Goal: Transaction & Acquisition: Purchase product/service

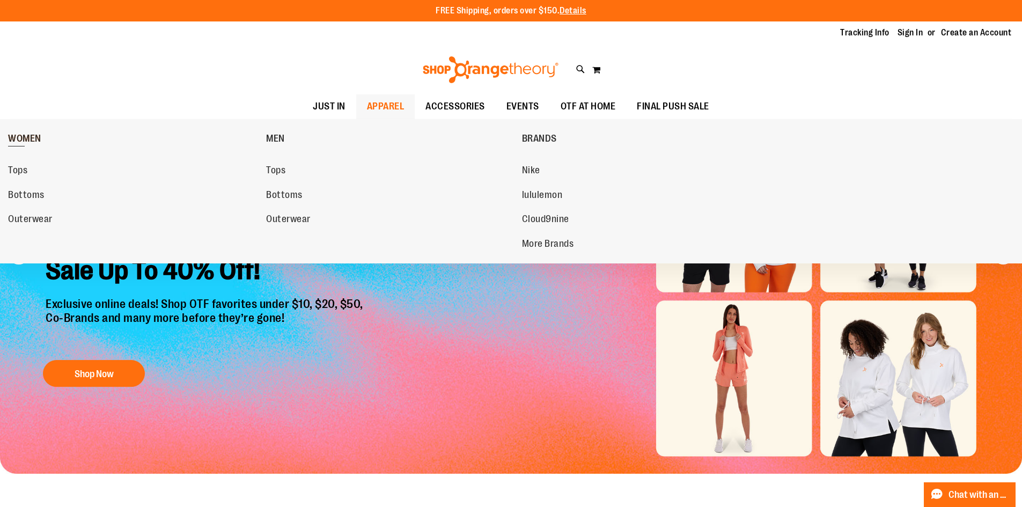
click at [19, 128] on link "WOMEN" at bounding box center [134, 139] width 253 height 28
click at [26, 131] on link "WOMEN" at bounding box center [134, 139] width 253 height 28
click at [31, 141] on span "WOMEN" at bounding box center [24, 139] width 33 height 13
click at [19, 165] on span "Tops" at bounding box center [17, 171] width 19 height 13
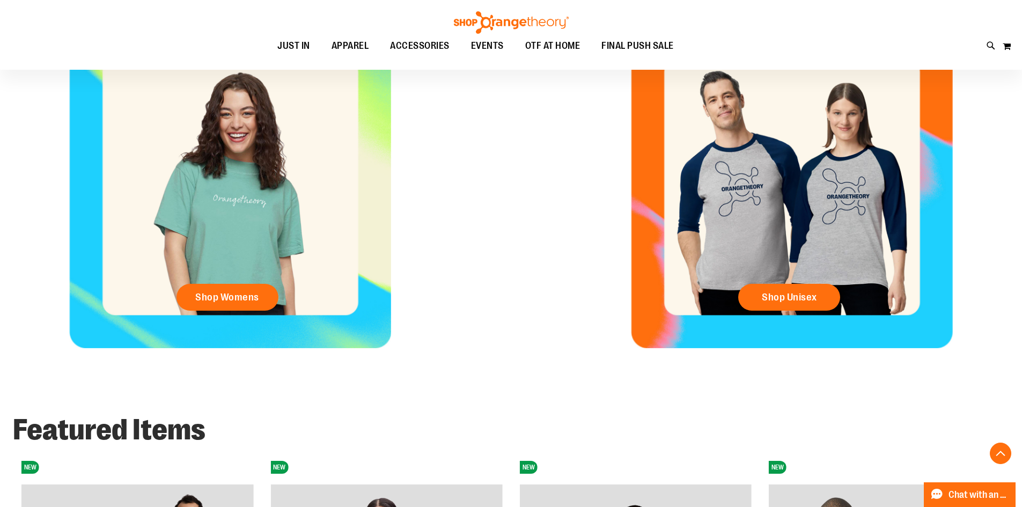
scroll to position [537, 0]
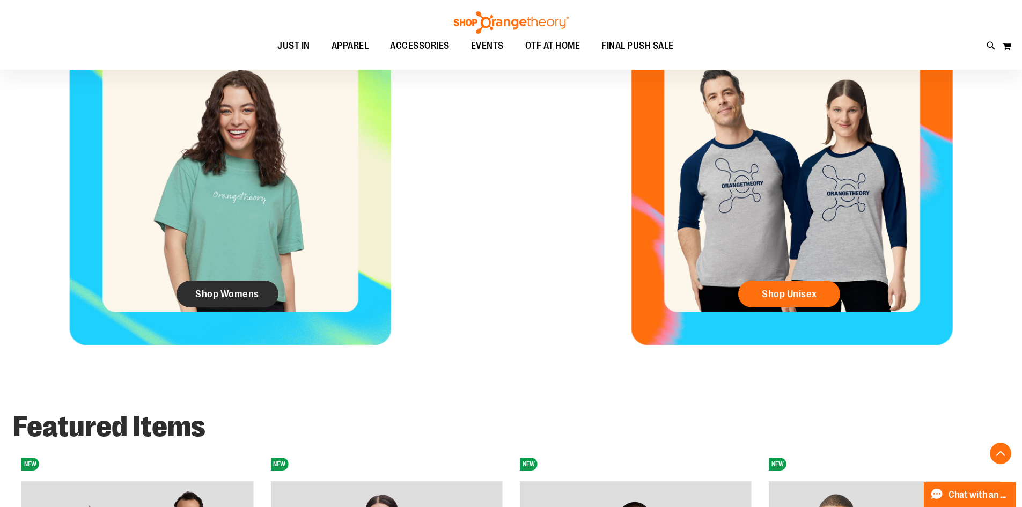
click at [230, 292] on span "Shop Womens" at bounding box center [227, 294] width 64 height 12
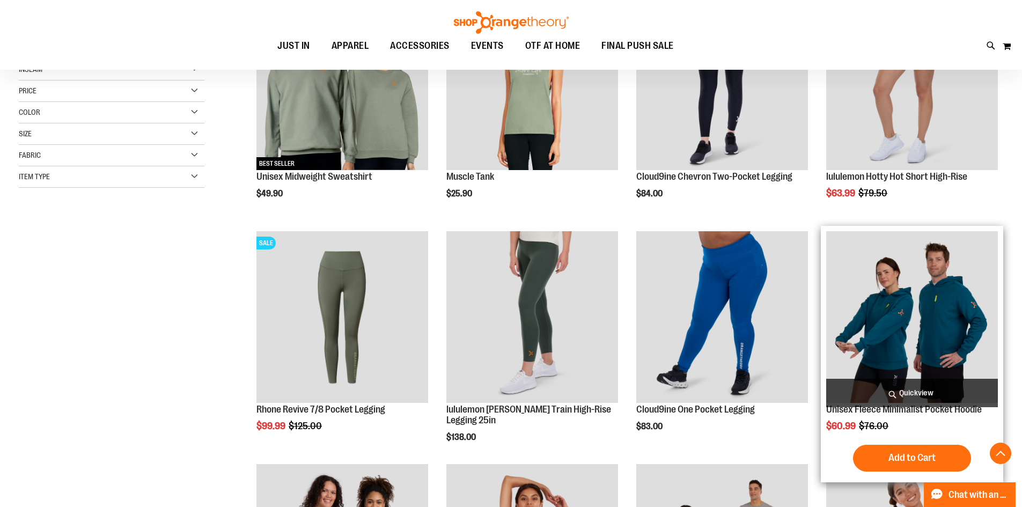
scroll to position [268, 0]
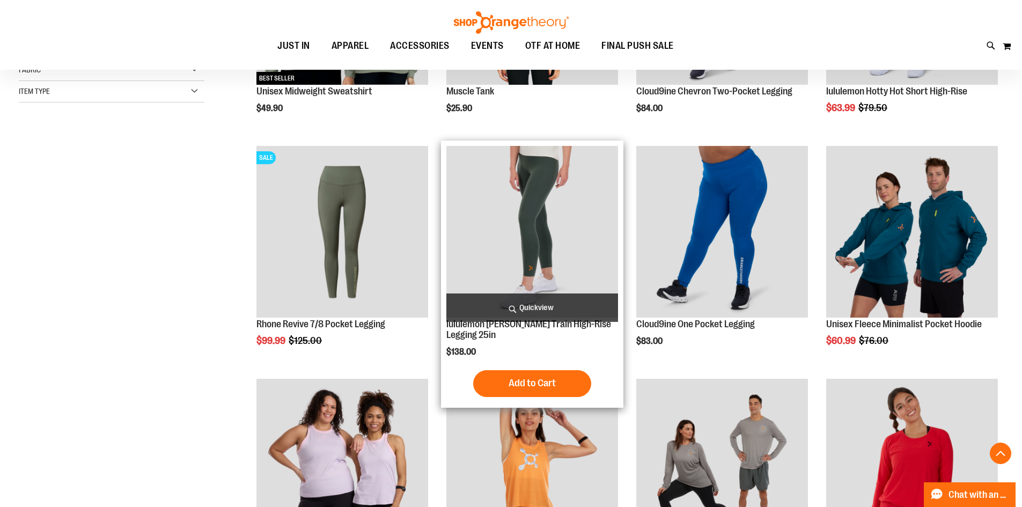
scroll to position [323, 0]
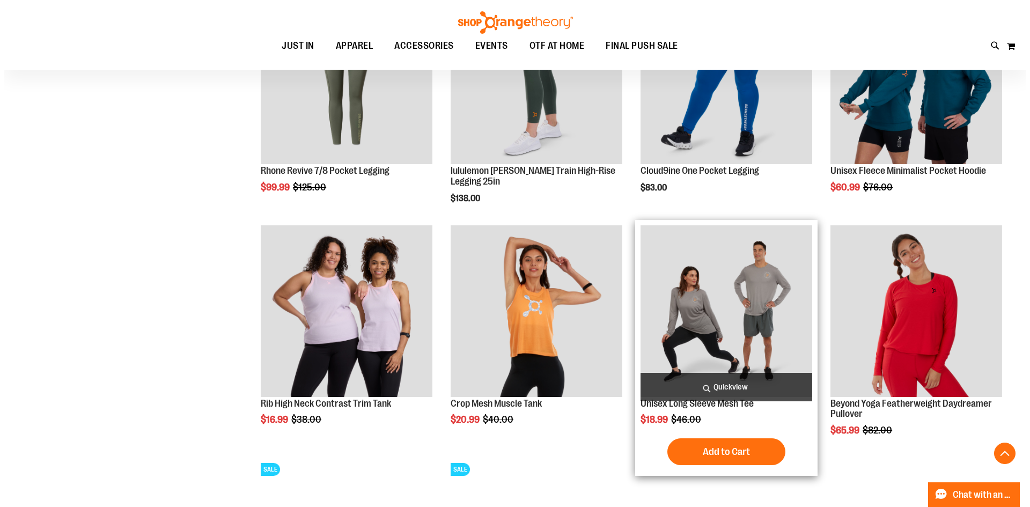
scroll to position [484, 0]
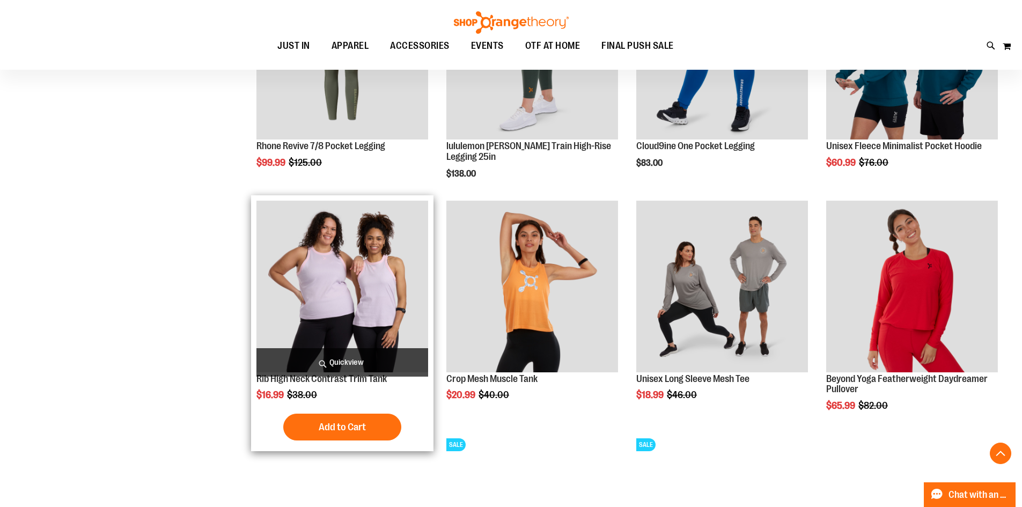
click at [374, 359] on span "Quickview" at bounding box center [343, 362] width 172 height 28
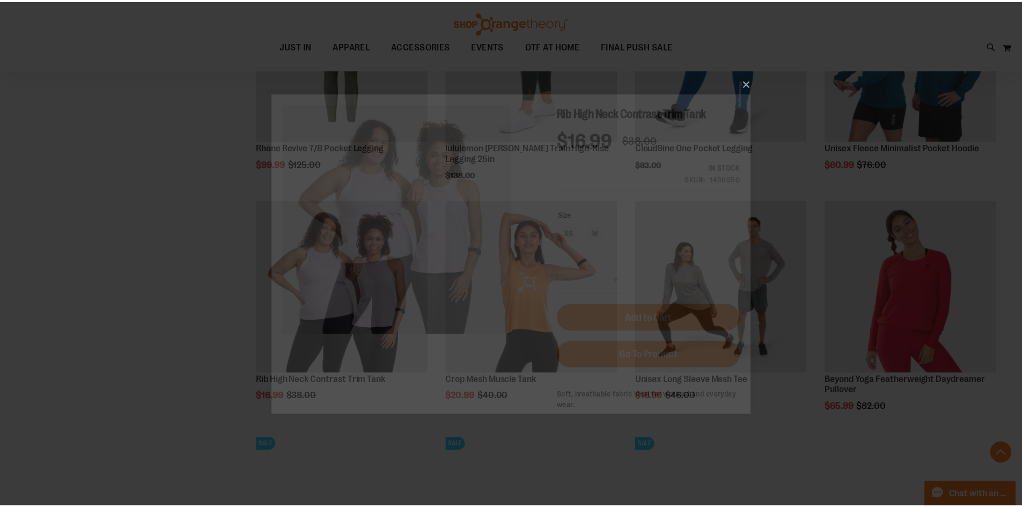
scroll to position [0, 0]
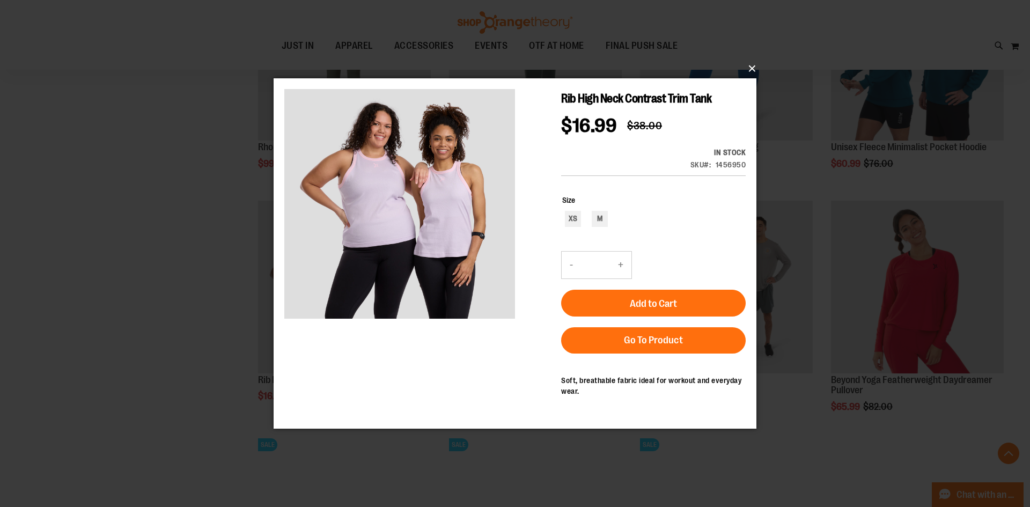
click at [754, 70] on button "×" at bounding box center [518, 69] width 483 height 24
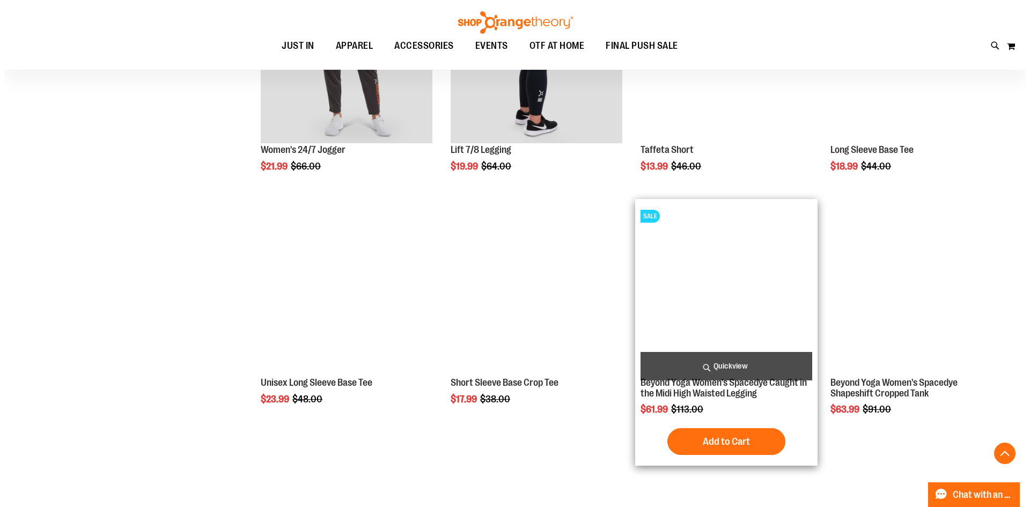
scroll to position [967, 0]
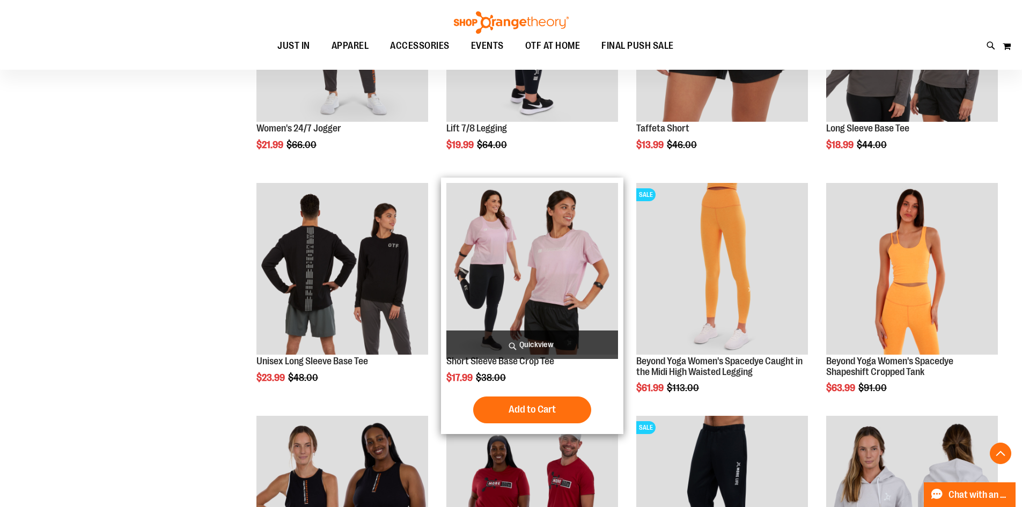
click at [514, 333] on span "Quickview" at bounding box center [533, 345] width 172 height 28
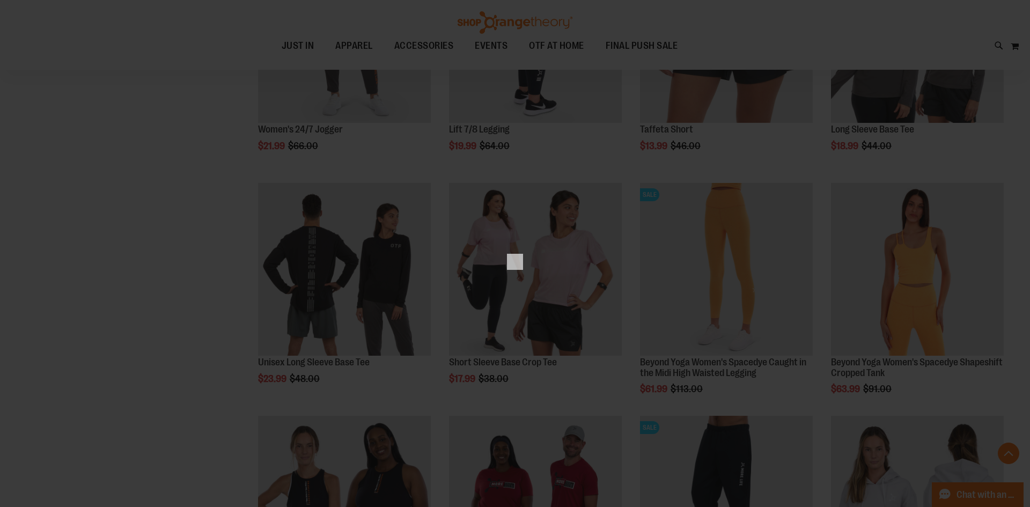
scroll to position [0, 0]
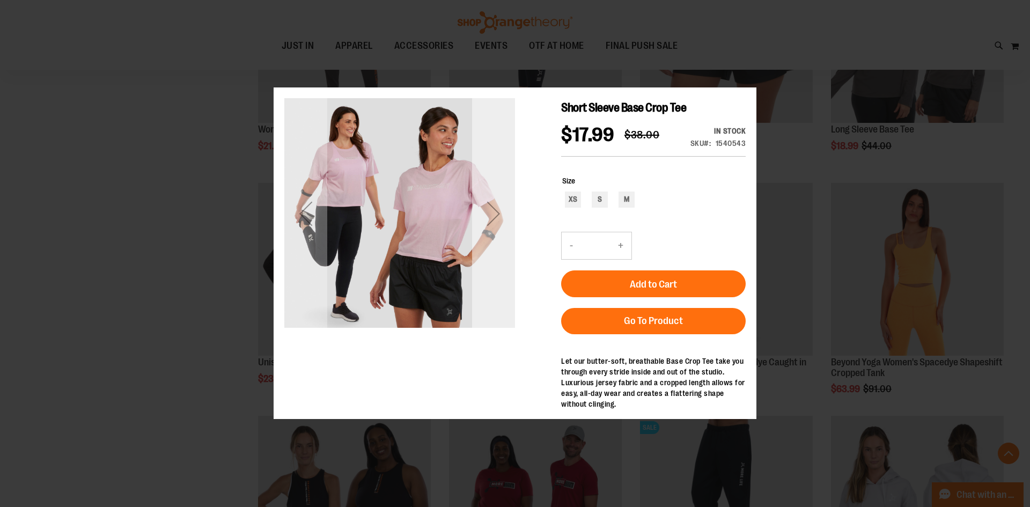
click at [501, 232] on div "Next" at bounding box center [493, 213] width 43 height 43
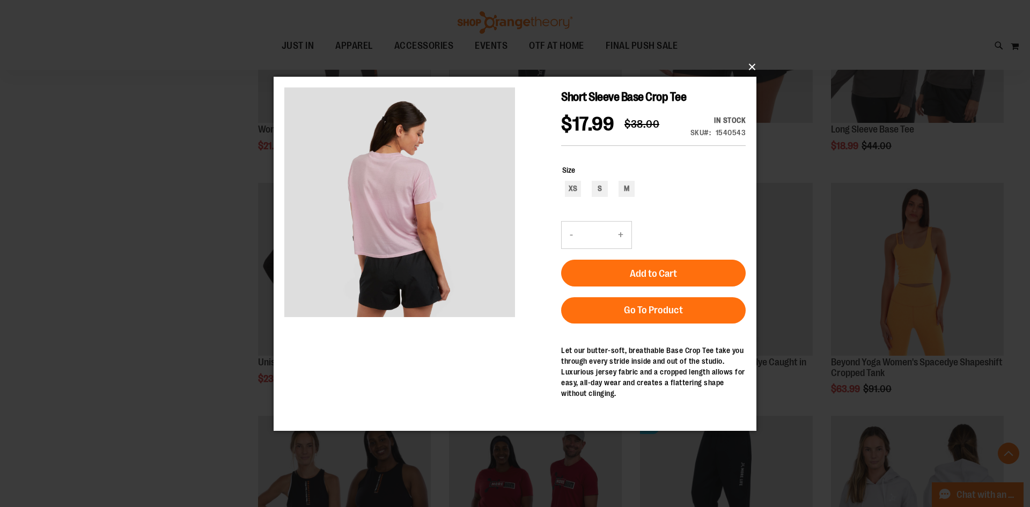
click at [750, 59] on button "×" at bounding box center [518, 67] width 483 height 24
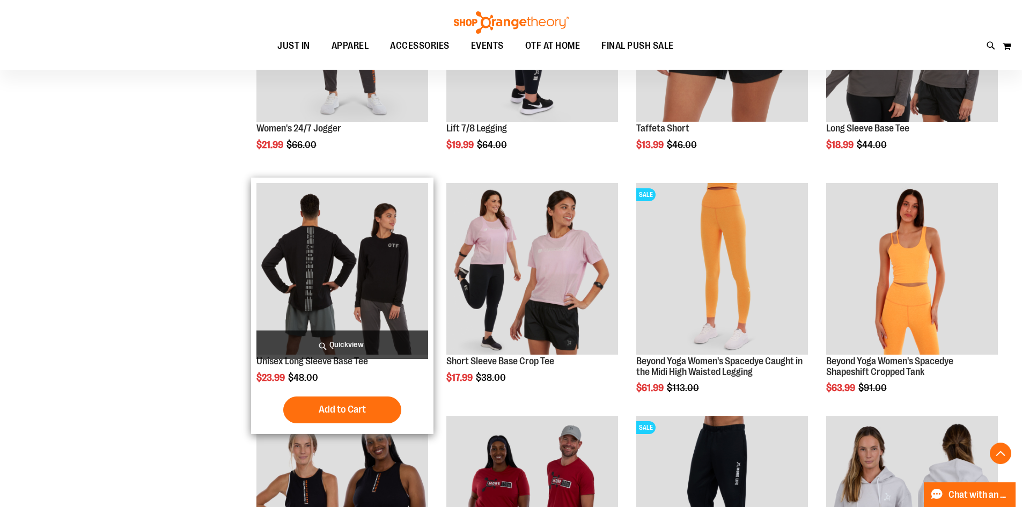
click at [405, 344] on span "Quickview" at bounding box center [343, 345] width 172 height 28
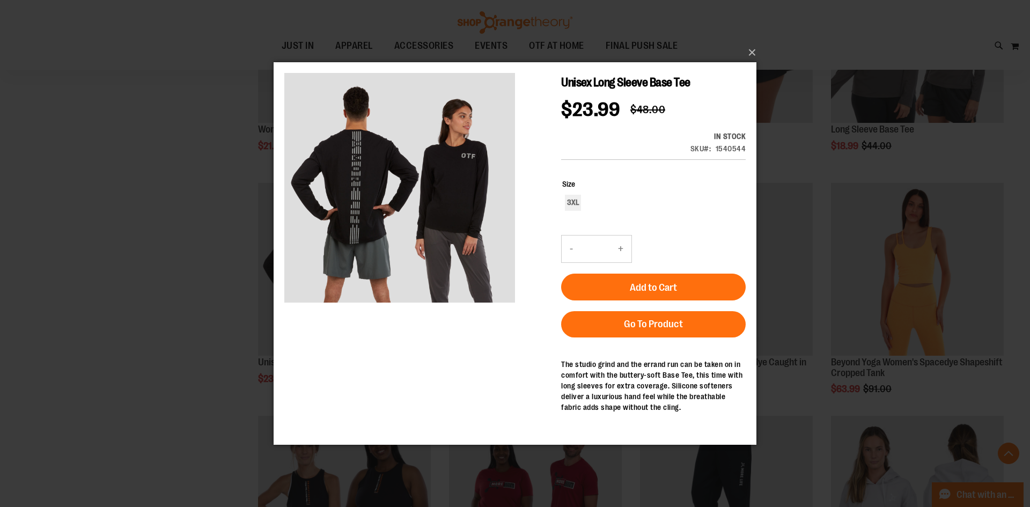
click at [761, 42] on div "×" at bounding box center [515, 253] width 1030 height 507
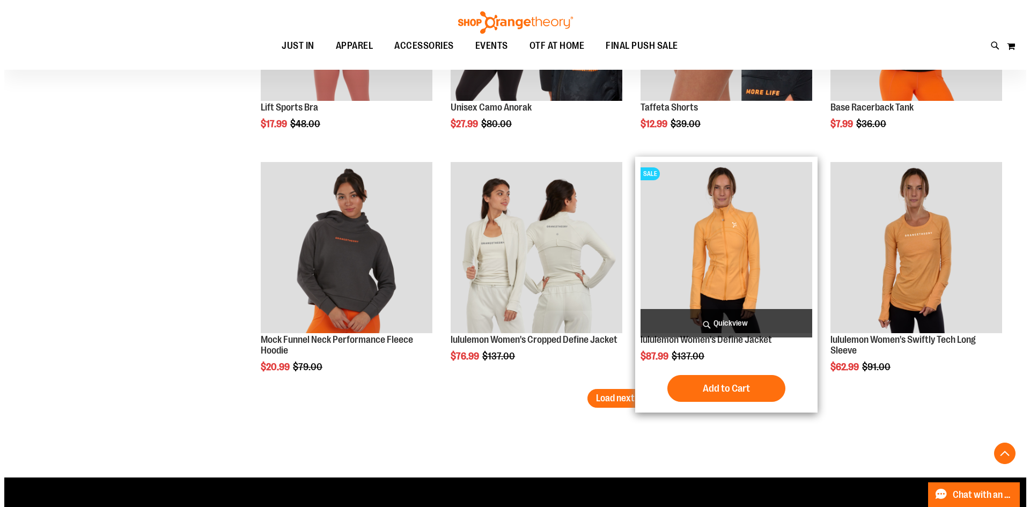
scroll to position [1933, 0]
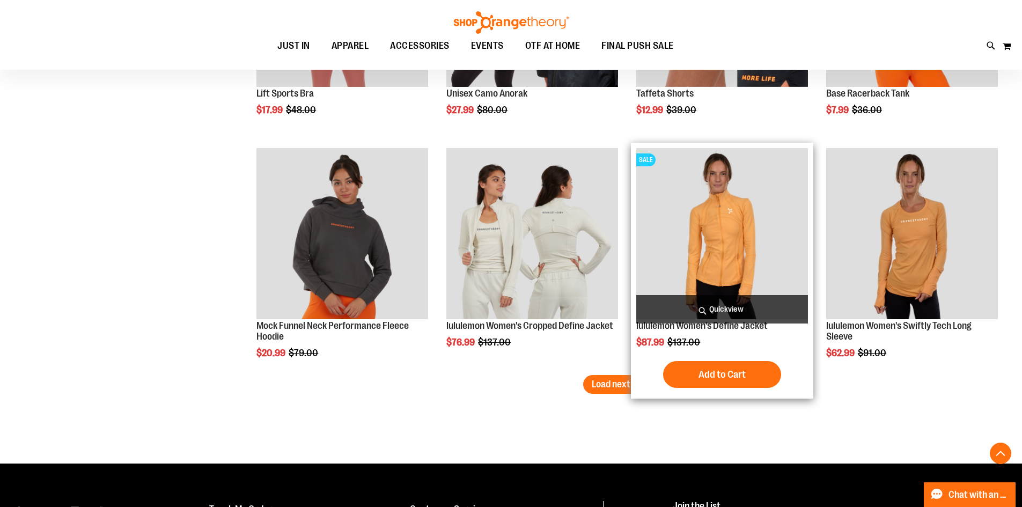
click at [696, 299] on span "Quickview" at bounding box center [723, 309] width 172 height 28
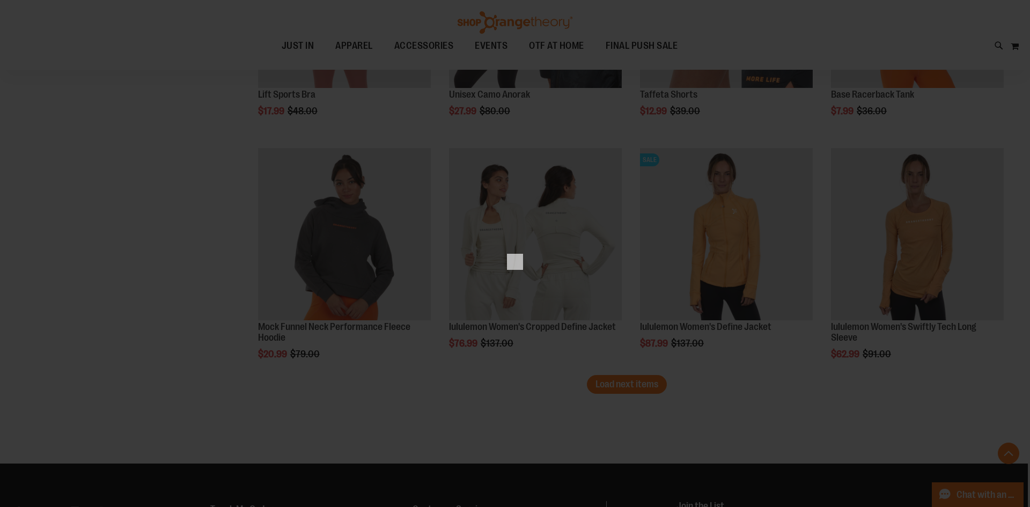
scroll to position [0, 0]
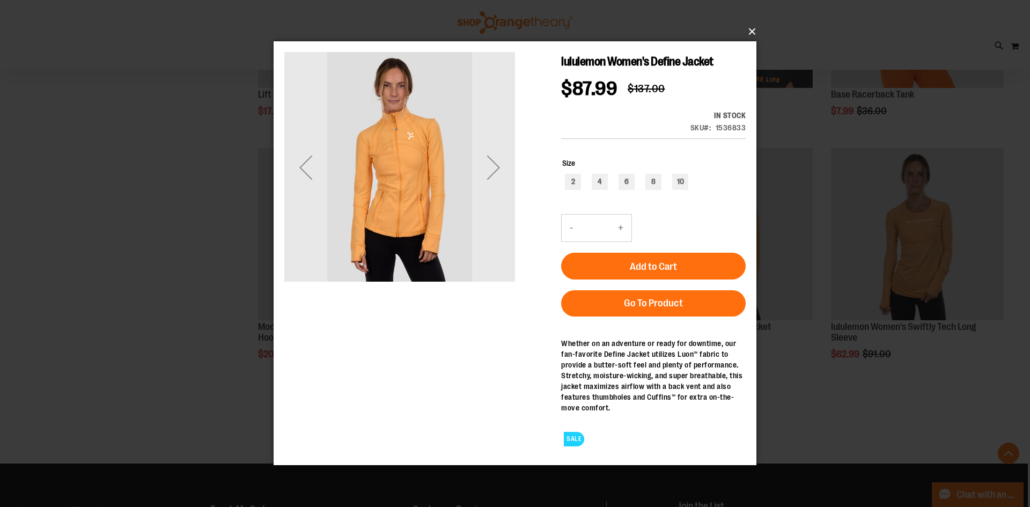
click at [745, 40] on button "×" at bounding box center [518, 32] width 483 height 24
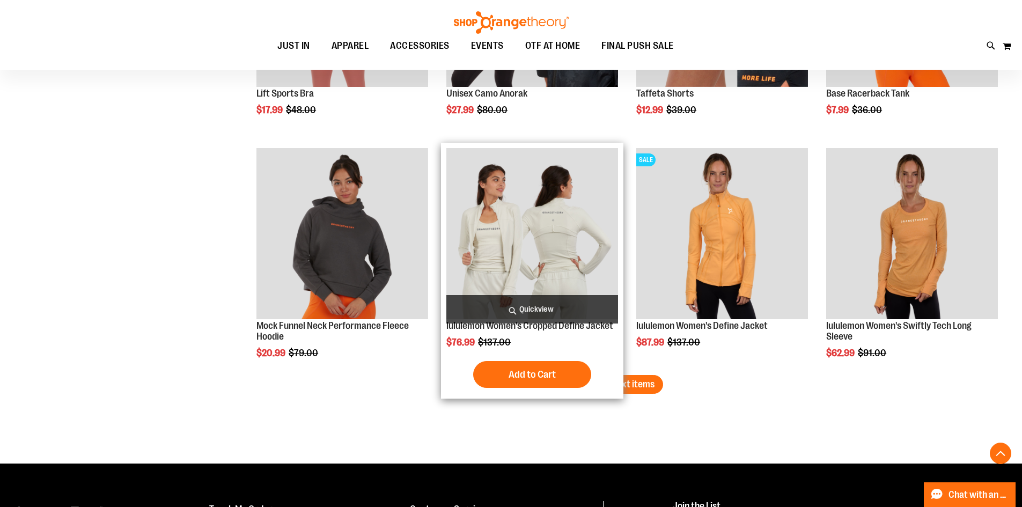
click at [562, 302] on span "Quickview" at bounding box center [533, 309] width 172 height 28
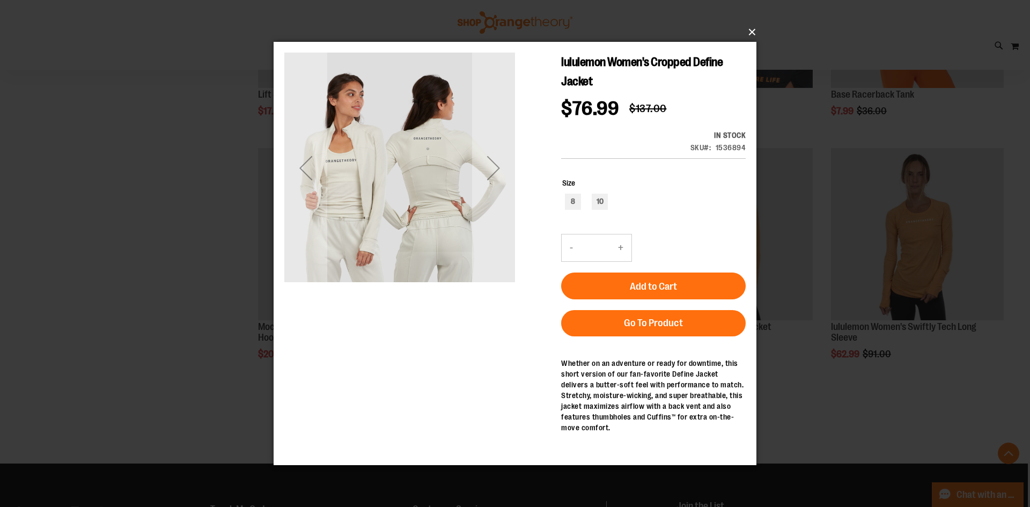
click at [745, 27] on button "×" at bounding box center [518, 32] width 483 height 24
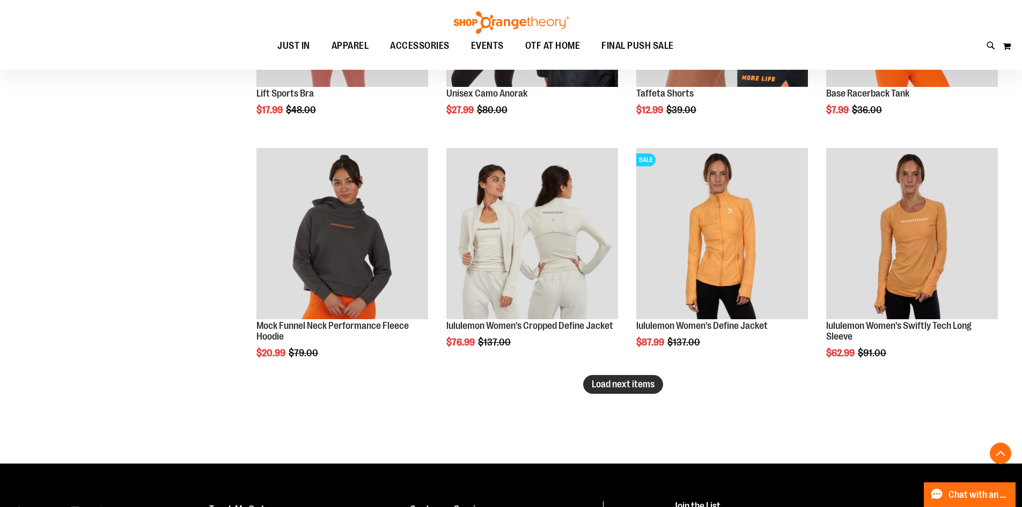
click at [649, 377] on button "Load next items" at bounding box center [623, 384] width 80 height 19
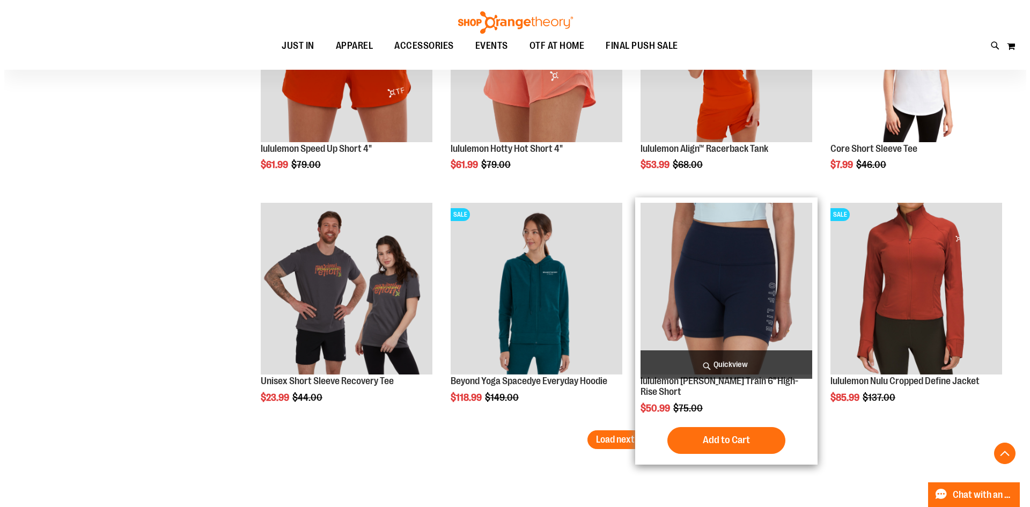
scroll to position [2577, 0]
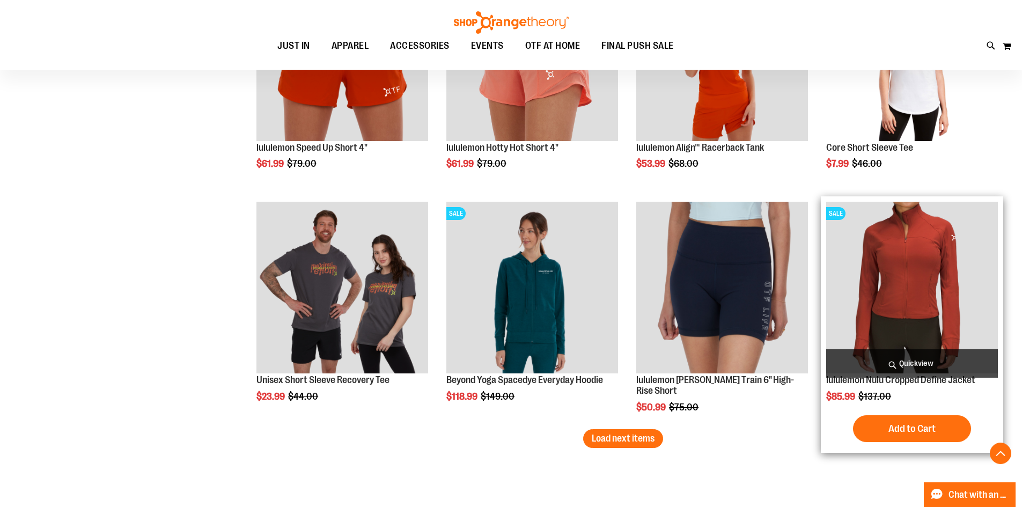
click at [881, 362] on span "Quickview" at bounding box center [913, 363] width 172 height 28
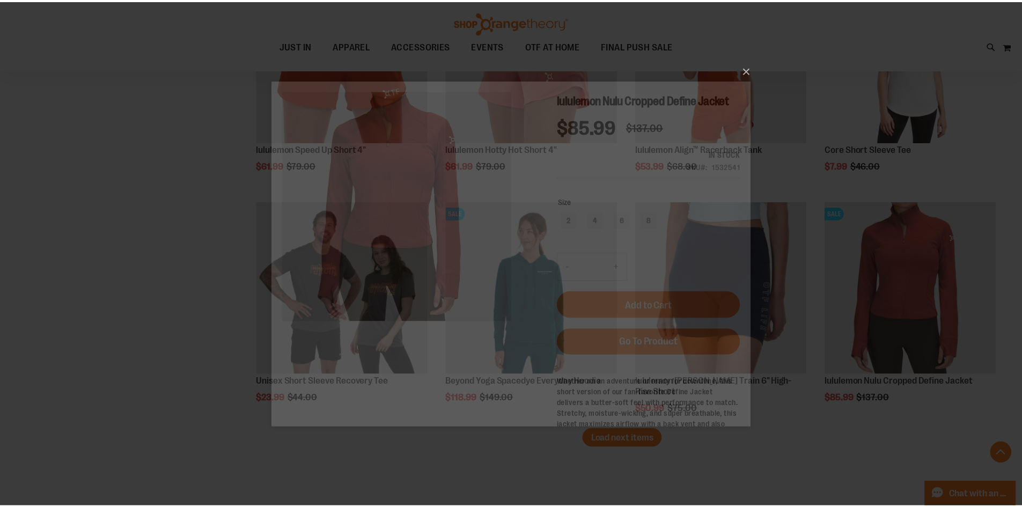
scroll to position [0, 0]
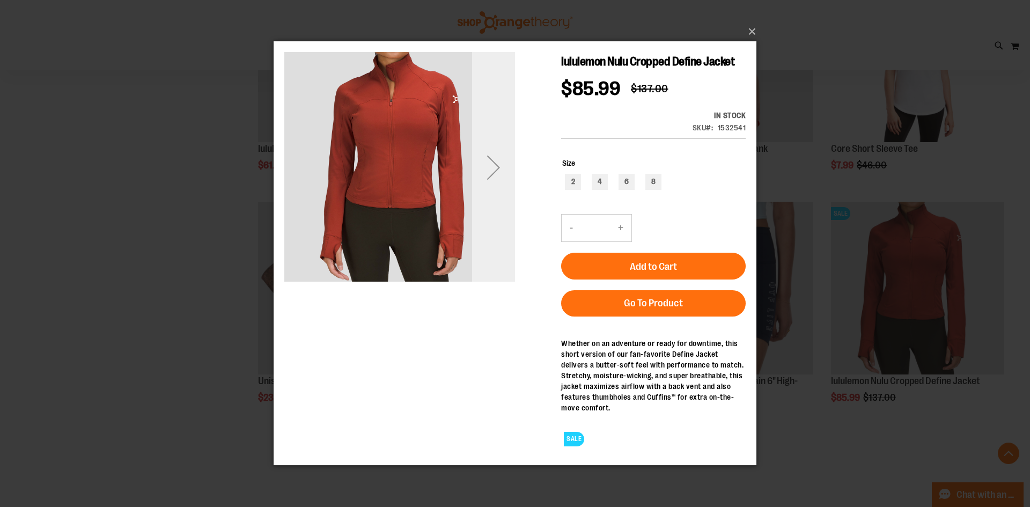
click at [494, 201] on div "Next" at bounding box center [493, 167] width 43 height 231
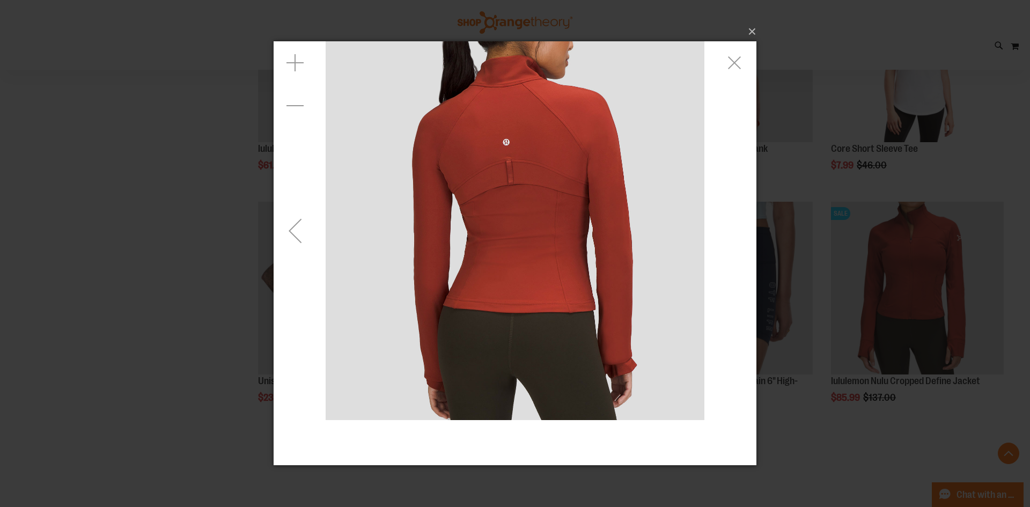
click at [298, 243] on div "Previous" at bounding box center [295, 230] width 43 height 43
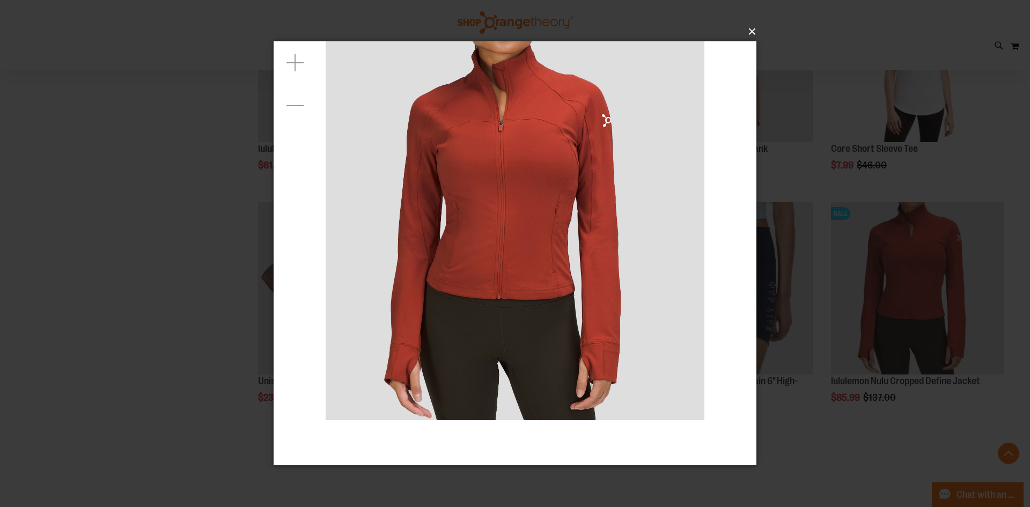
click at [751, 26] on button "×" at bounding box center [518, 32] width 483 height 24
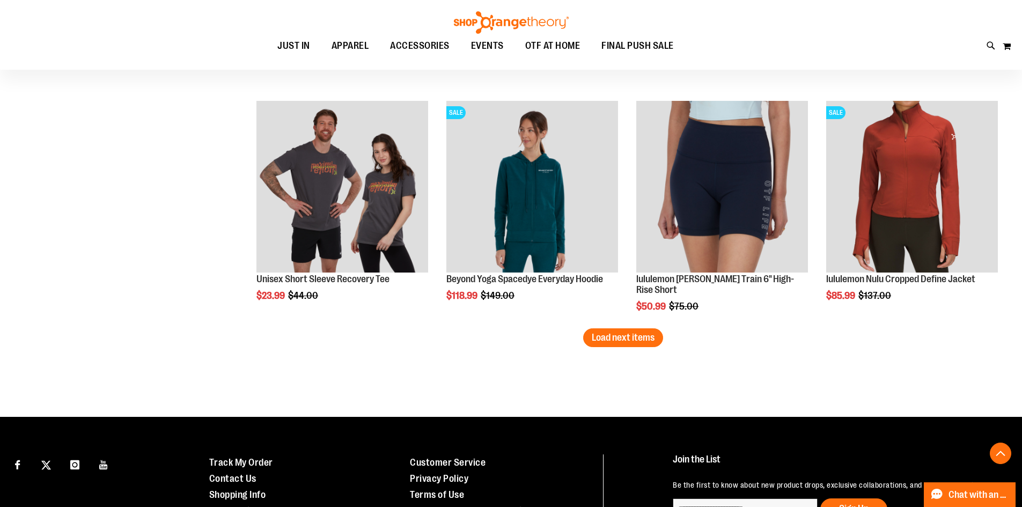
scroll to position [2684, 0]
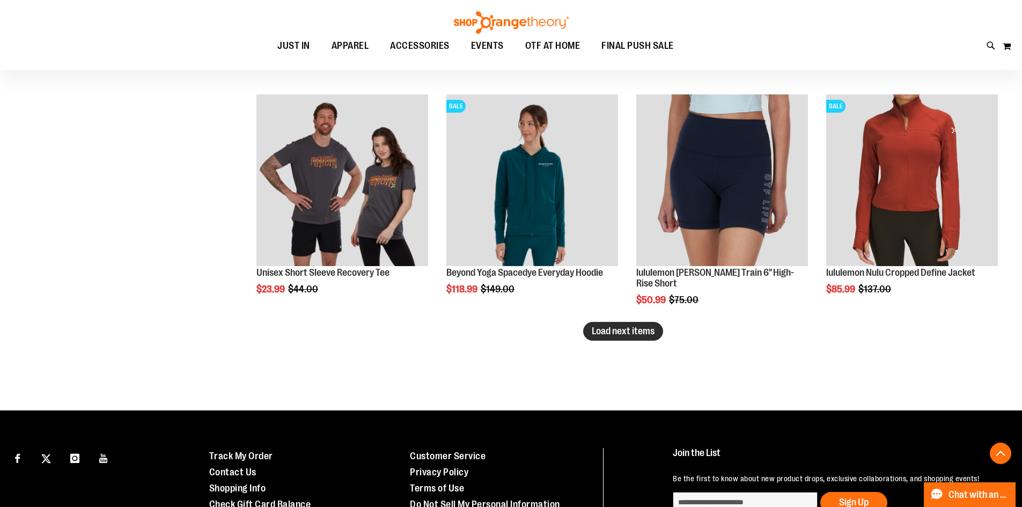
click at [602, 330] on span "Load next items" at bounding box center [623, 331] width 63 height 11
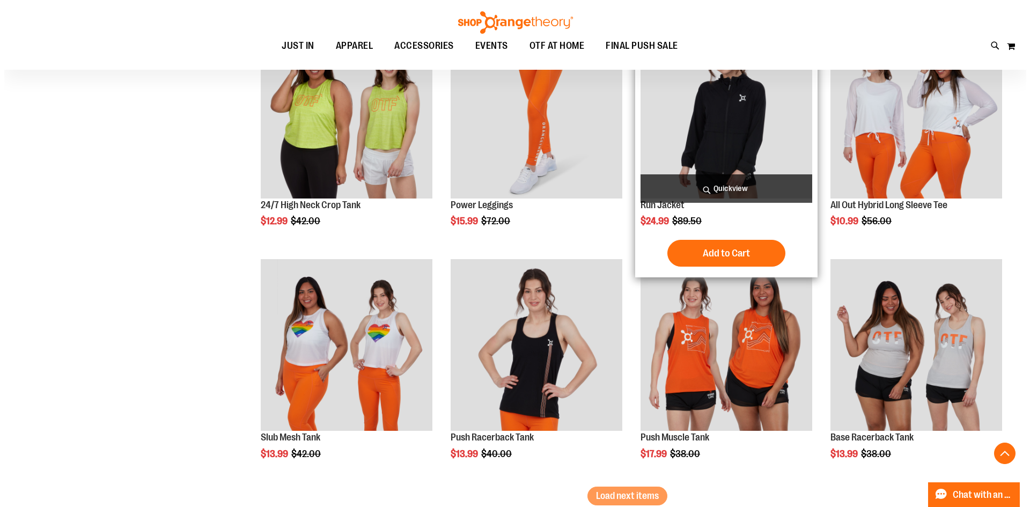
scroll to position [3221, 0]
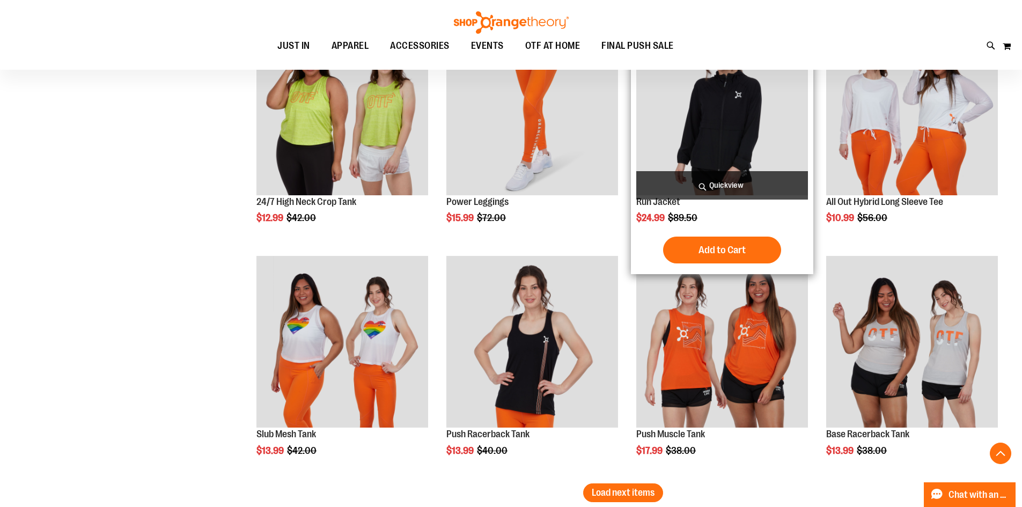
click at [690, 194] on span "Quickview" at bounding box center [723, 185] width 172 height 28
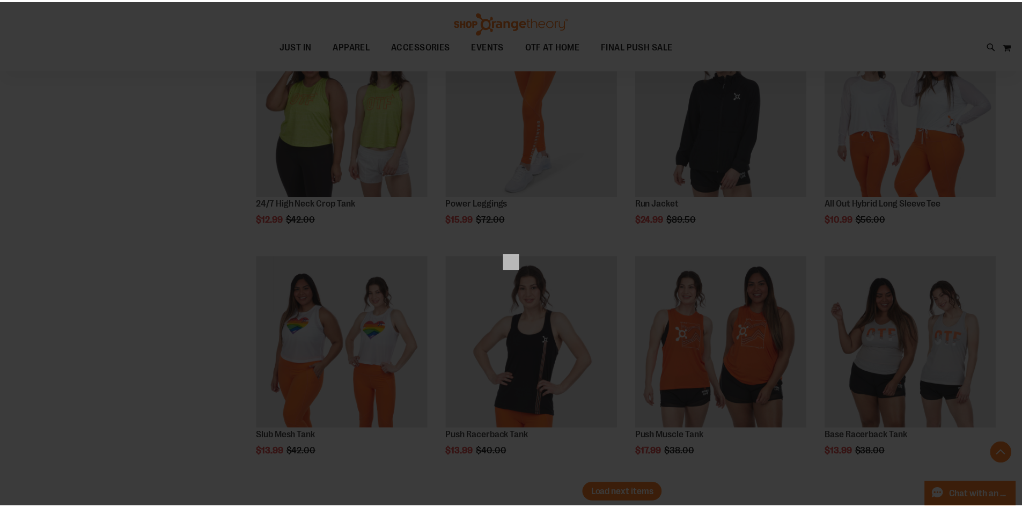
scroll to position [0, 0]
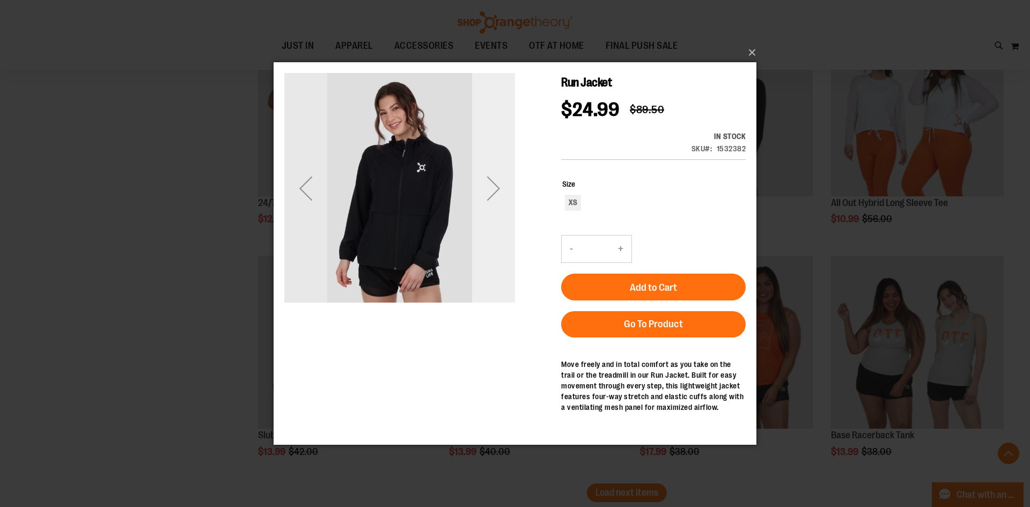
click at [499, 204] on div "Next" at bounding box center [493, 188] width 43 height 43
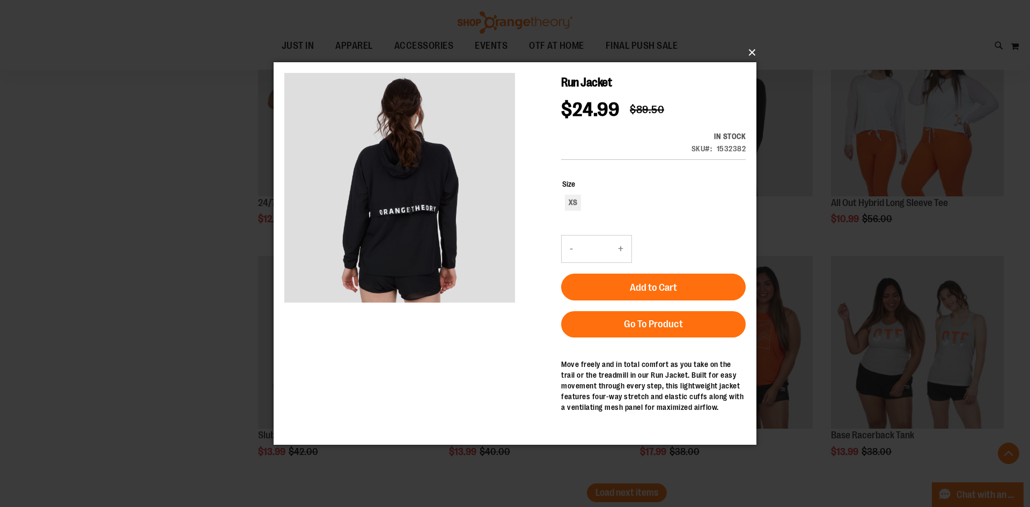
click at [750, 52] on button "×" at bounding box center [518, 53] width 483 height 24
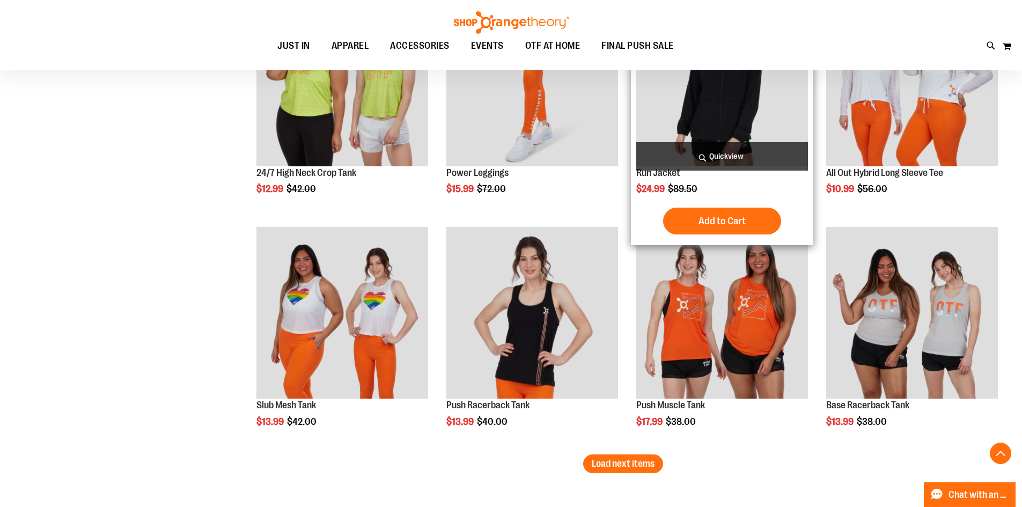
scroll to position [3274, 0]
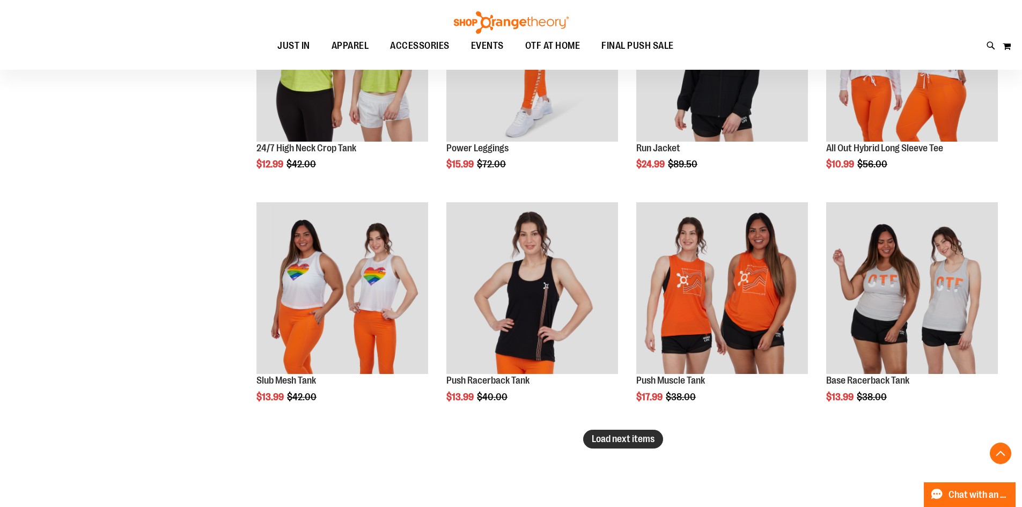
click at [627, 447] on button "Load next items" at bounding box center [623, 439] width 80 height 19
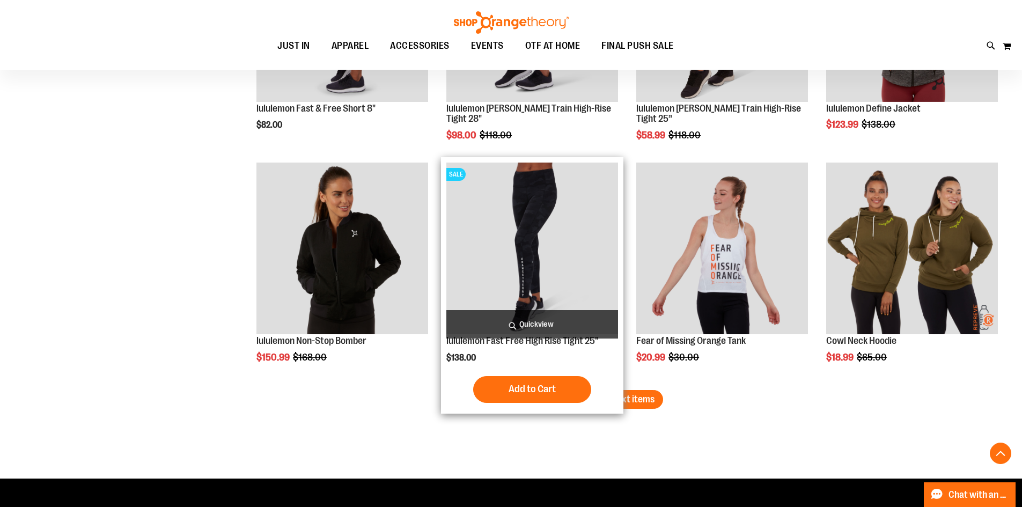
scroll to position [4026, 0]
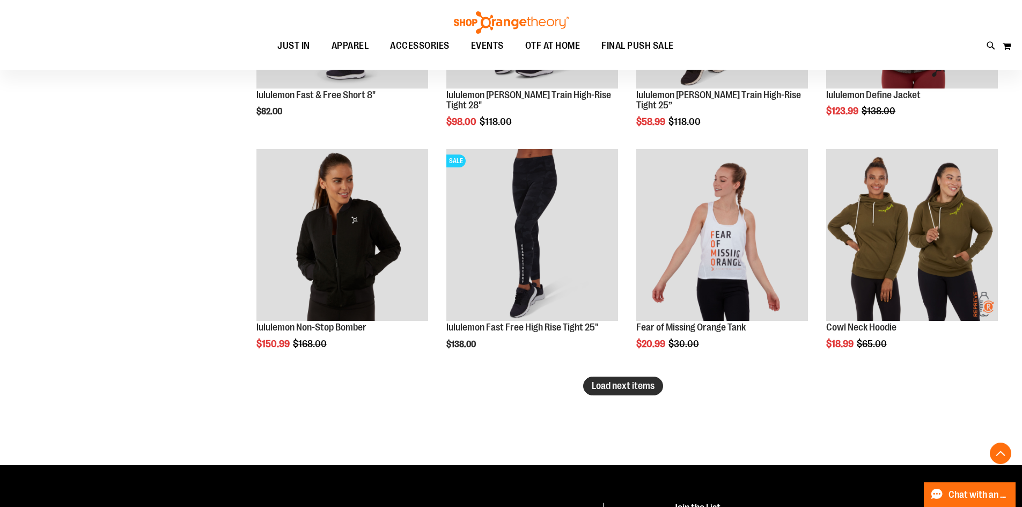
click at [630, 381] on span "Load next items" at bounding box center [623, 386] width 63 height 11
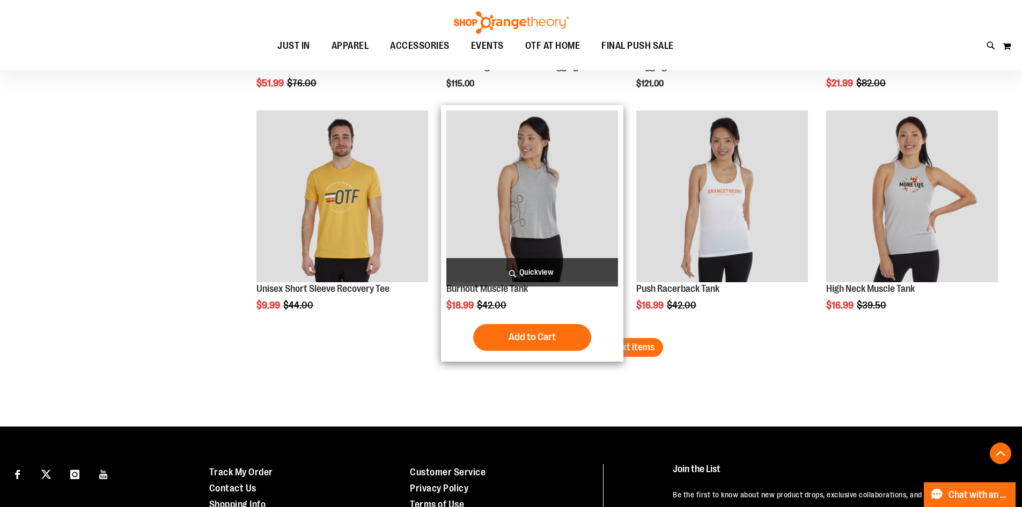
scroll to position [4766, 0]
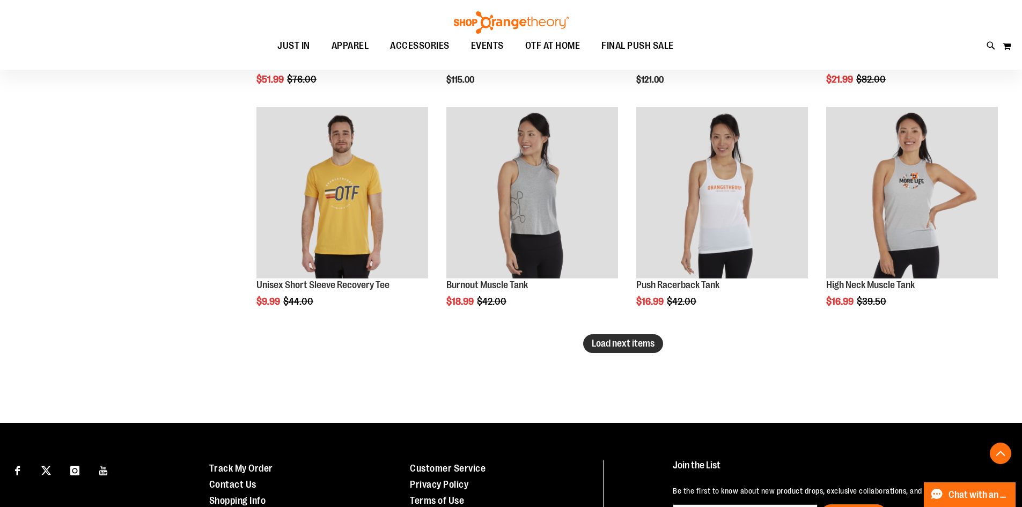
click at [647, 348] on span "Load next items" at bounding box center [623, 343] width 63 height 11
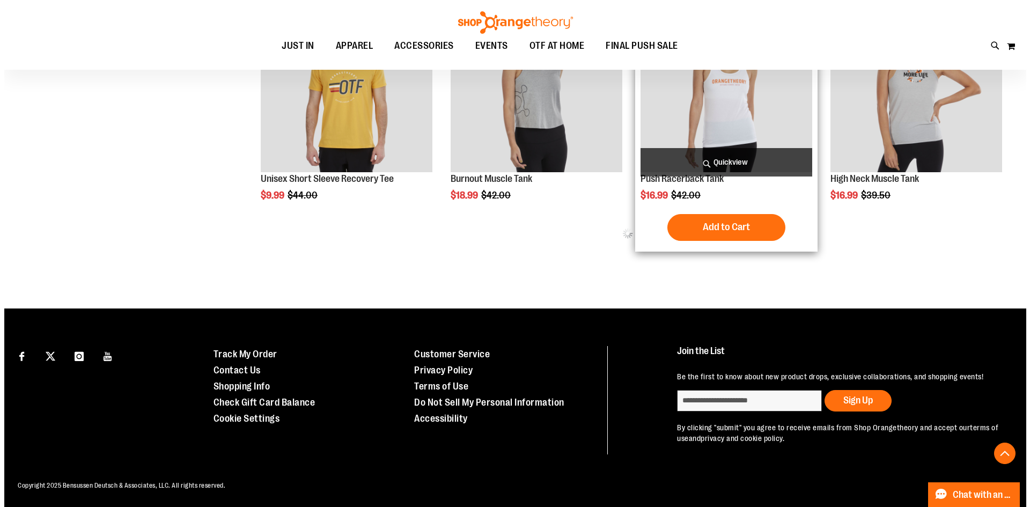
scroll to position [4874, 0]
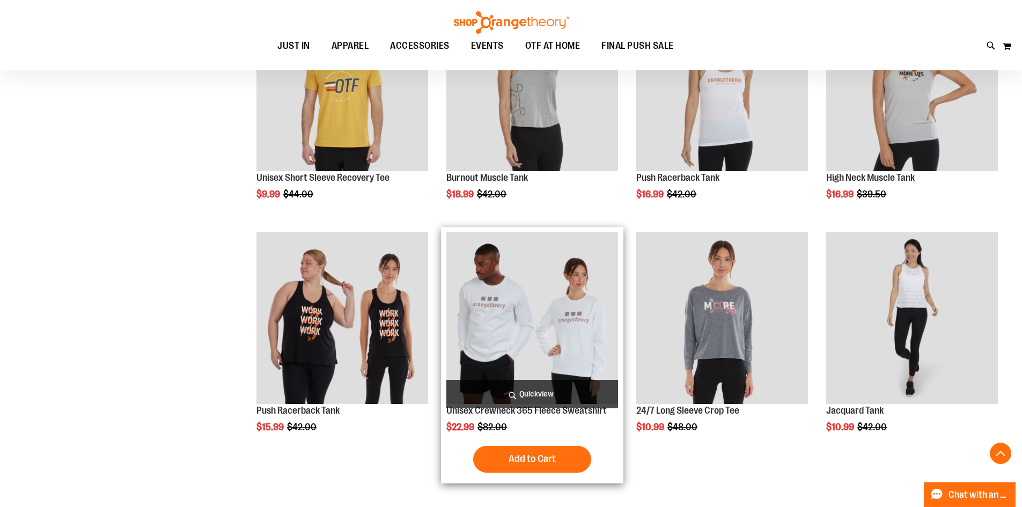
click at [533, 389] on span "Quickview" at bounding box center [533, 394] width 172 height 28
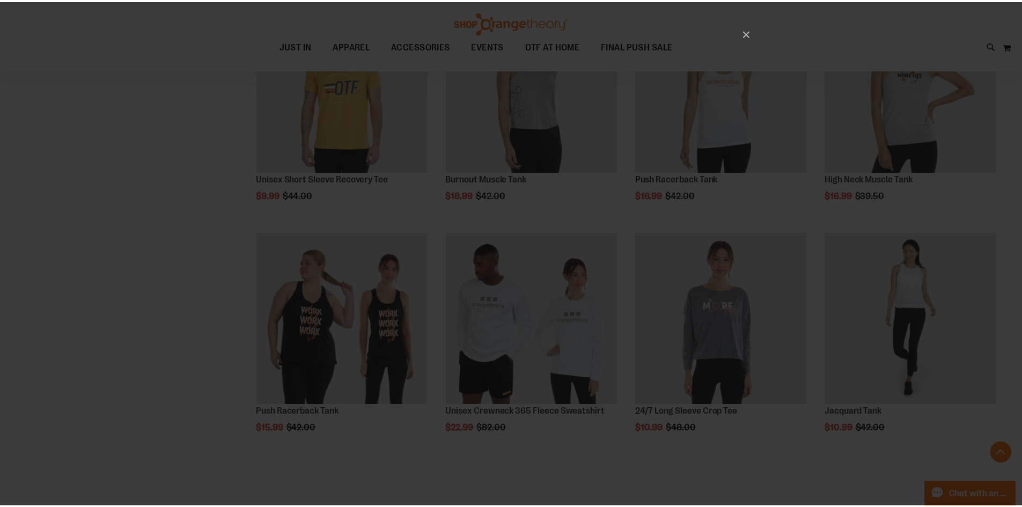
scroll to position [0, 0]
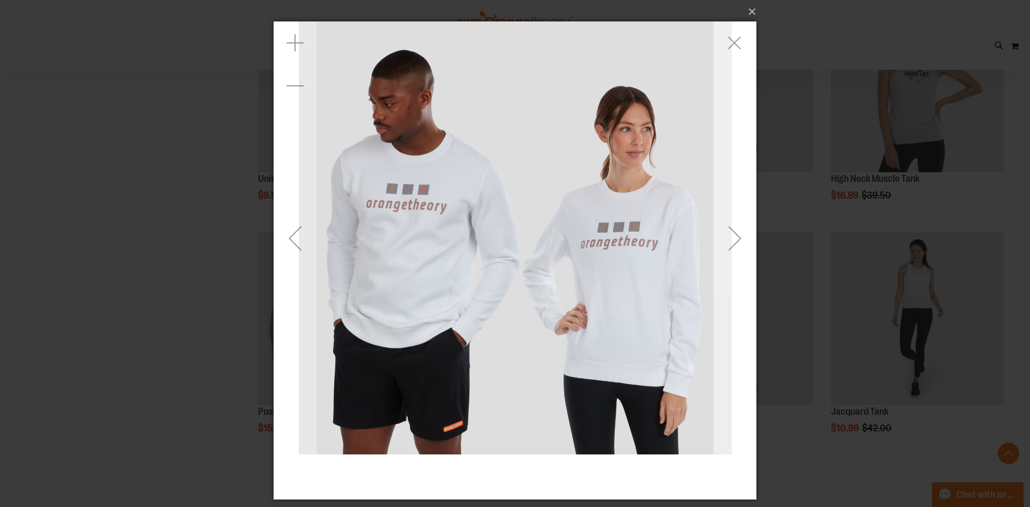
click at [721, 231] on div "Next" at bounding box center [735, 238] width 43 height 43
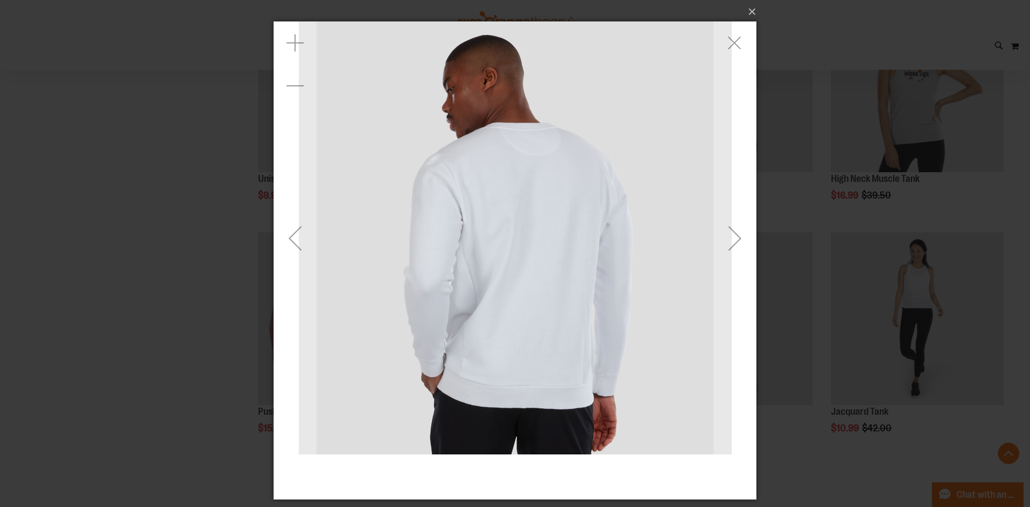
drag, startPoint x: 720, startPoint y: 230, endPoint x: 708, endPoint y: 212, distance: 22.0
click at [718, 229] on div "Next" at bounding box center [735, 238] width 43 height 43
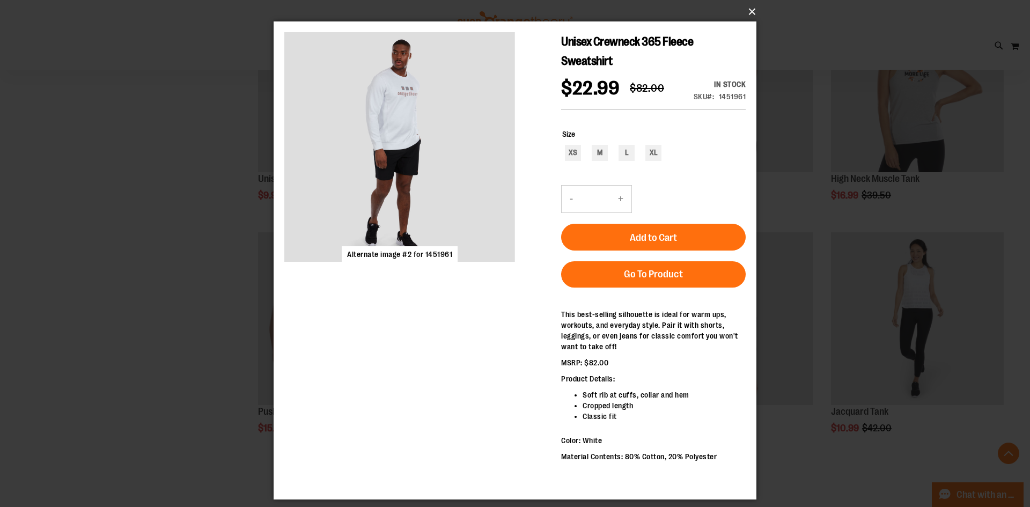
click at [752, 9] on button "×" at bounding box center [518, 12] width 483 height 24
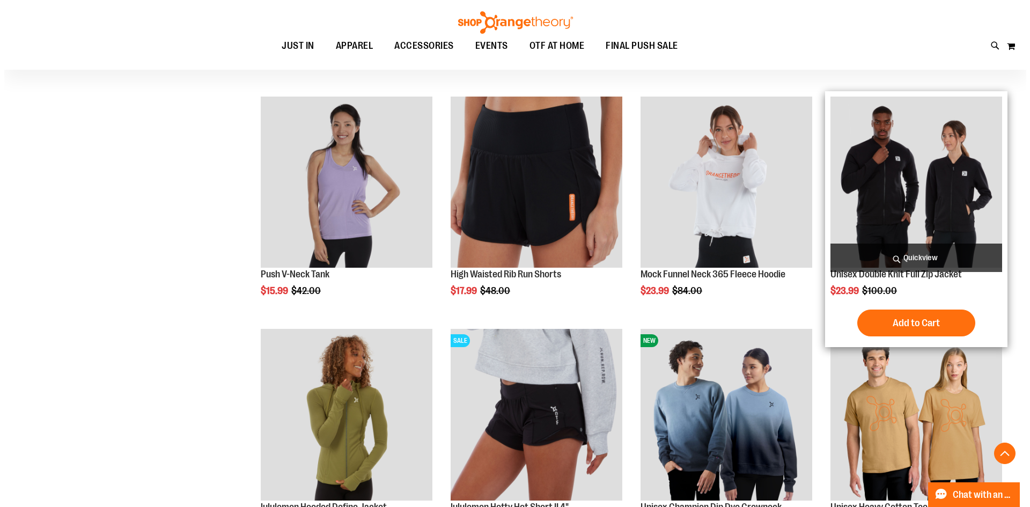
scroll to position [5250, 0]
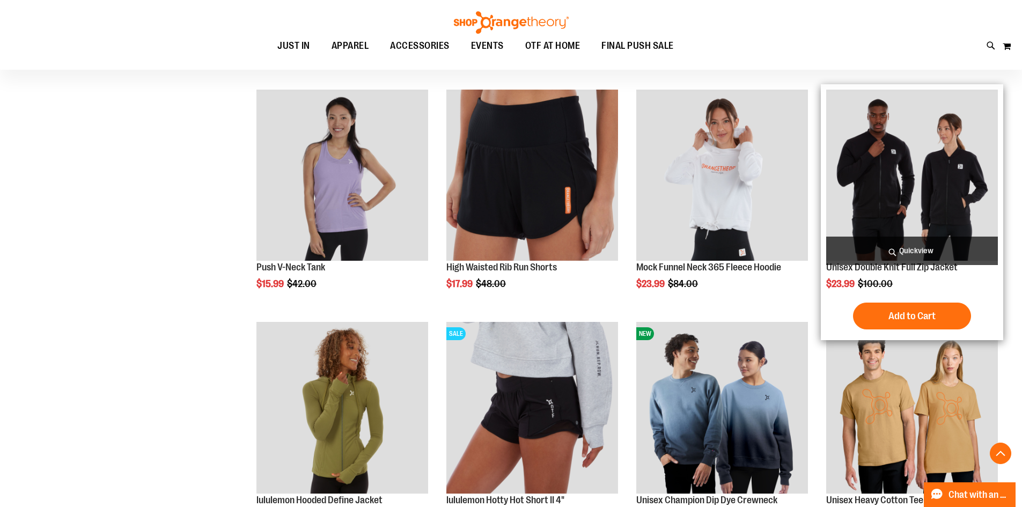
click at [964, 249] on span "Quickview" at bounding box center [913, 251] width 172 height 28
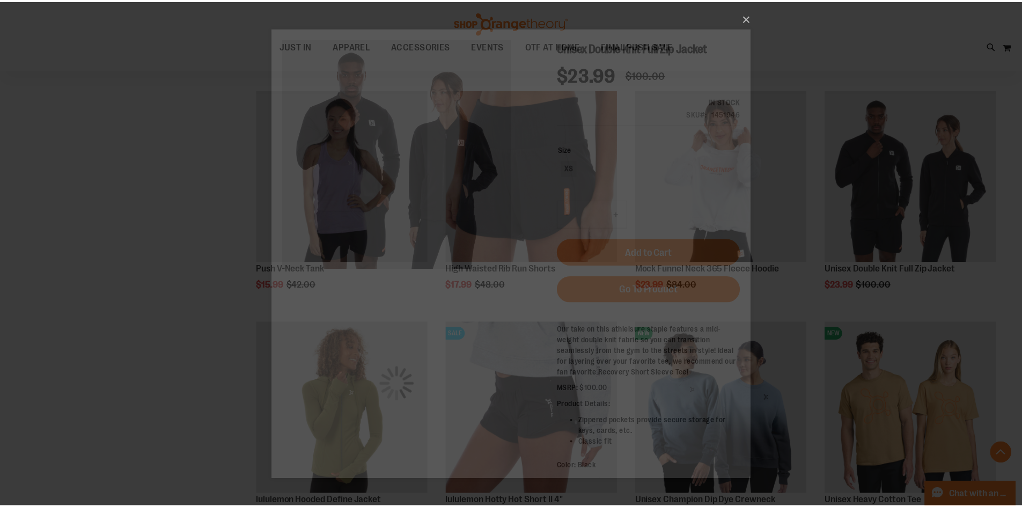
scroll to position [0, 0]
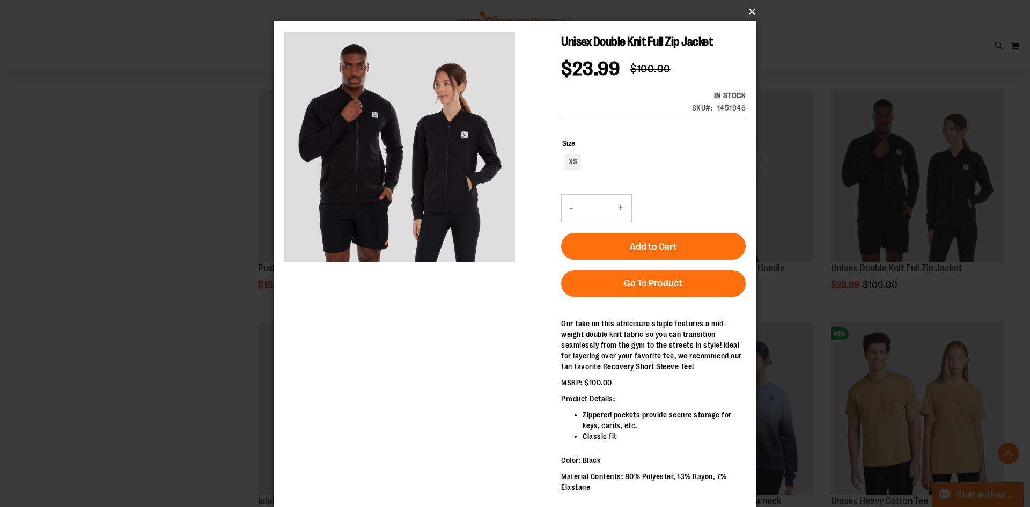
click at [749, 13] on button "×" at bounding box center [518, 12] width 483 height 24
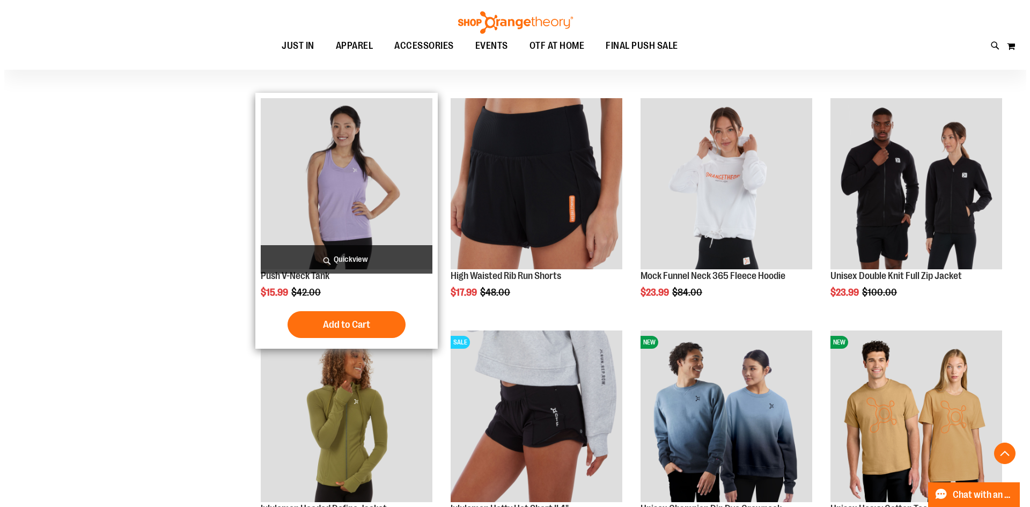
scroll to position [5303, 0]
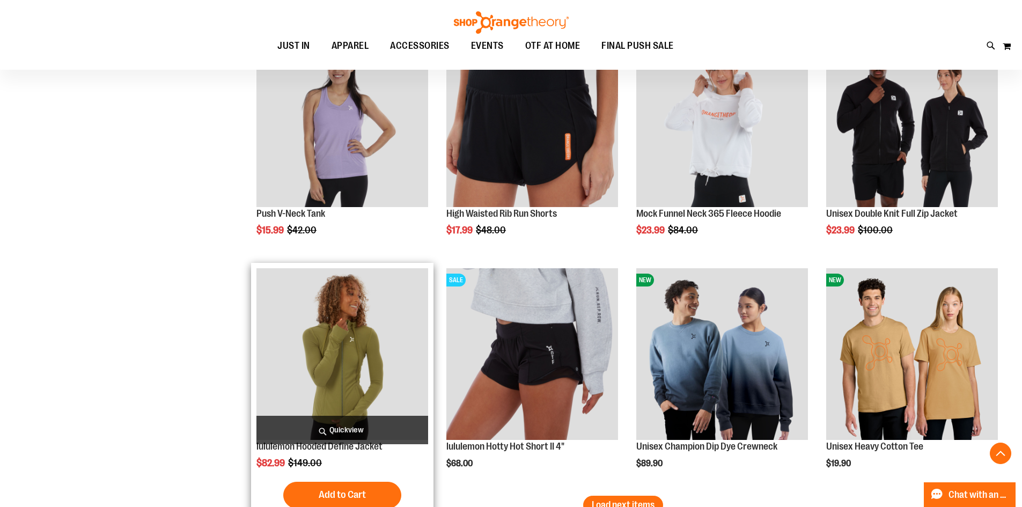
click at [356, 424] on span "Quickview" at bounding box center [343, 430] width 172 height 28
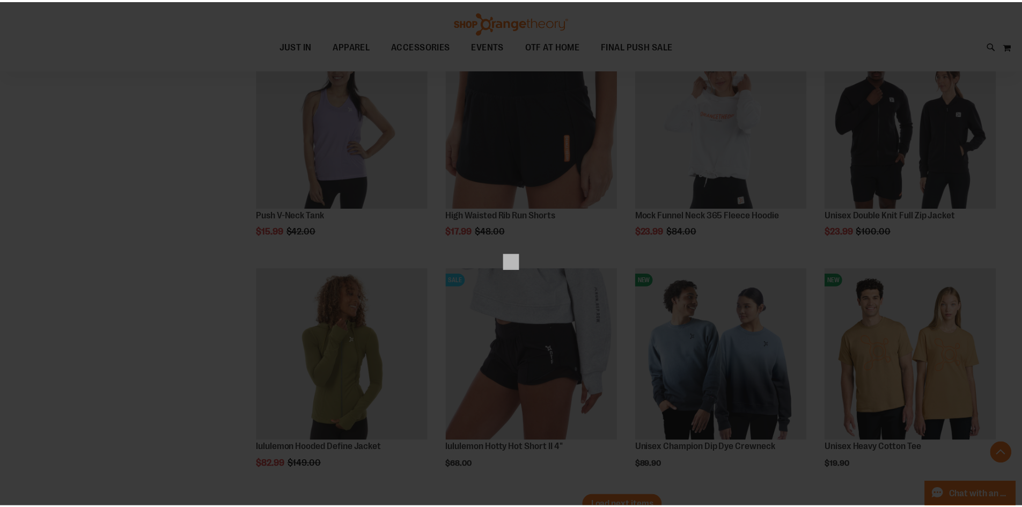
scroll to position [0, 0]
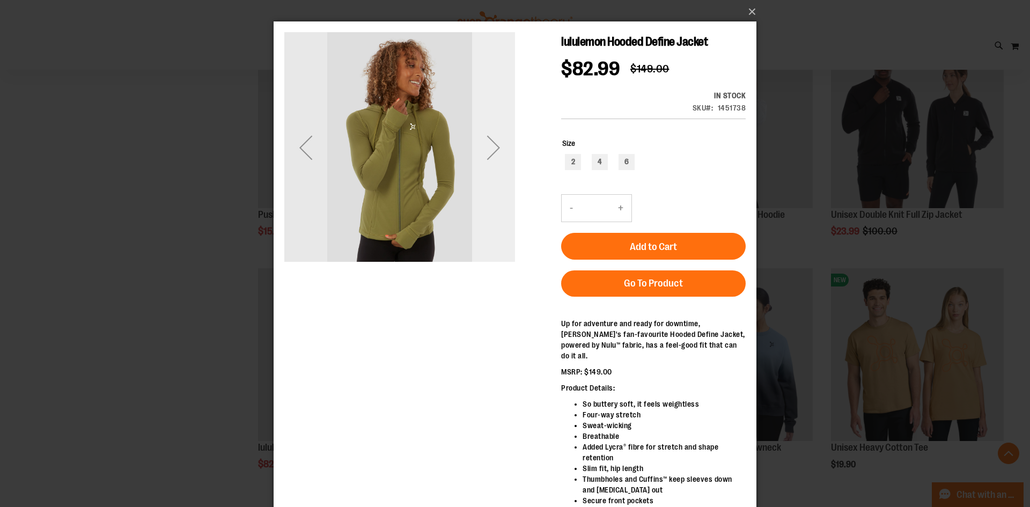
click at [499, 154] on div "Next" at bounding box center [493, 147] width 43 height 43
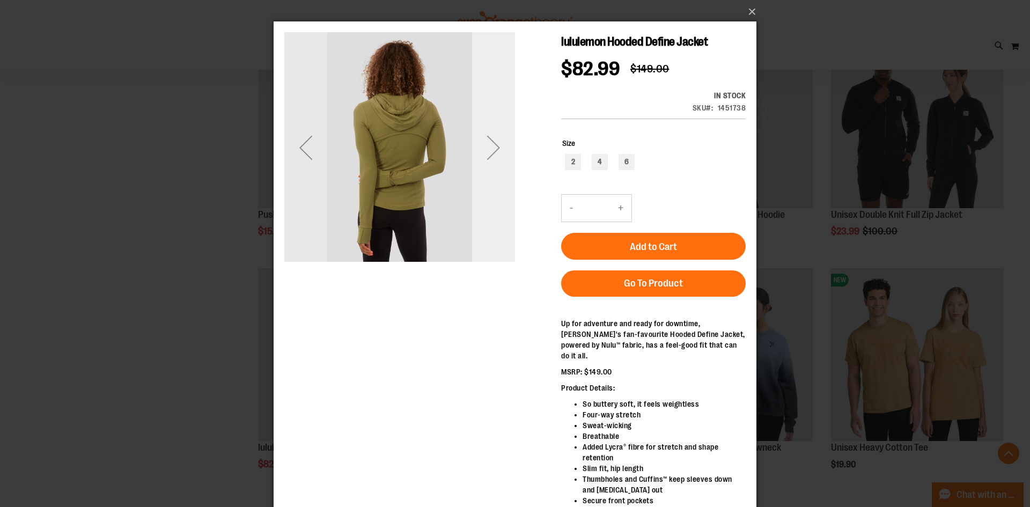
click at [497, 154] on div "Next" at bounding box center [493, 147] width 43 height 43
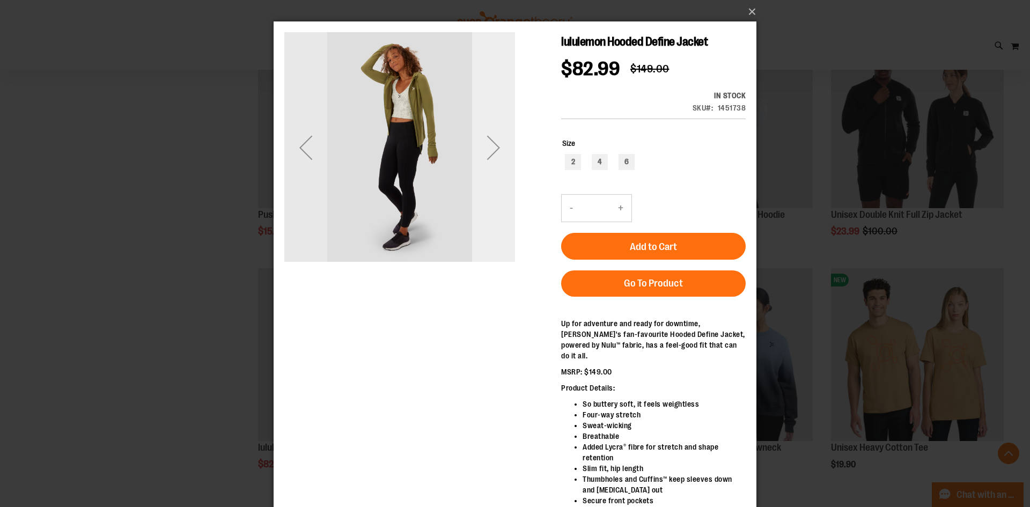
click at [498, 155] on div "Next" at bounding box center [493, 147] width 43 height 43
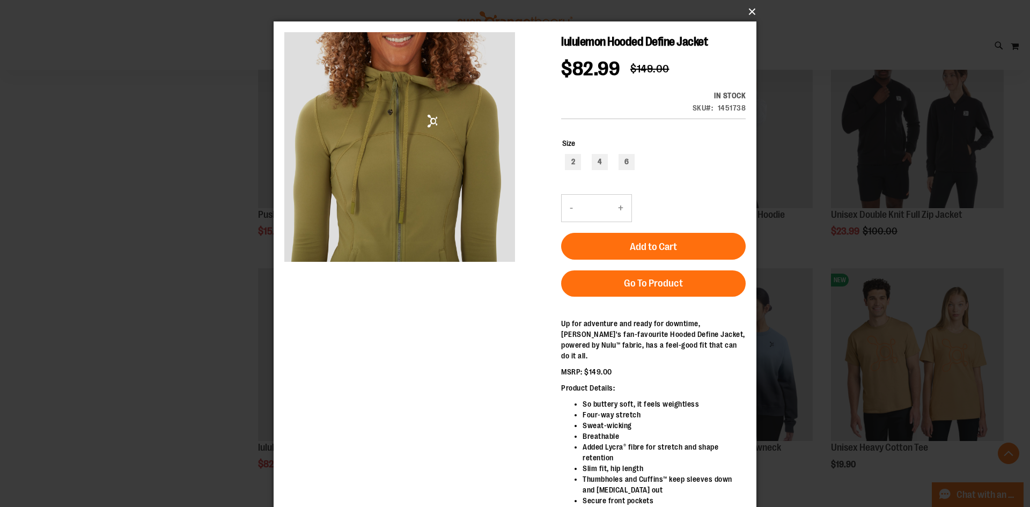
click at [750, 11] on button "×" at bounding box center [518, 12] width 483 height 24
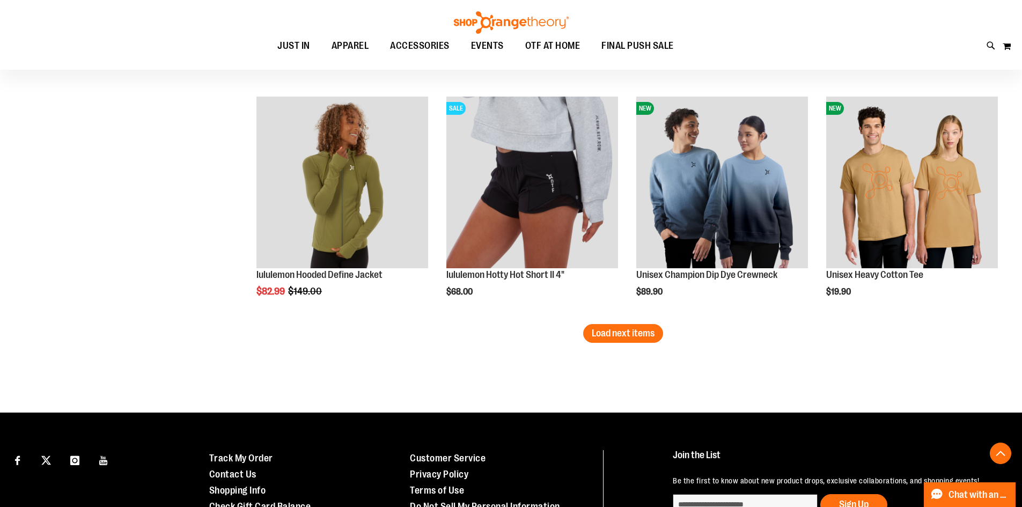
scroll to position [5518, 0]
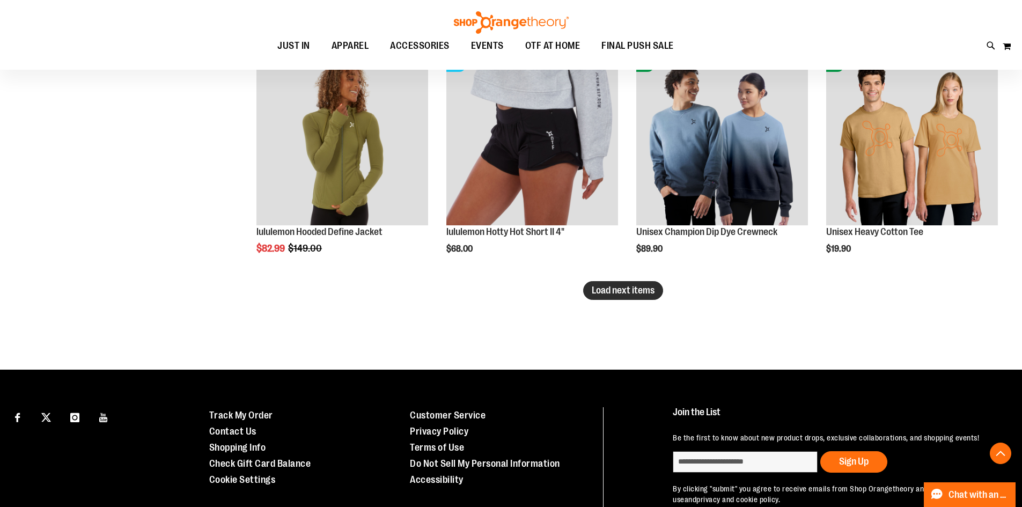
click at [648, 293] on span "Load next items" at bounding box center [623, 290] width 63 height 11
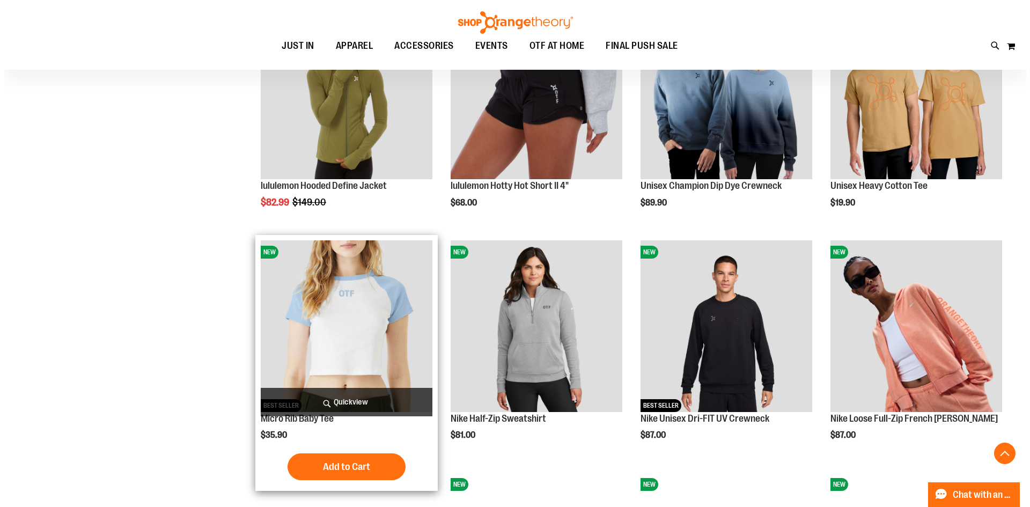
scroll to position [5625, 0]
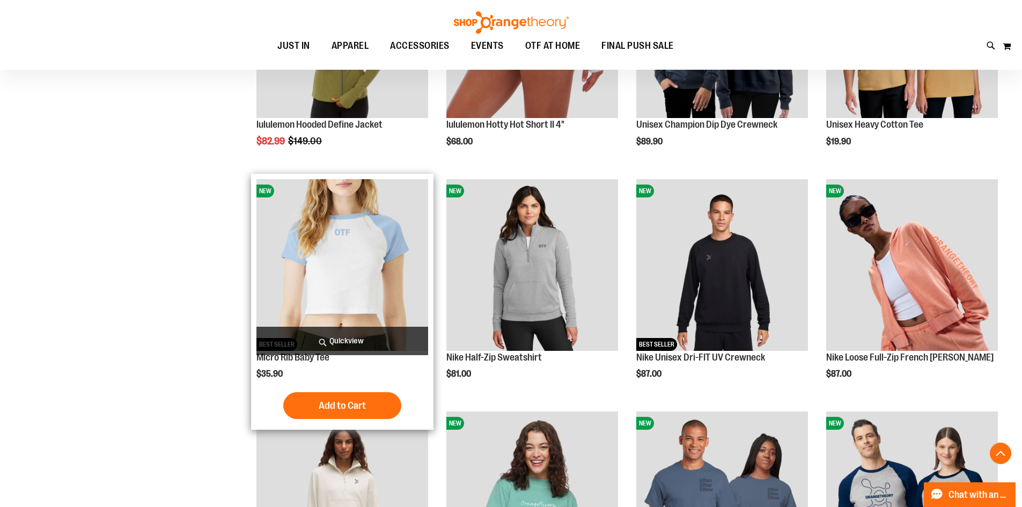
click at [308, 339] on span "Quickview" at bounding box center [343, 341] width 172 height 28
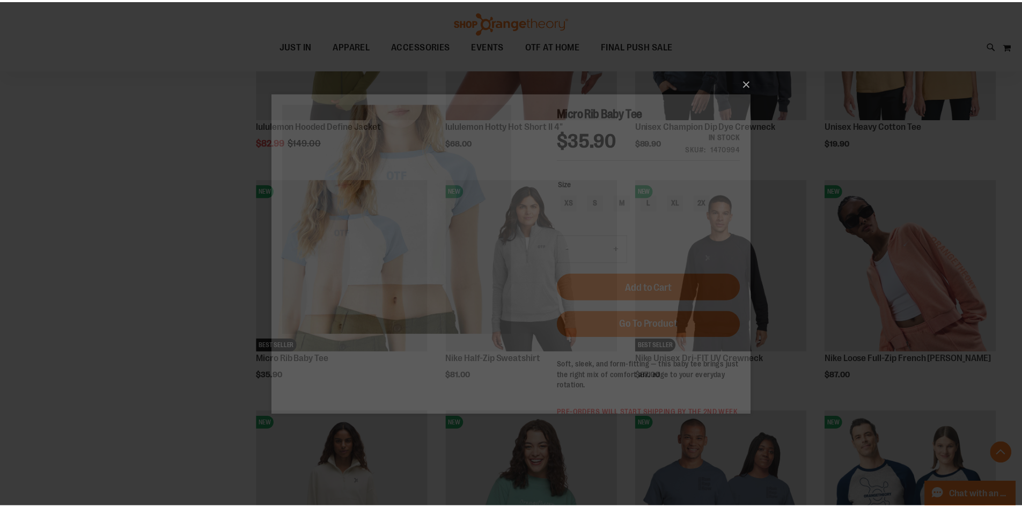
scroll to position [0, 0]
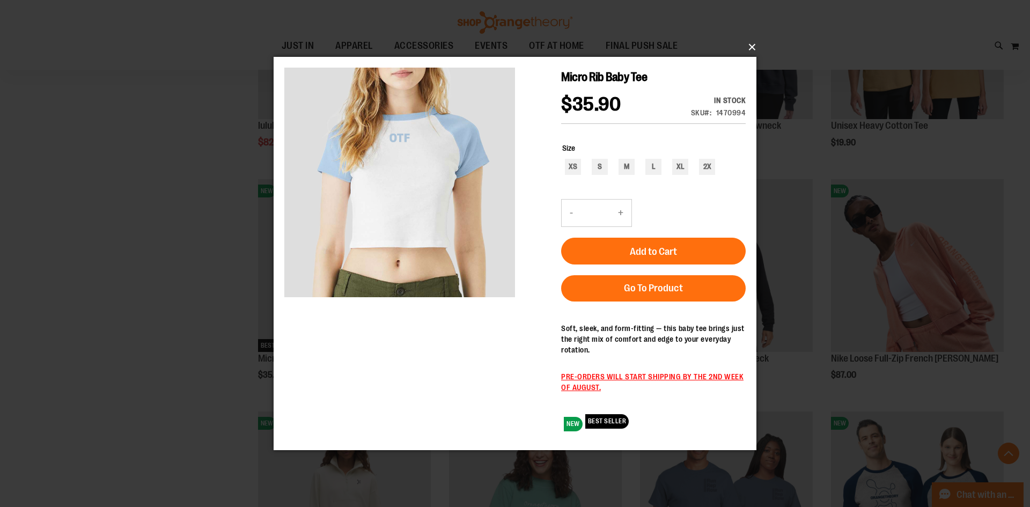
click at [754, 50] on button "×" at bounding box center [518, 47] width 483 height 24
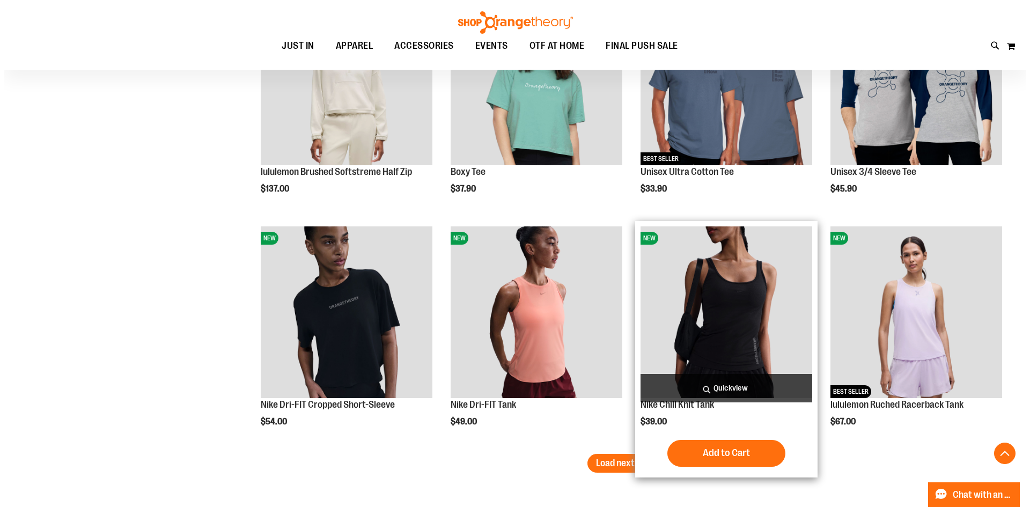
scroll to position [6055, 0]
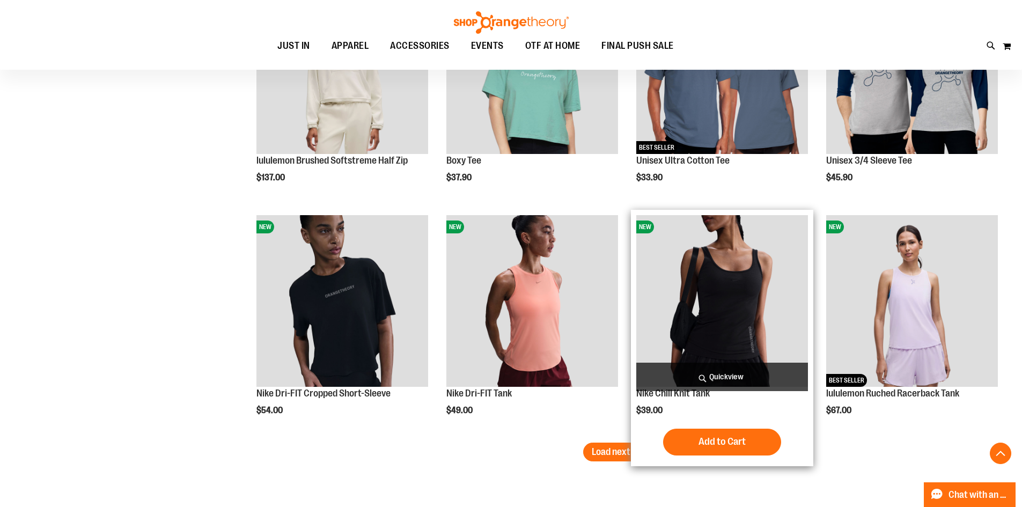
click at [705, 364] on span "Quickview" at bounding box center [723, 377] width 172 height 28
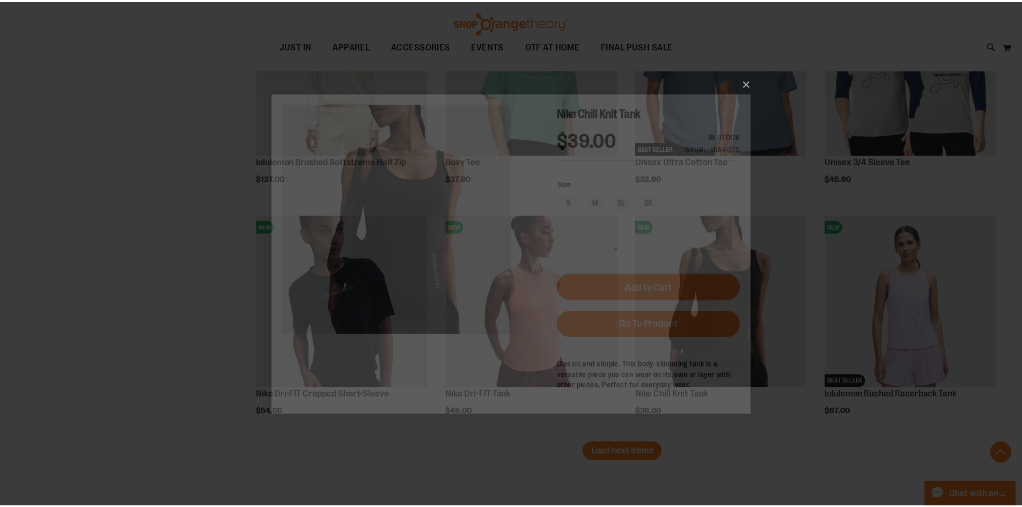
scroll to position [0, 0]
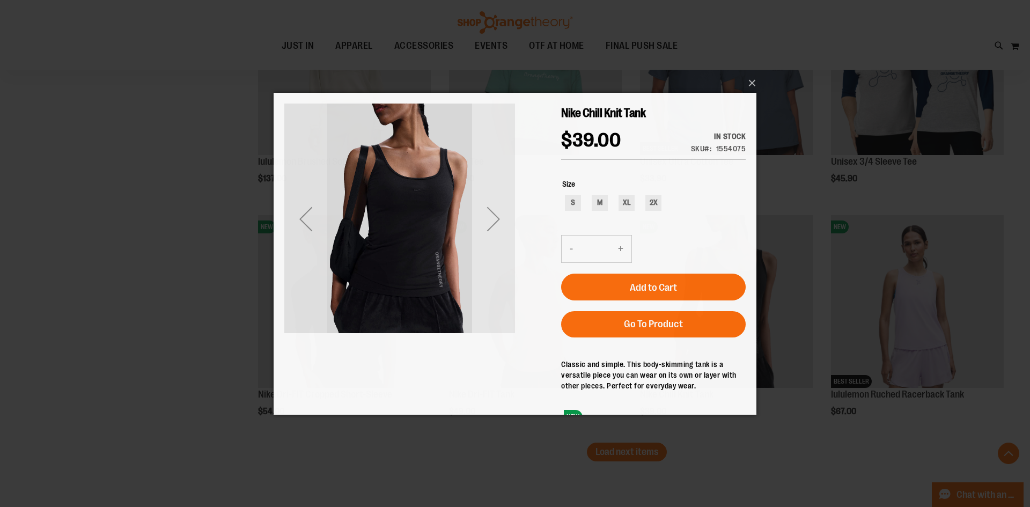
click at [497, 230] on div "Next" at bounding box center [493, 218] width 43 height 43
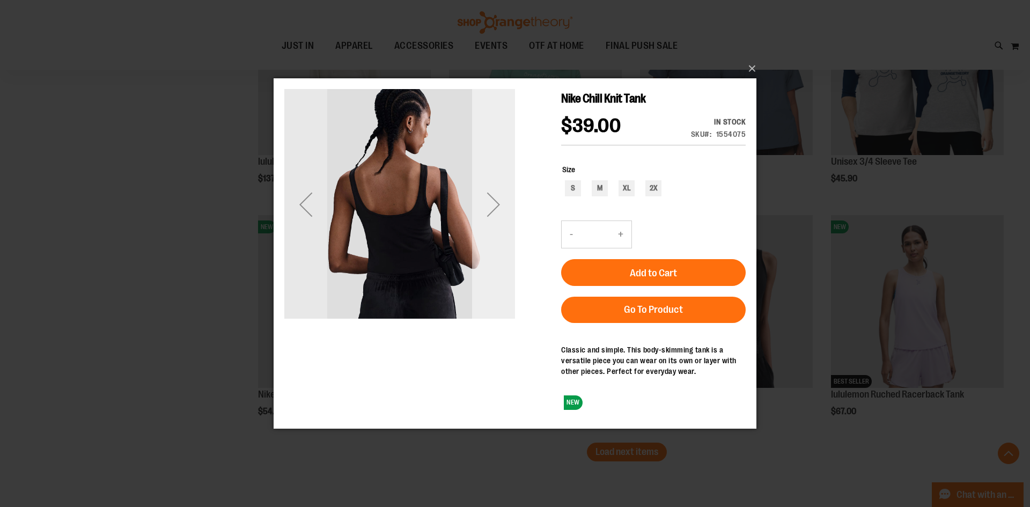
click at [491, 199] on div "Next" at bounding box center [493, 203] width 43 height 43
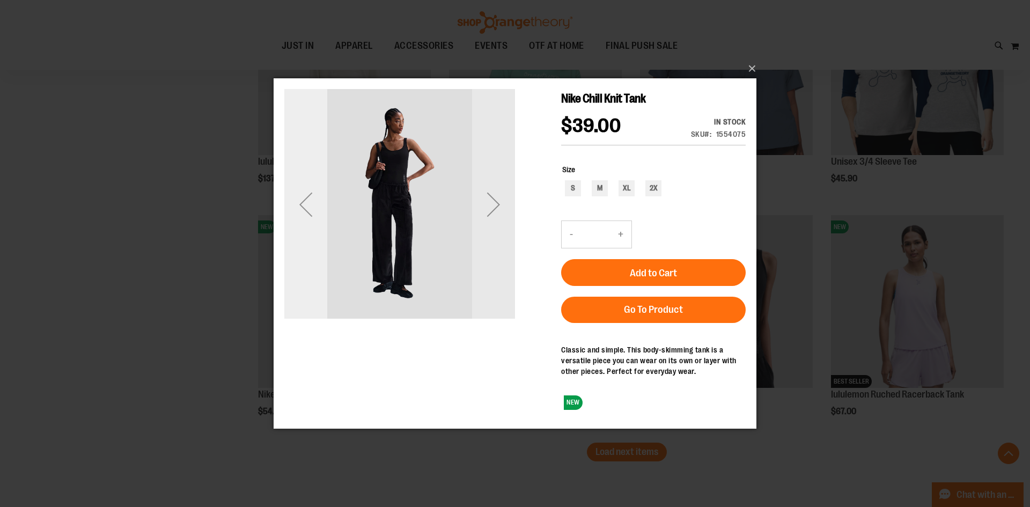
click at [322, 199] on div "Previous" at bounding box center [305, 203] width 43 height 43
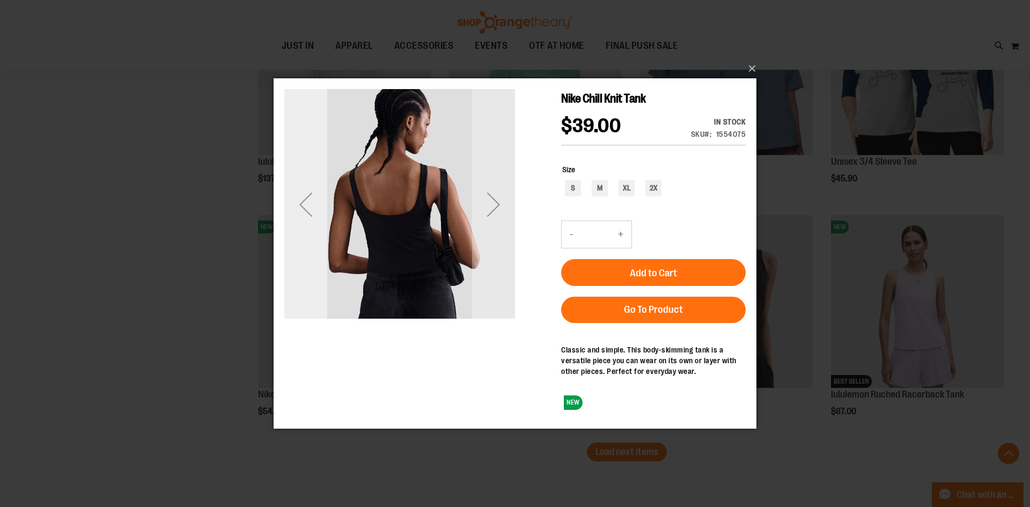
click at [327, 202] on div "Previous" at bounding box center [305, 203] width 43 height 43
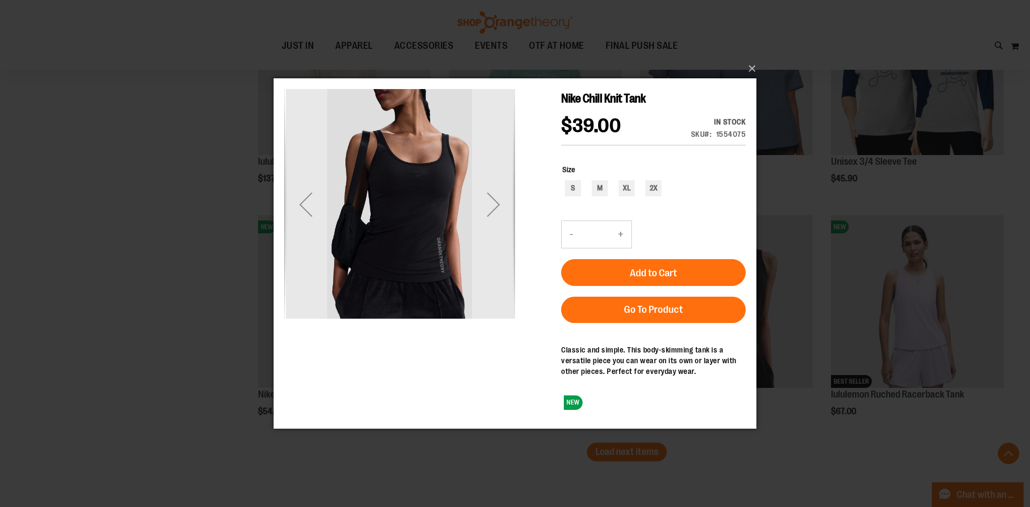
drag, startPoint x: 422, startPoint y: 252, endPoint x: 410, endPoint y: 201, distance: 52.6
click at [410, 201] on img "carousel" at bounding box center [401, 202] width 231 height 231
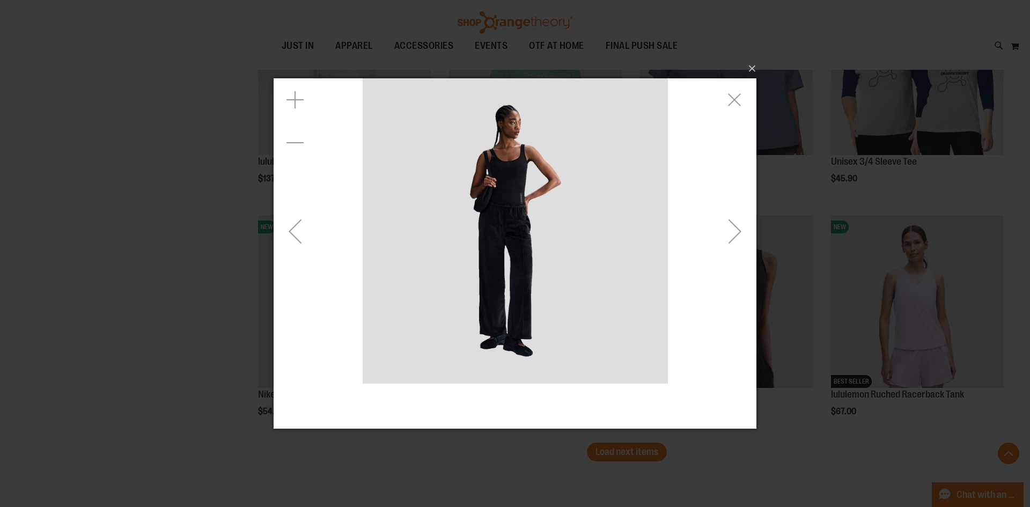
click at [729, 239] on div "Next" at bounding box center [735, 230] width 43 height 43
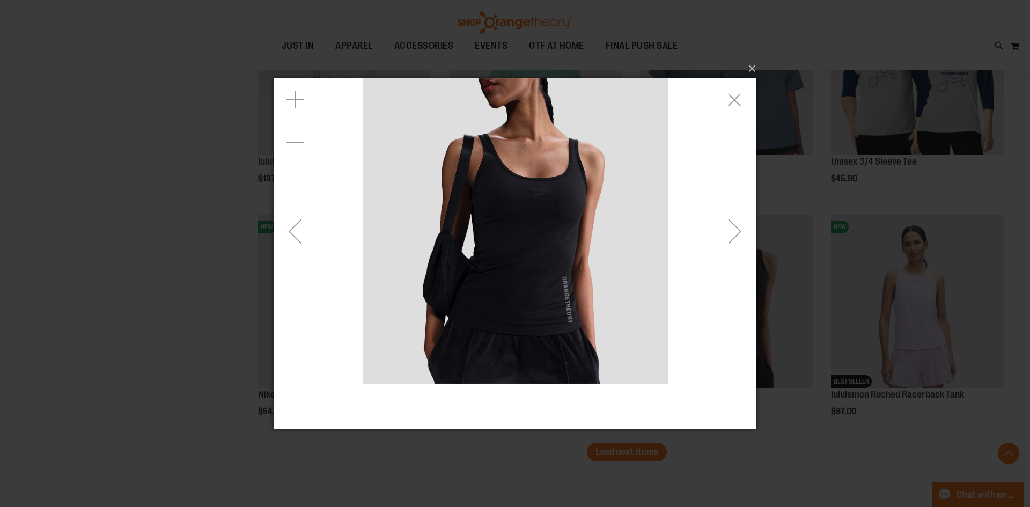
click at [736, 231] on div "Next" at bounding box center [735, 230] width 43 height 43
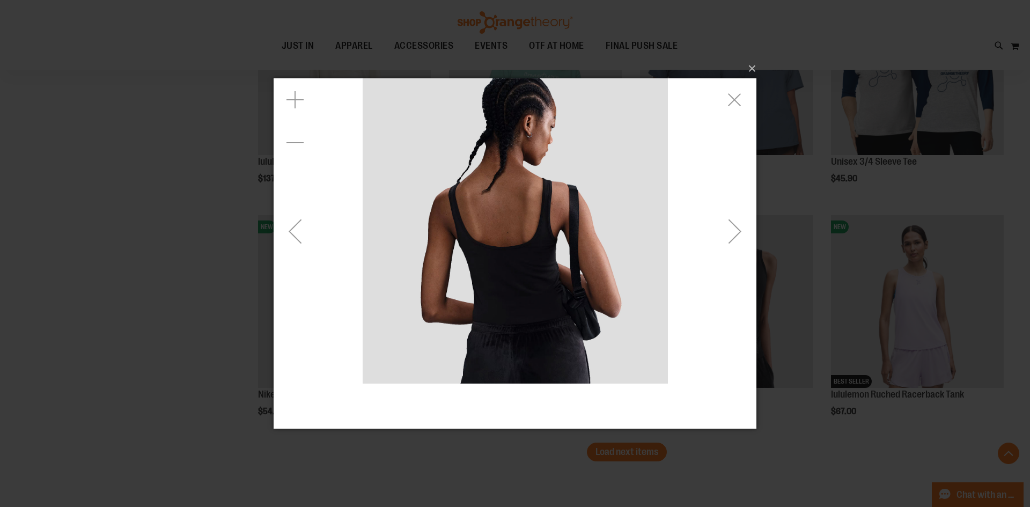
click at [302, 213] on div "Previous" at bounding box center [295, 230] width 43 height 43
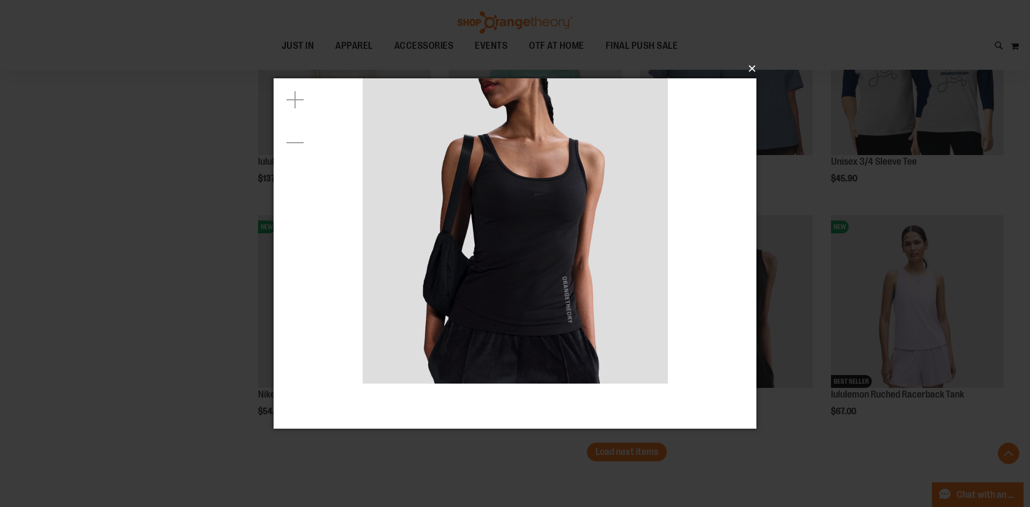
click at [753, 65] on button "×" at bounding box center [518, 69] width 483 height 24
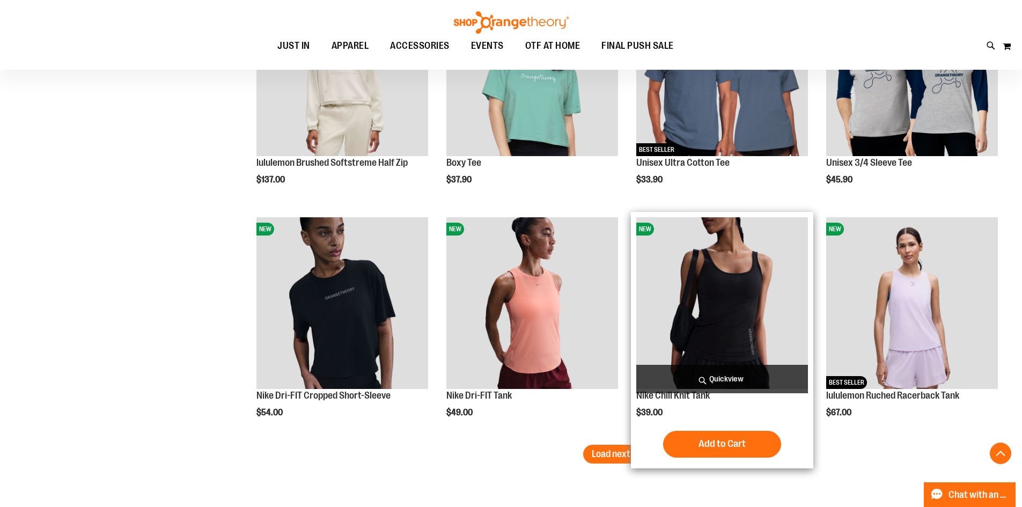
scroll to position [6055, 0]
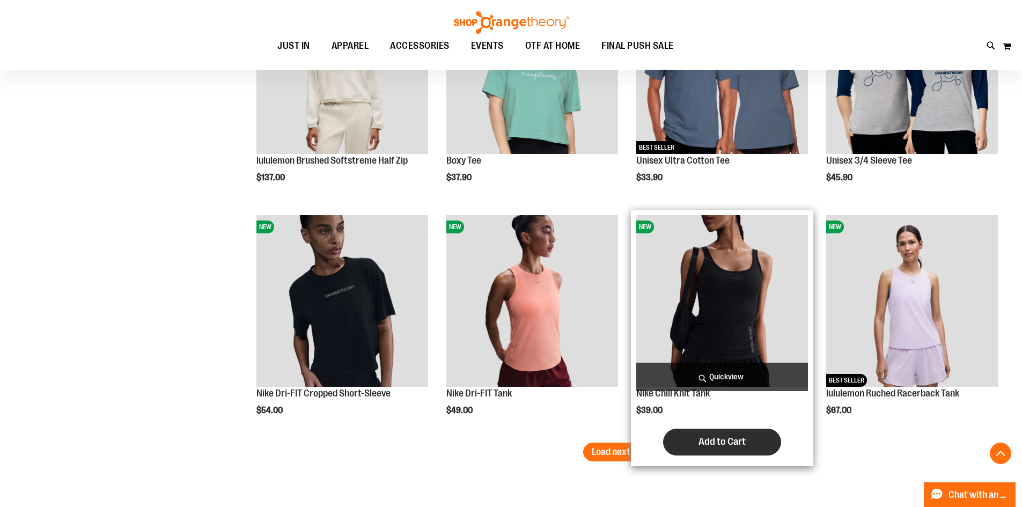
click at [700, 433] on button "Add to Cart" at bounding box center [722, 442] width 118 height 27
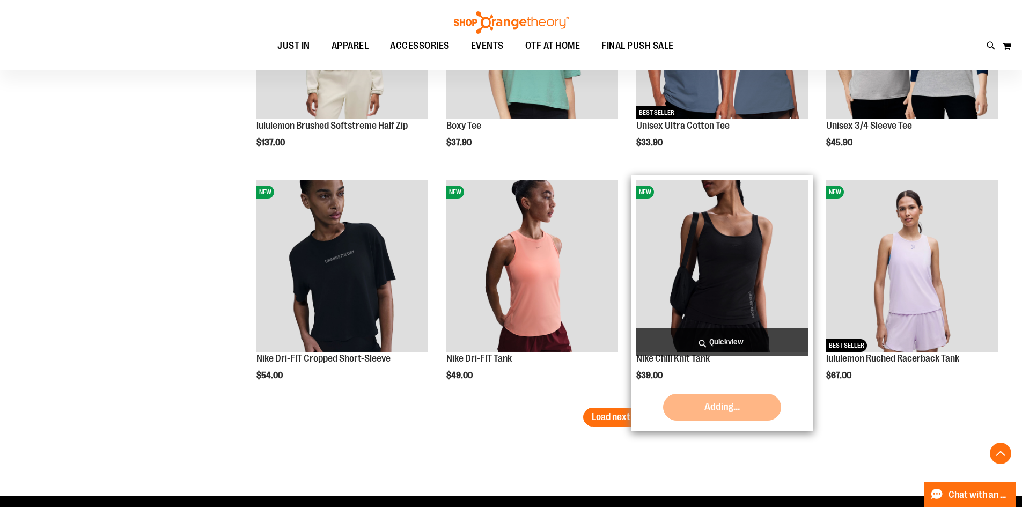
scroll to position [6108, 0]
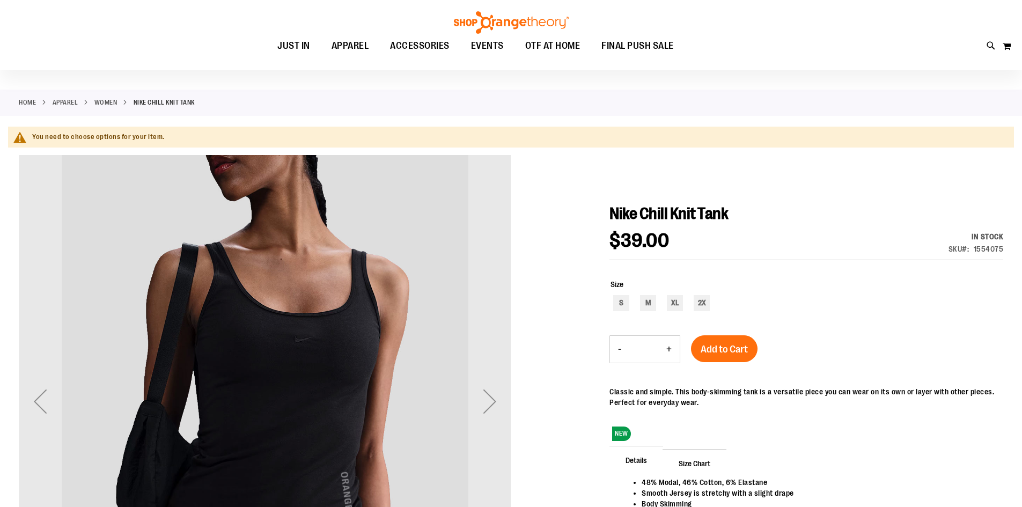
scroll to position [107, 0]
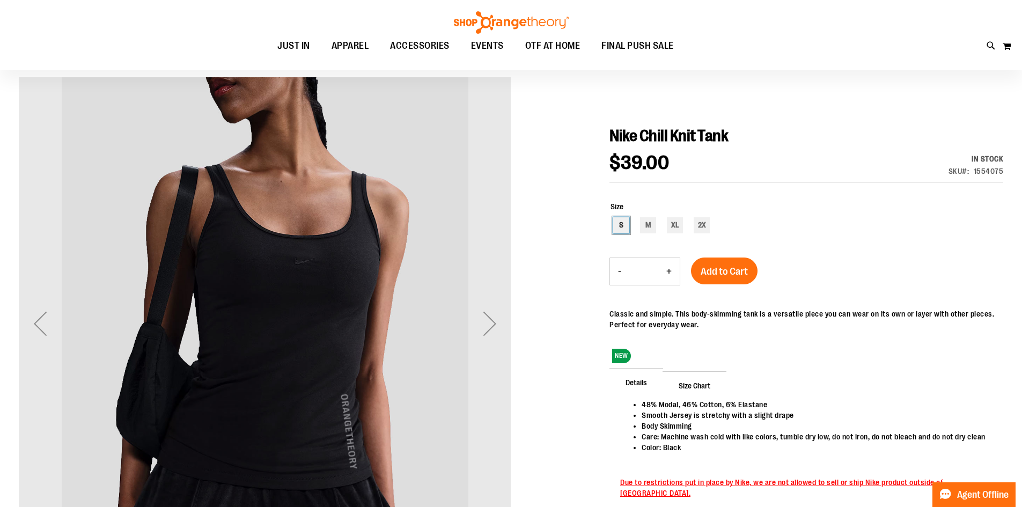
click at [618, 220] on div "S" at bounding box center [621, 225] width 16 height 16
type input "***"
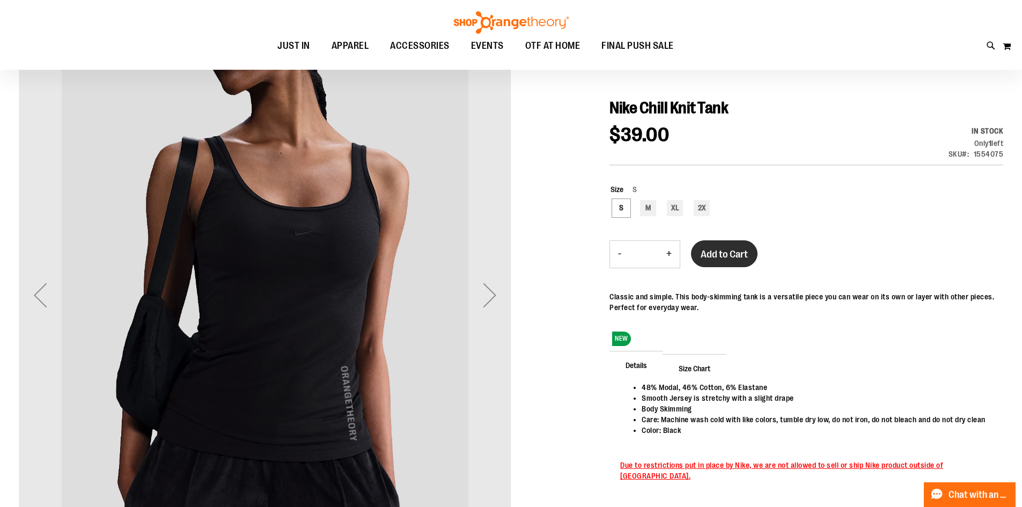
click at [723, 257] on span "Add to Cart" at bounding box center [724, 254] width 47 height 12
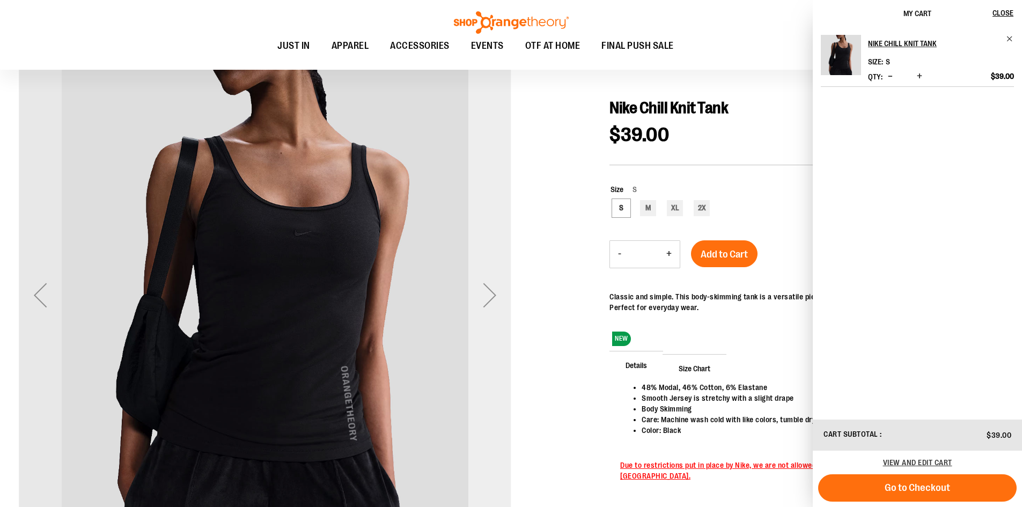
click at [479, 289] on div "Next" at bounding box center [490, 295] width 43 height 43
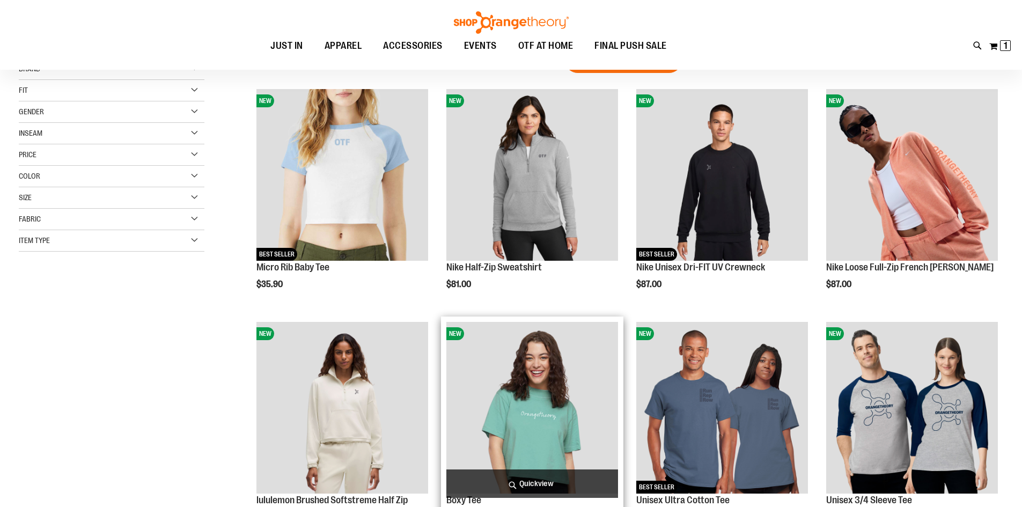
scroll to position [160, 0]
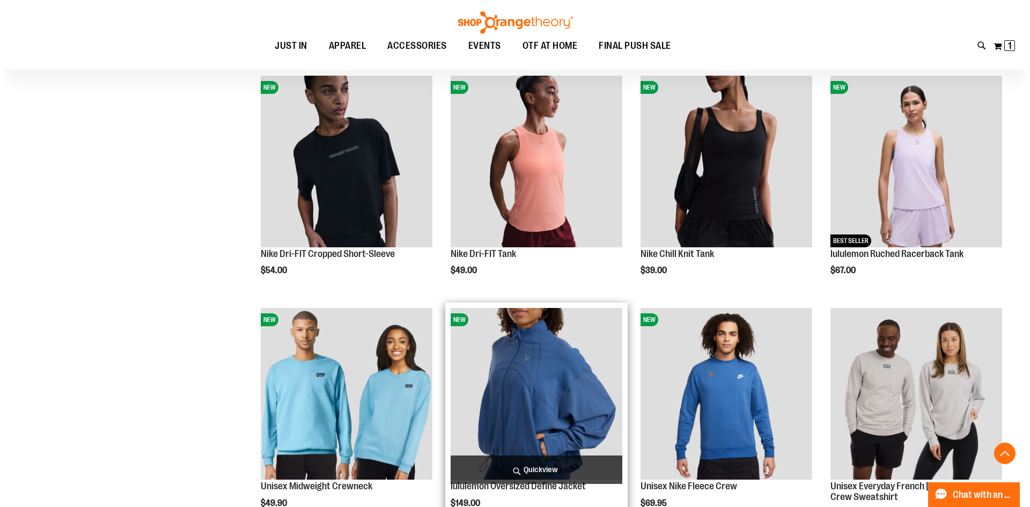
scroll to position [697, 0]
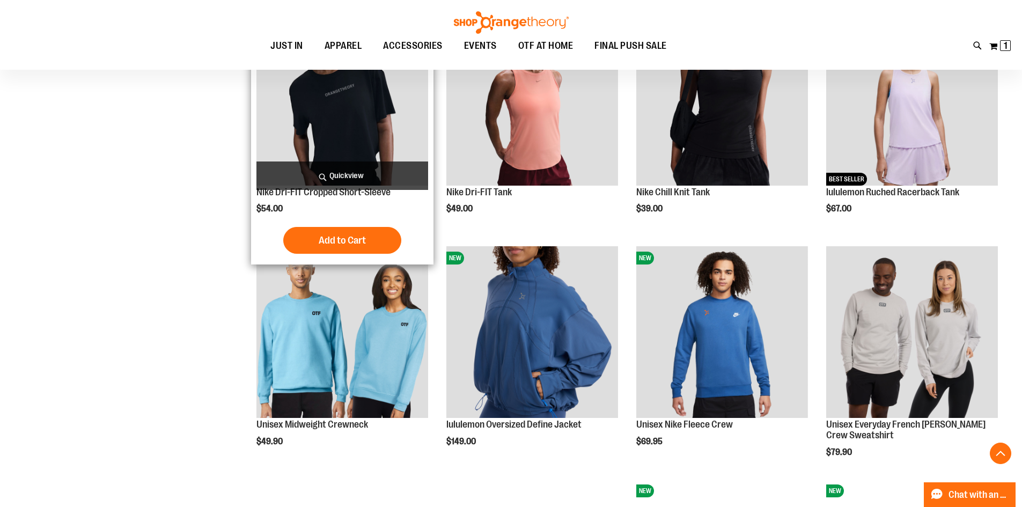
click at [398, 169] on span "Quickview" at bounding box center [343, 176] width 172 height 28
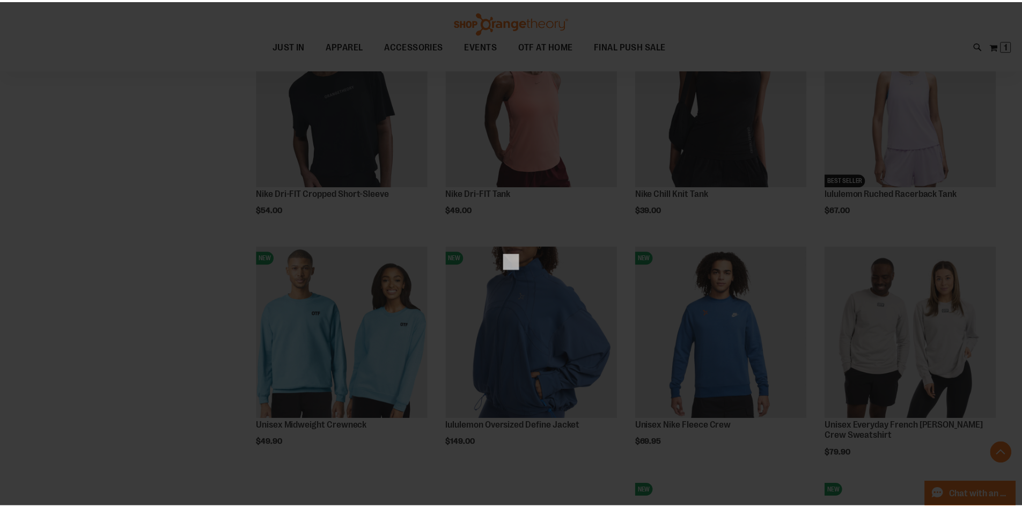
scroll to position [0, 0]
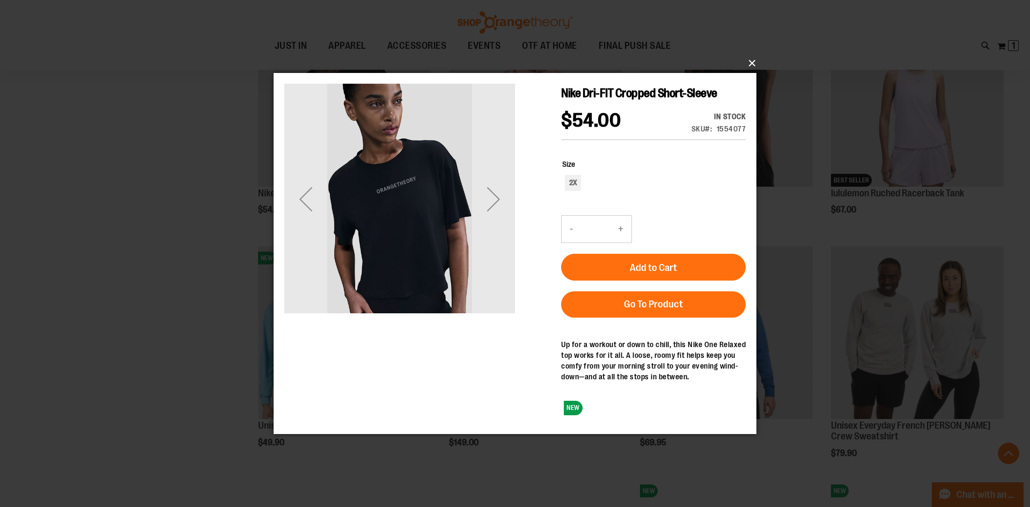
click at [749, 69] on button "×" at bounding box center [518, 64] width 483 height 24
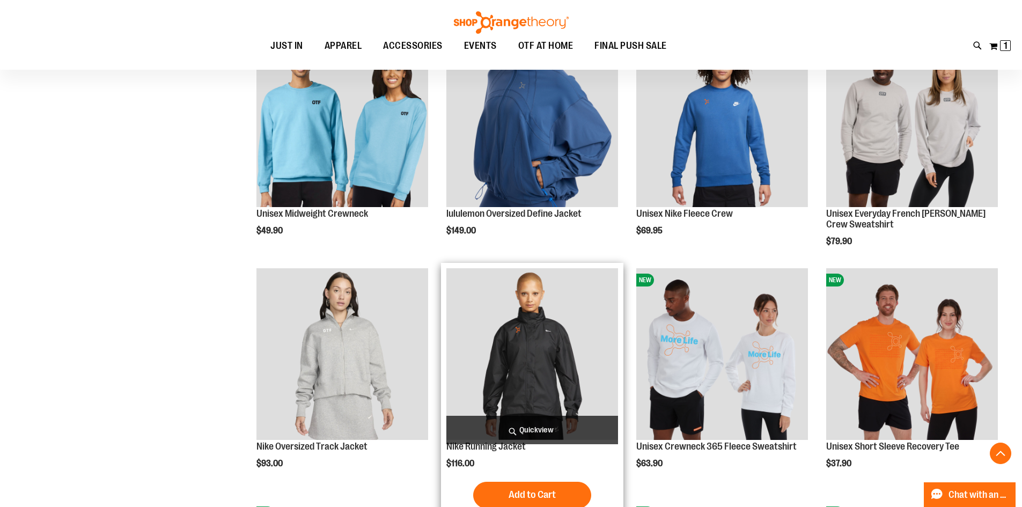
scroll to position [912, 0]
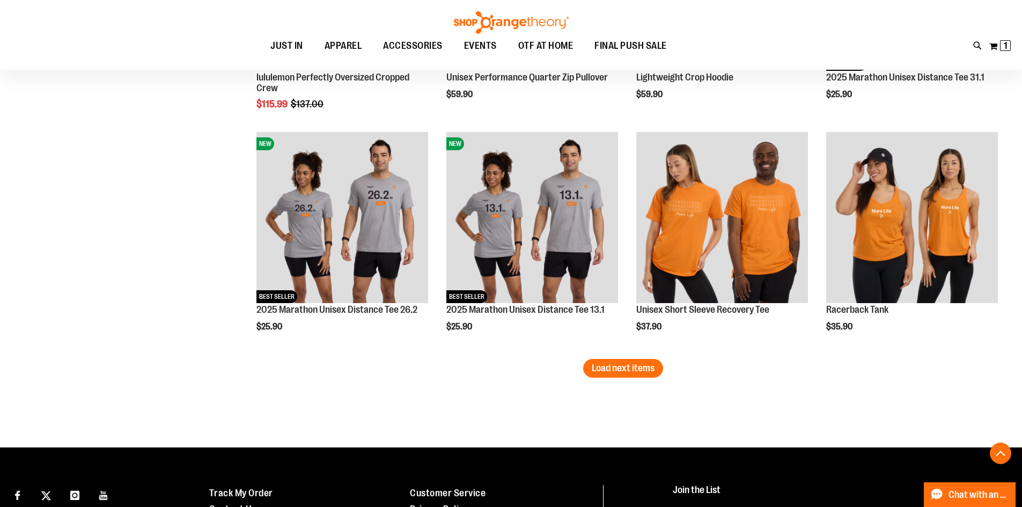
scroll to position [1985, 0]
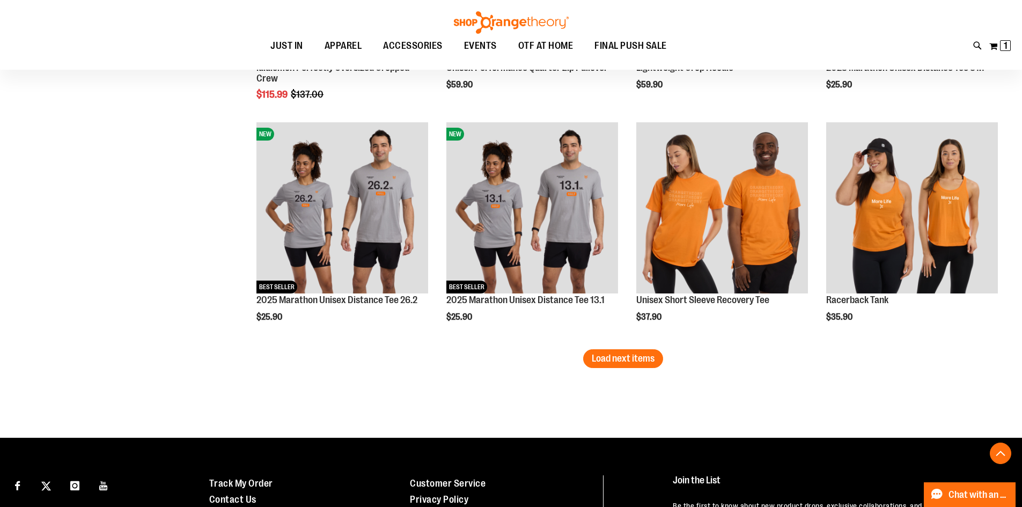
click at [621, 352] on button "Load next items" at bounding box center [623, 358] width 80 height 19
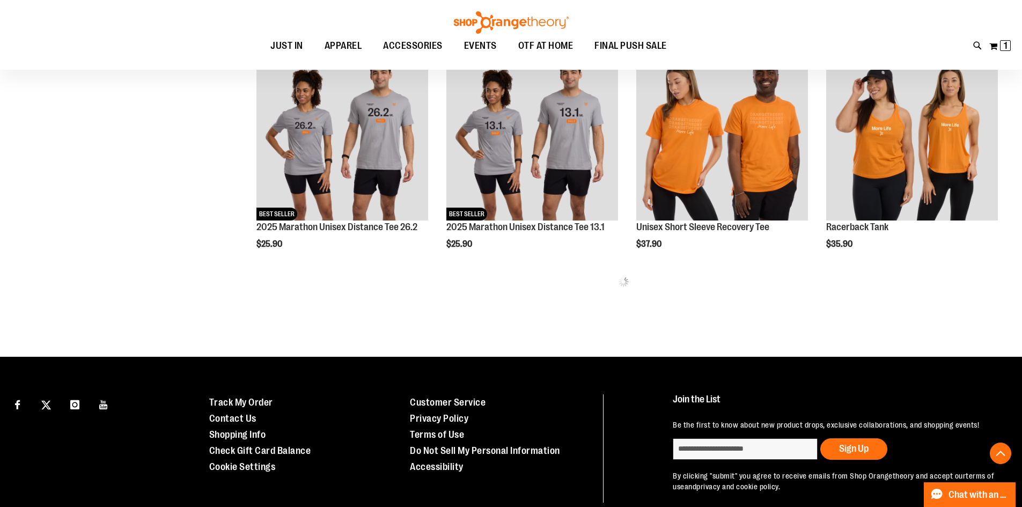
scroll to position [2039, 0]
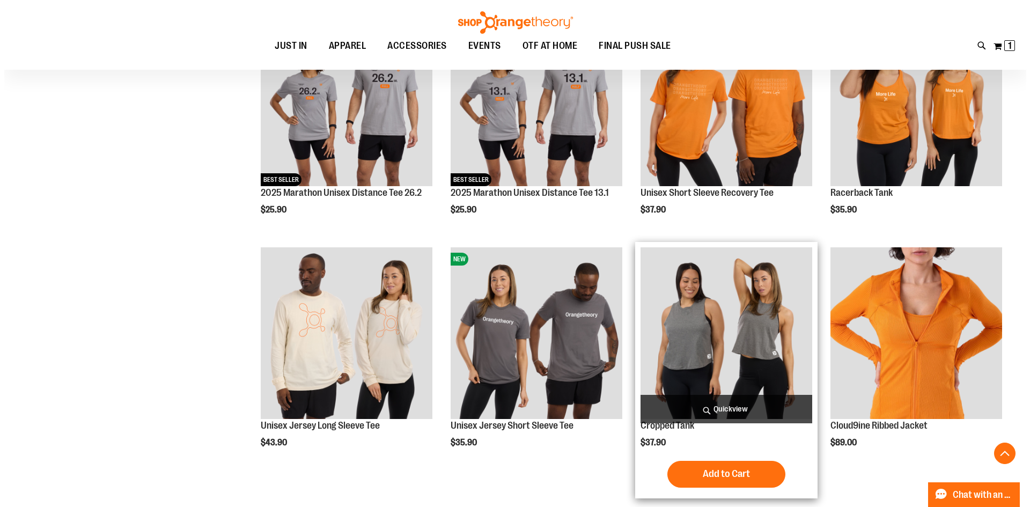
scroll to position [2146, 0]
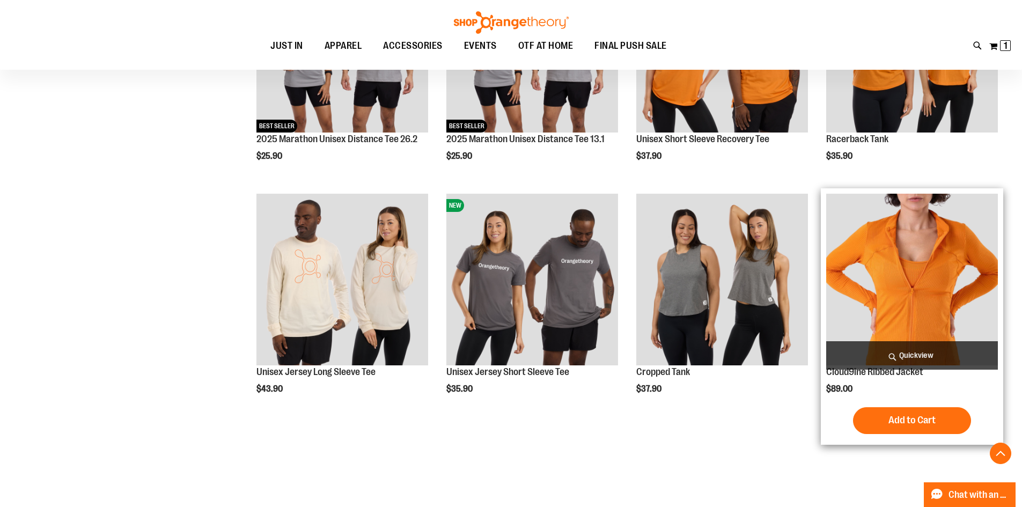
click at [890, 350] on span "Quickview" at bounding box center [913, 355] width 172 height 28
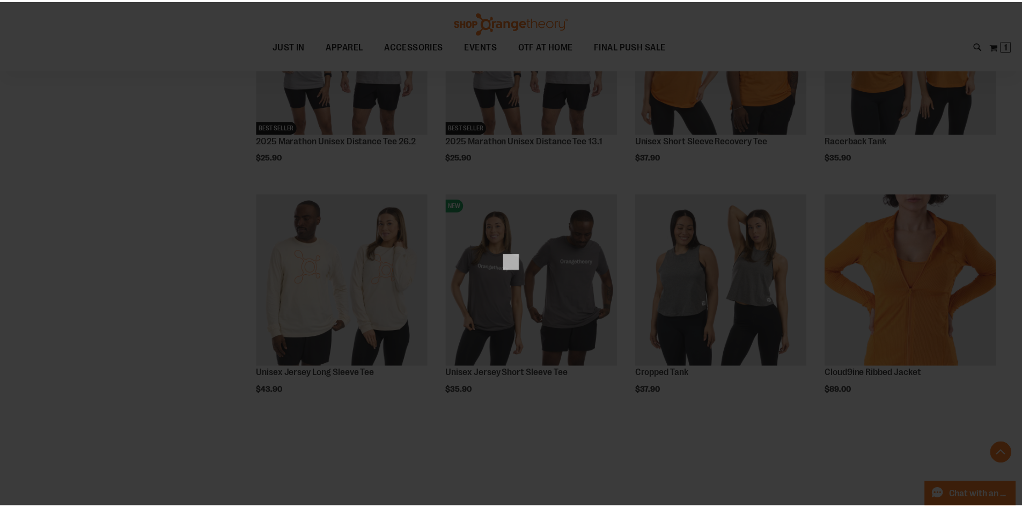
scroll to position [0, 0]
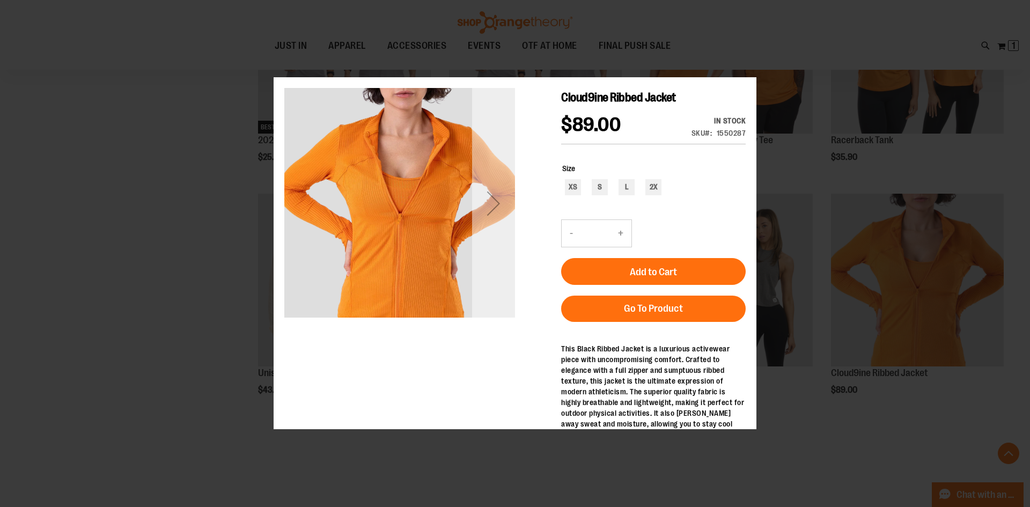
click at [506, 220] on div "Next" at bounding box center [493, 203] width 43 height 43
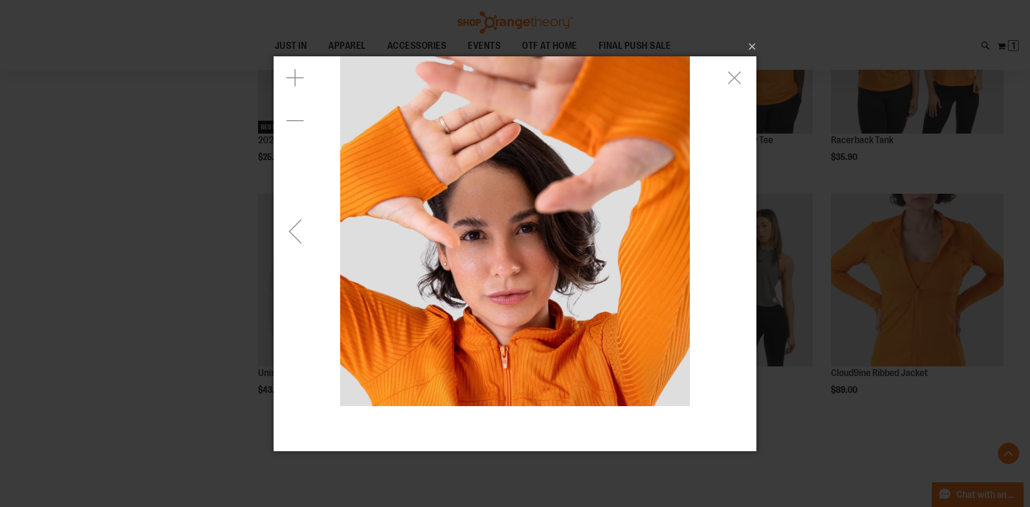
click at [300, 245] on div "Previous" at bounding box center [295, 230] width 43 height 43
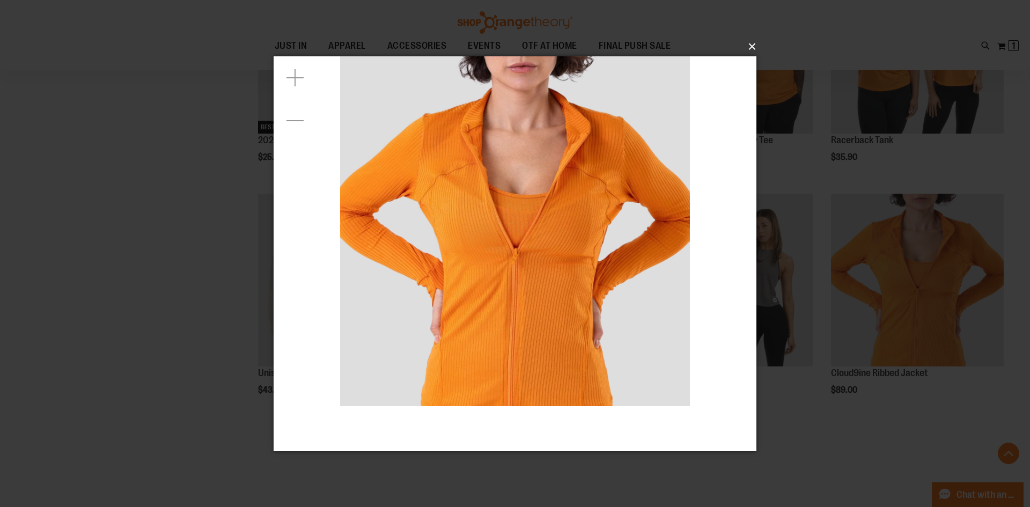
click at [754, 47] on button "×" at bounding box center [518, 47] width 483 height 24
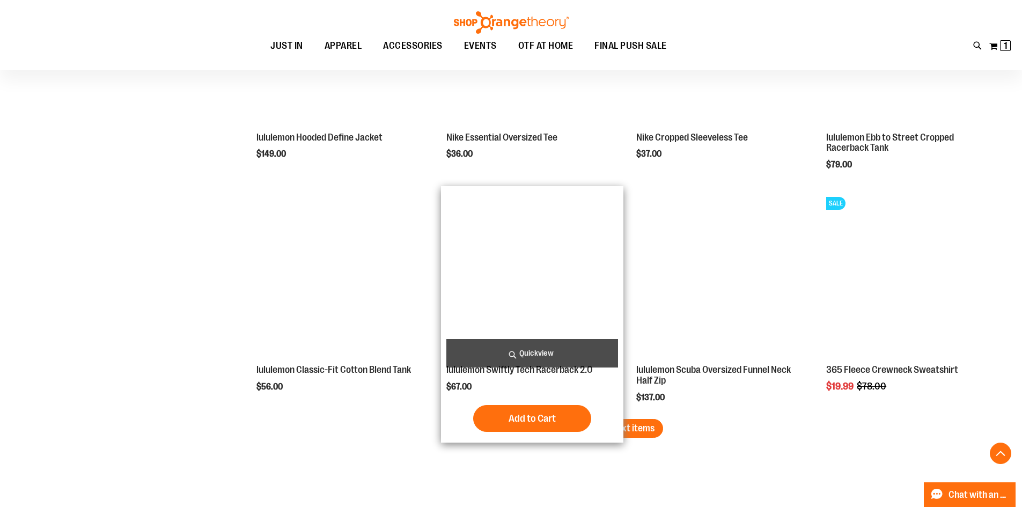
scroll to position [2629, 0]
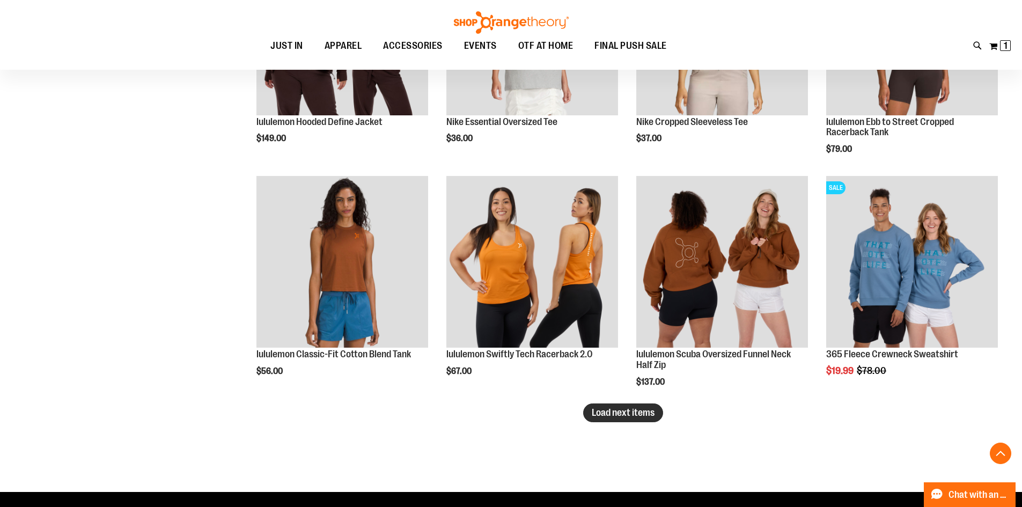
click at [637, 412] on span "Load next items" at bounding box center [623, 412] width 63 height 11
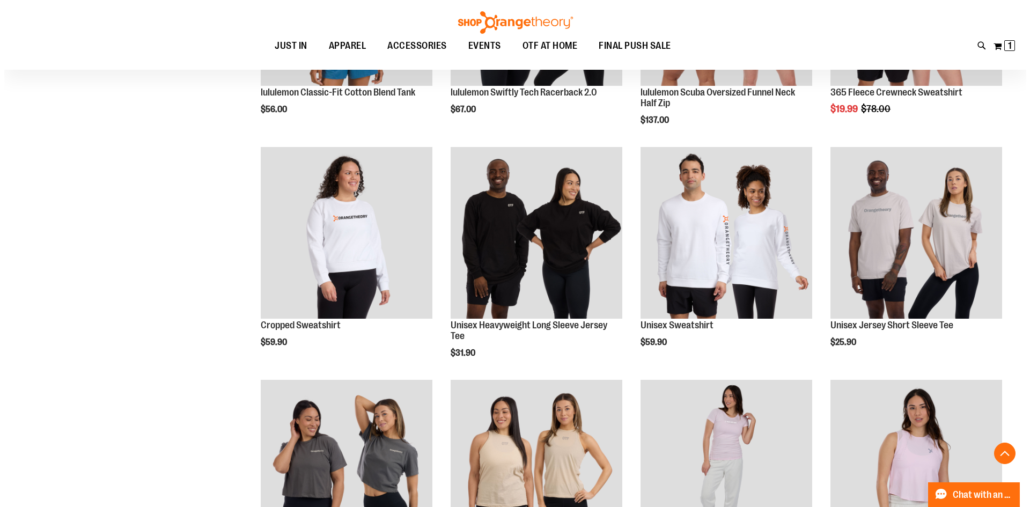
scroll to position [2898, 0]
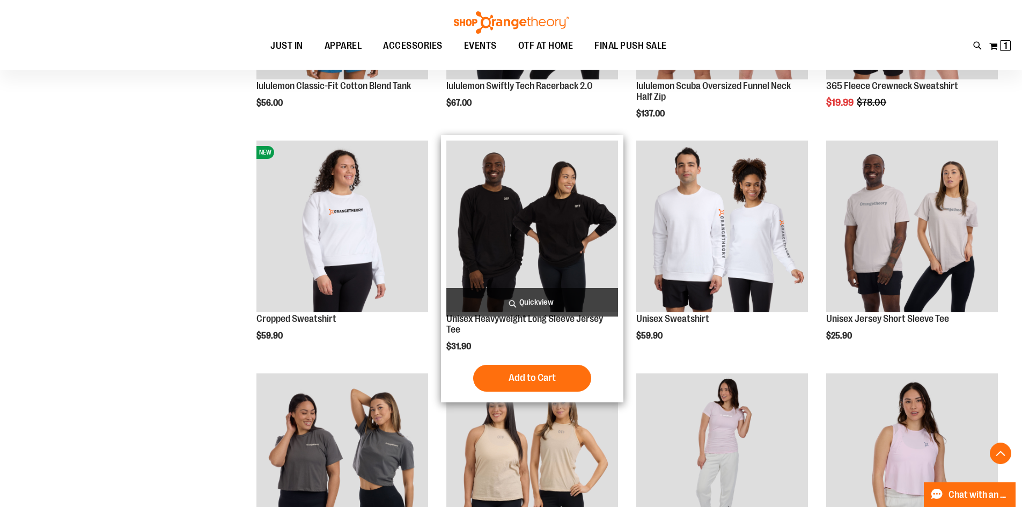
click at [544, 293] on span "Quickview" at bounding box center [533, 302] width 172 height 28
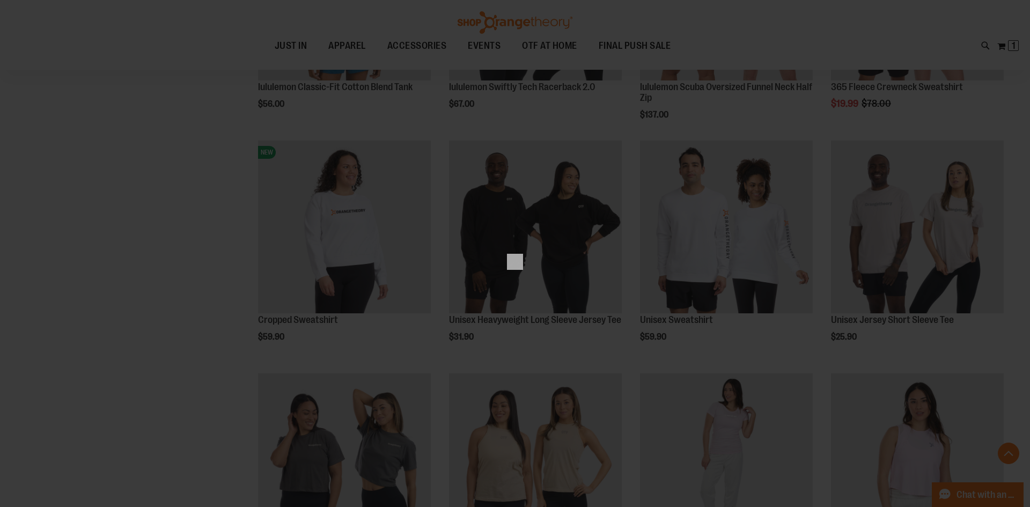
scroll to position [0, 0]
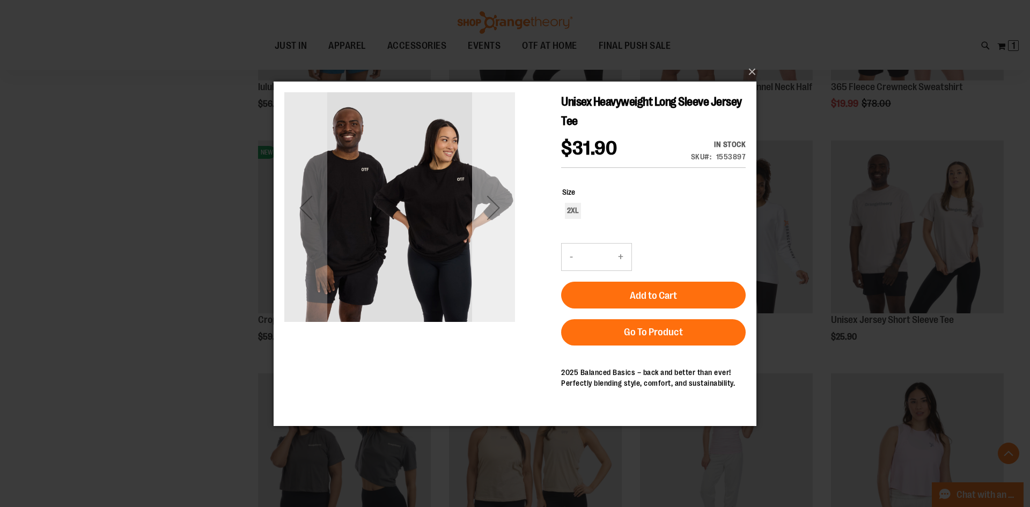
click at [505, 201] on div "Next" at bounding box center [493, 207] width 43 height 43
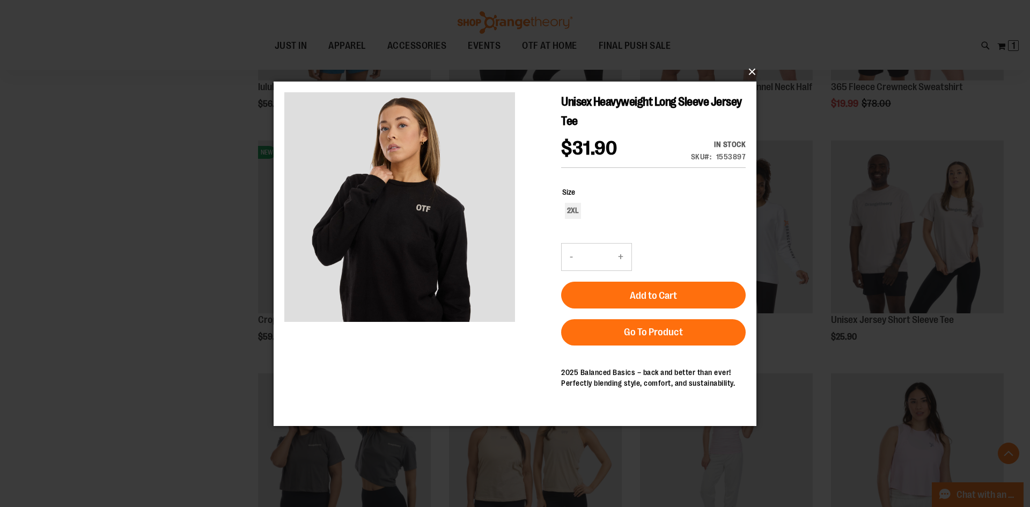
click at [750, 72] on button "×" at bounding box center [518, 72] width 483 height 24
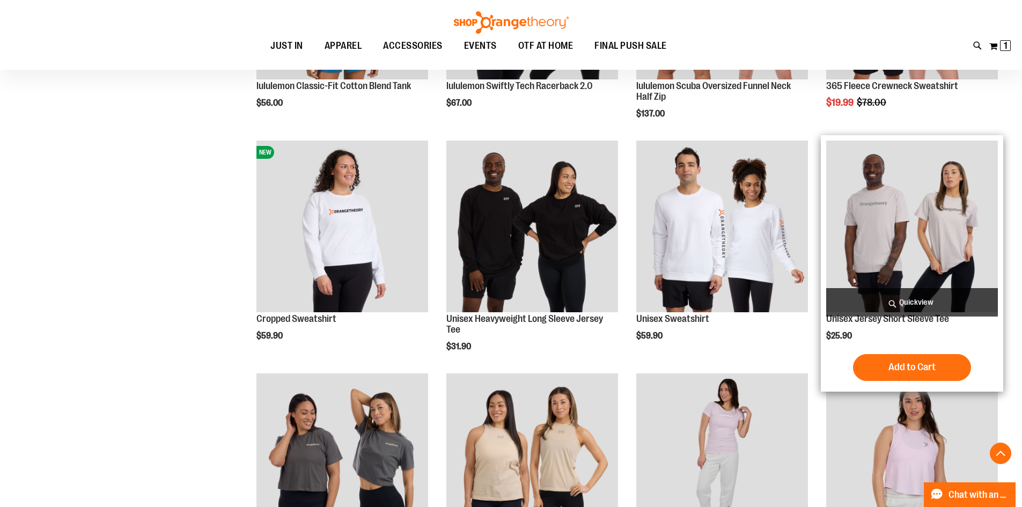
click at [861, 301] on span "Quickview" at bounding box center [913, 302] width 172 height 28
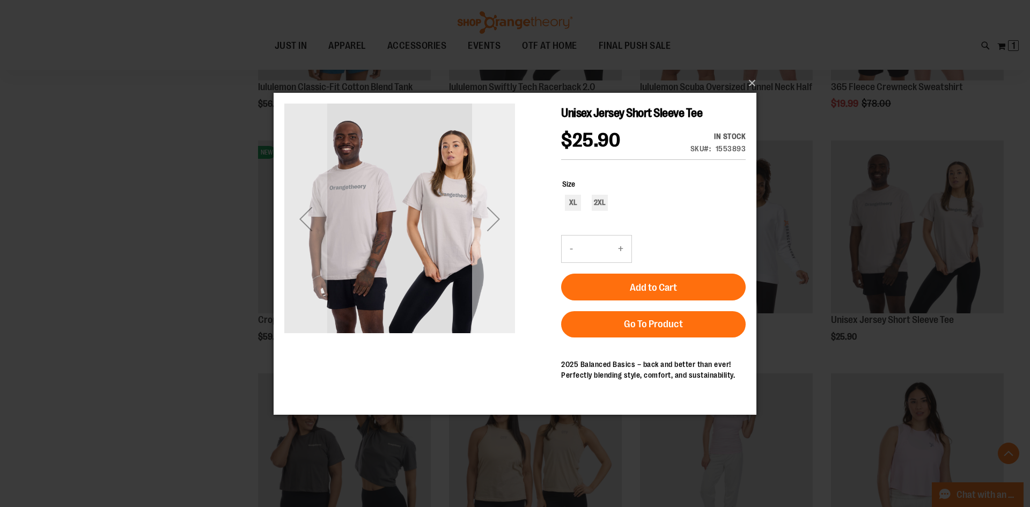
click at [510, 213] on div "Next" at bounding box center [493, 218] width 43 height 43
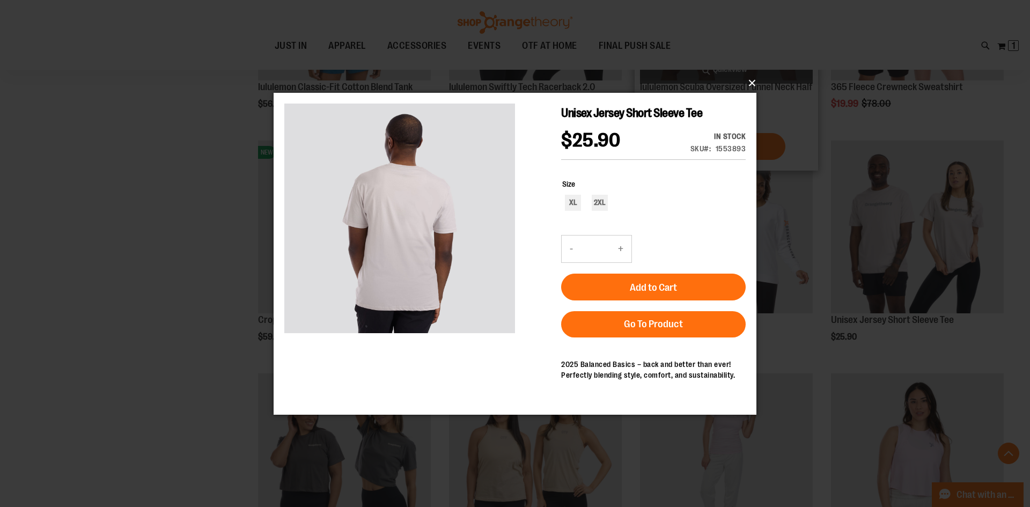
drag, startPoint x: 757, startPoint y: 81, endPoint x: 746, endPoint y: 94, distance: 17.9
click at [754, 81] on button "×" at bounding box center [518, 83] width 483 height 24
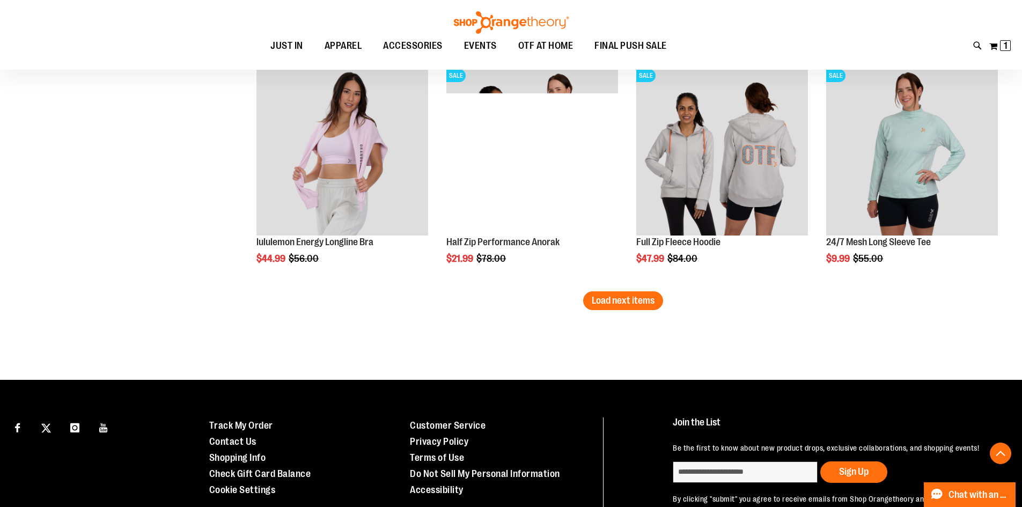
scroll to position [3488, 0]
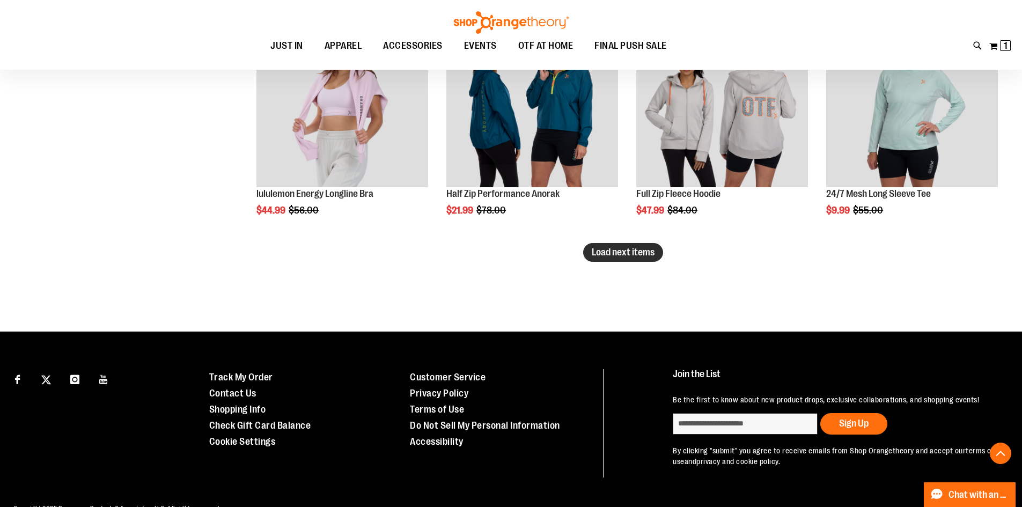
click at [633, 247] on span "Load next items" at bounding box center [623, 252] width 63 height 11
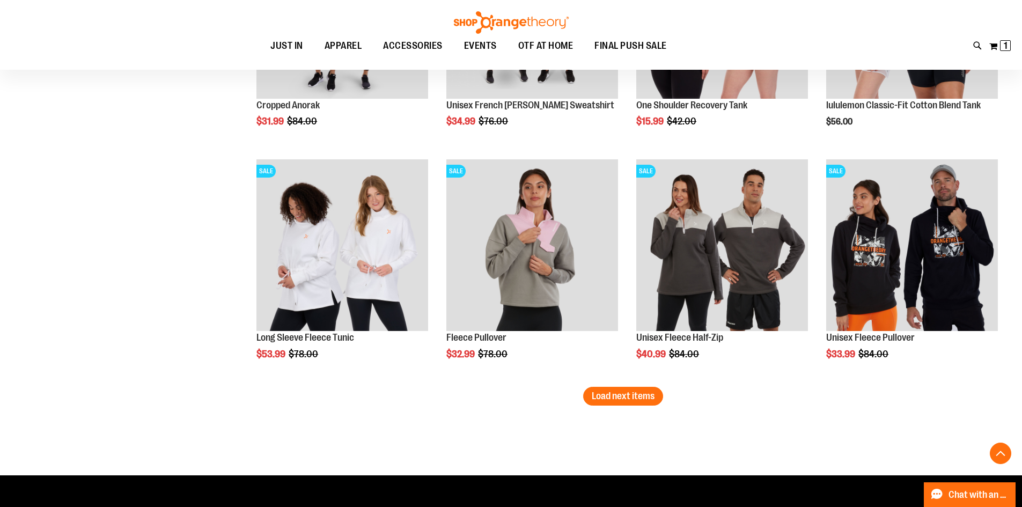
scroll to position [4095, 0]
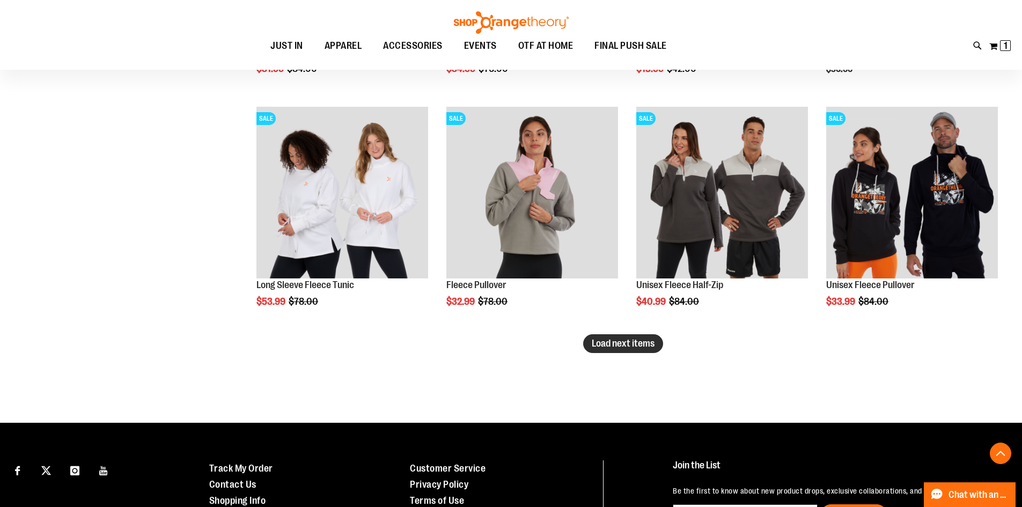
click at [623, 343] on span "Load next items" at bounding box center [623, 343] width 63 height 11
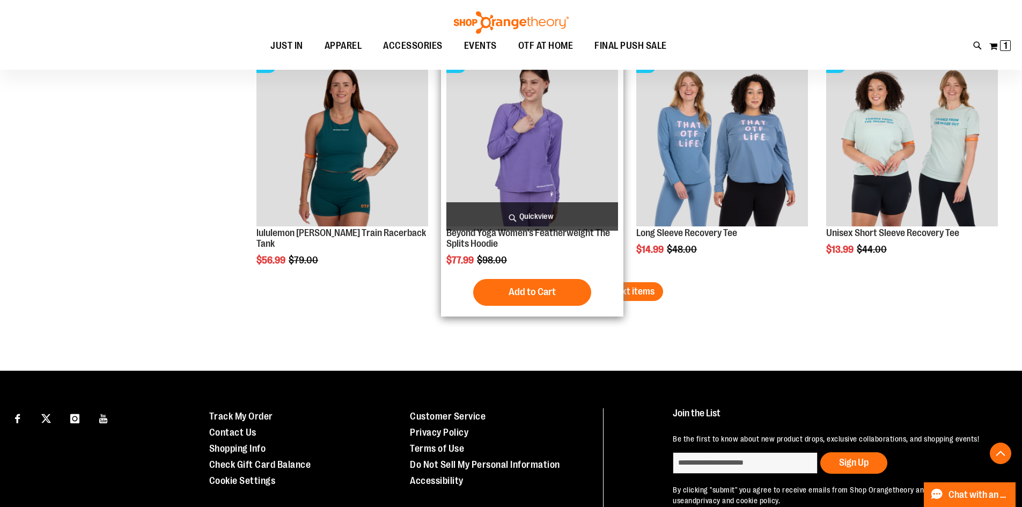
scroll to position [4846, 0]
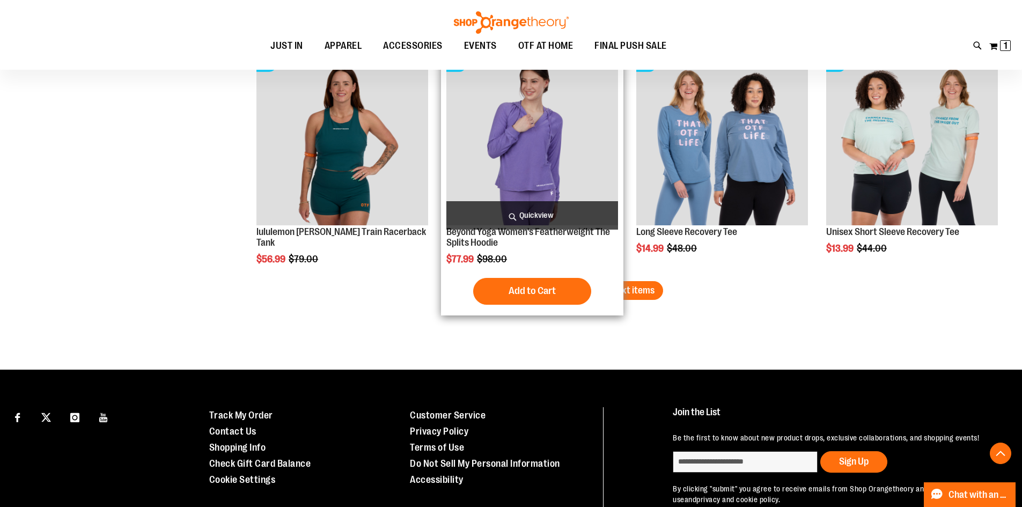
click at [613, 289] on span "Load next items" at bounding box center [623, 290] width 63 height 11
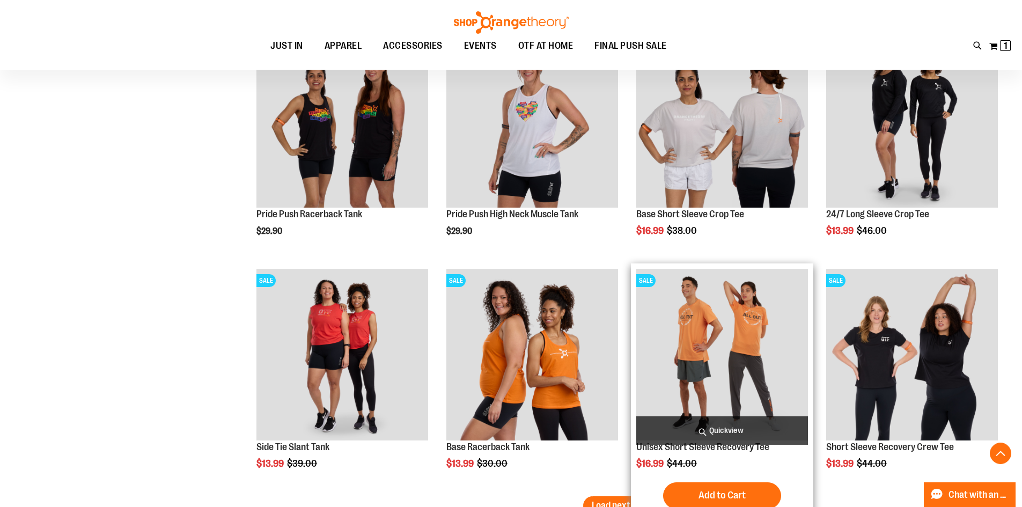
scroll to position [5437, 0]
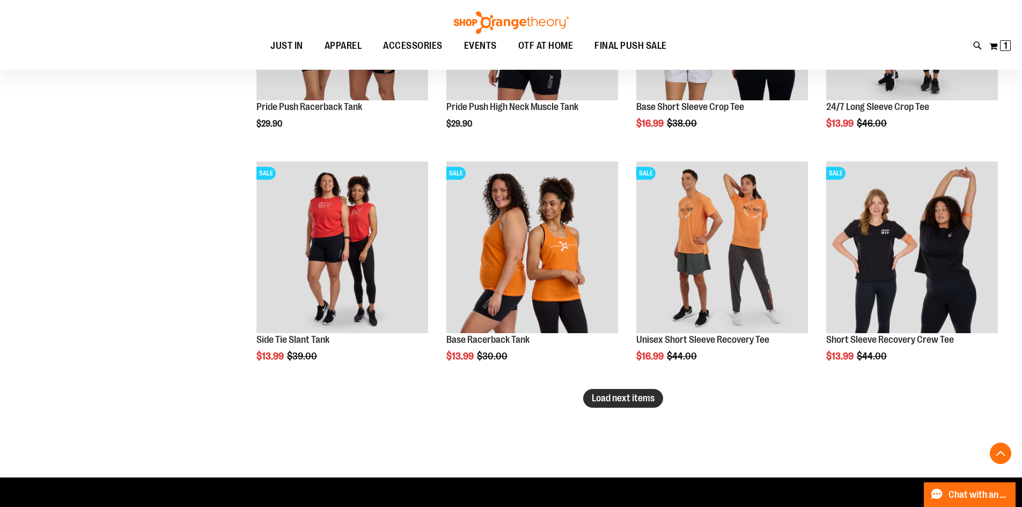
click at [614, 390] on button "Load next items" at bounding box center [623, 398] width 80 height 19
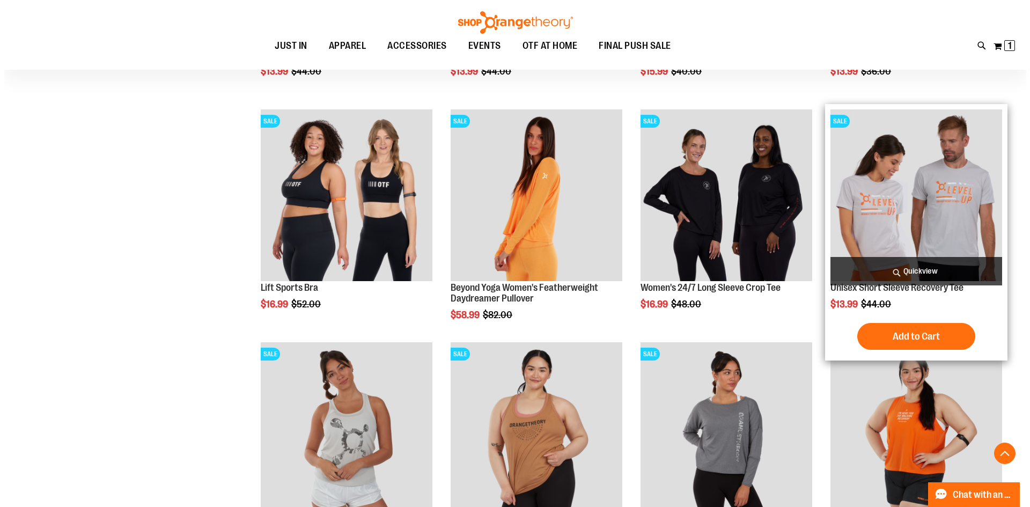
scroll to position [5974, 0]
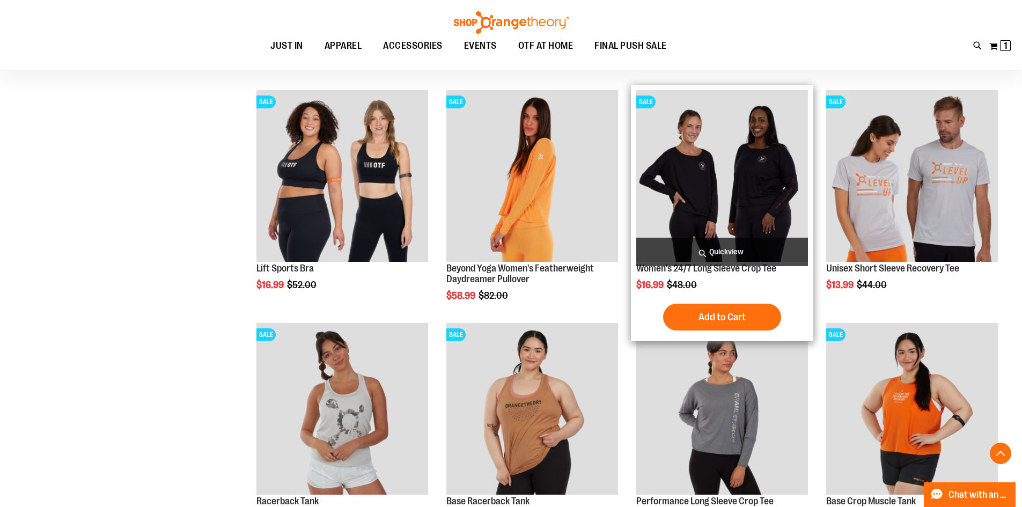
click at [734, 249] on span "Quickview" at bounding box center [723, 252] width 172 height 28
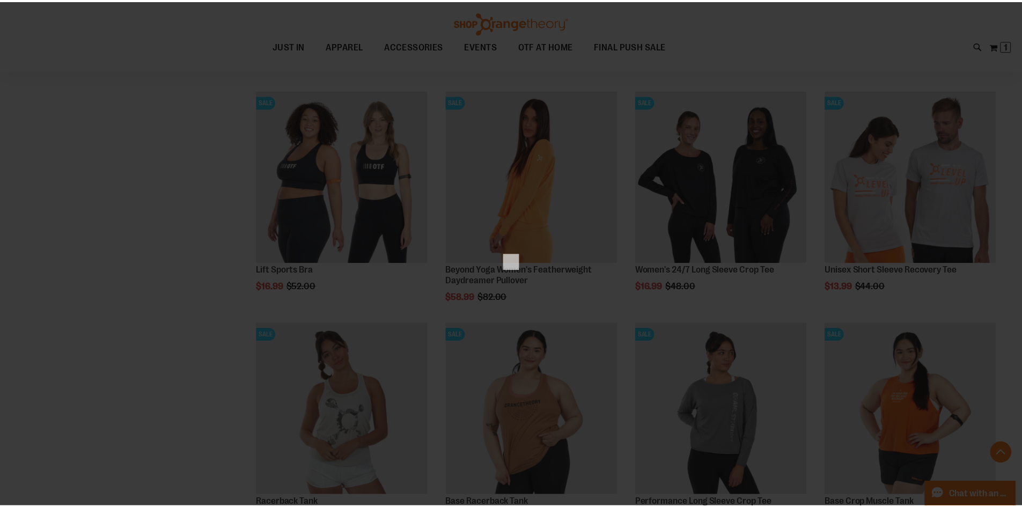
scroll to position [0, 0]
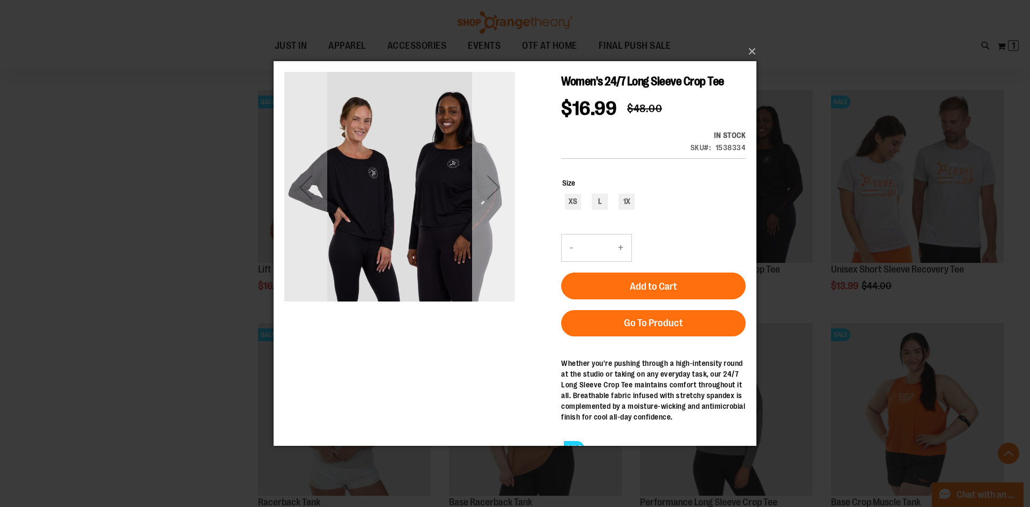
click at [494, 195] on div "Next" at bounding box center [493, 186] width 43 height 43
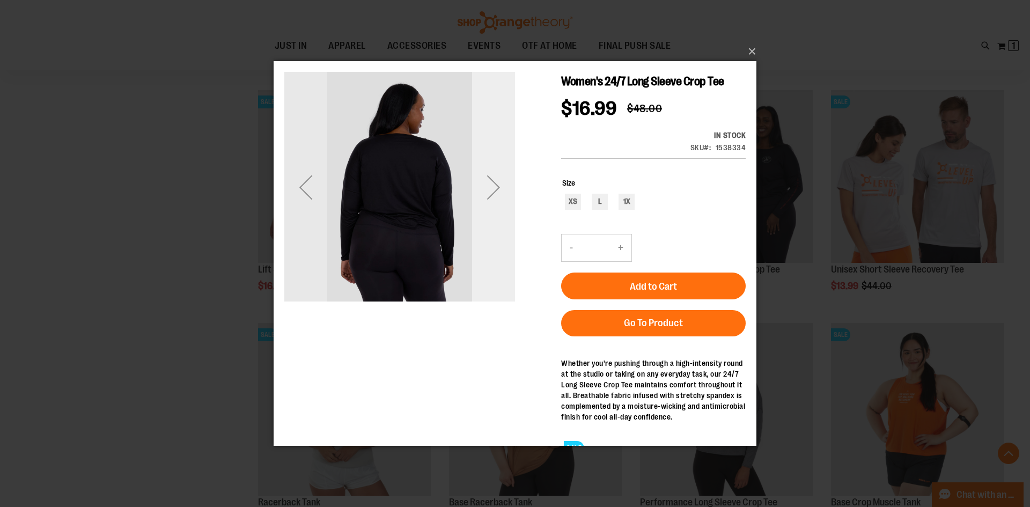
click at [495, 193] on div "Next" at bounding box center [493, 186] width 43 height 43
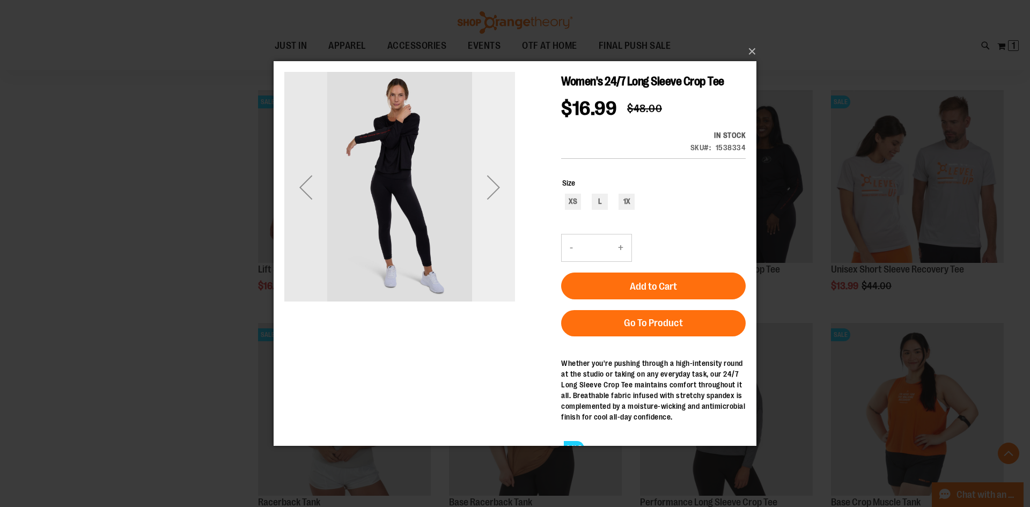
click at [489, 193] on div "Next" at bounding box center [493, 186] width 43 height 43
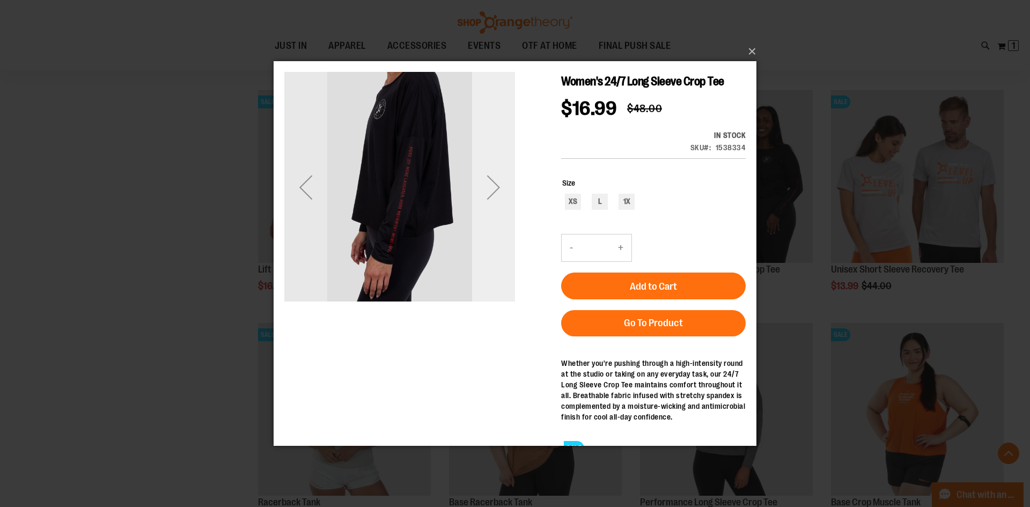
click at [494, 183] on div "Next" at bounding box center [493, 186] width 43 height 43
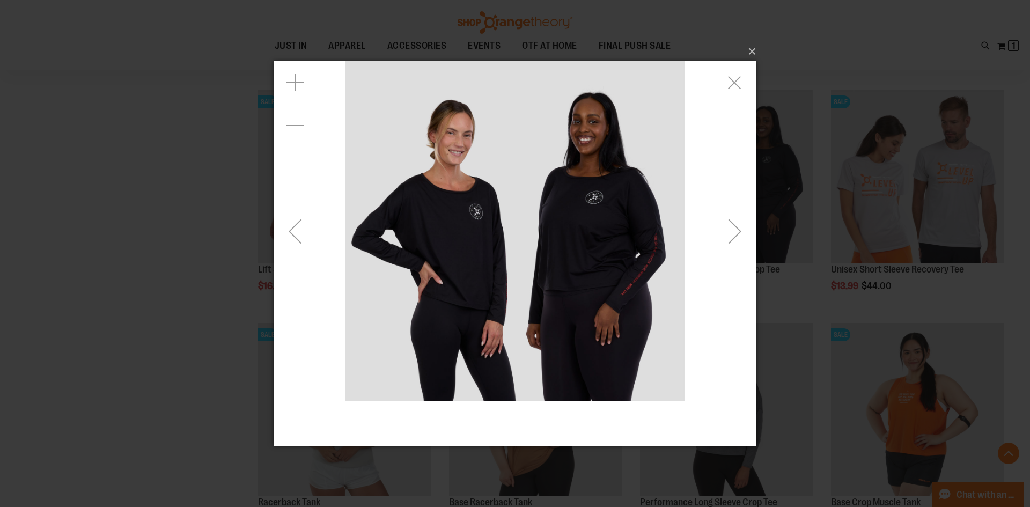
click at [486, 210] on img "carousel" at bounding box center [516, 231] width 340 height 340
click at [478, 209] on img "carousel" at bounding box center [516, 231] width 340 height 340
click at [727, 213] on div "Next" at bounding box center [735, 230] width 43 height 43
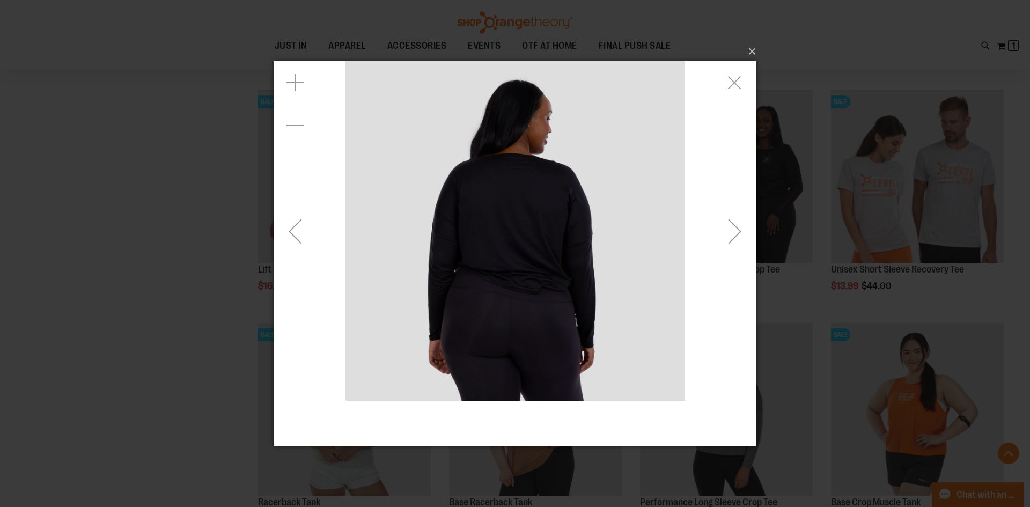
click at [718, 206] on div "Next" at bounding box center [735, 231] width 43 height 340
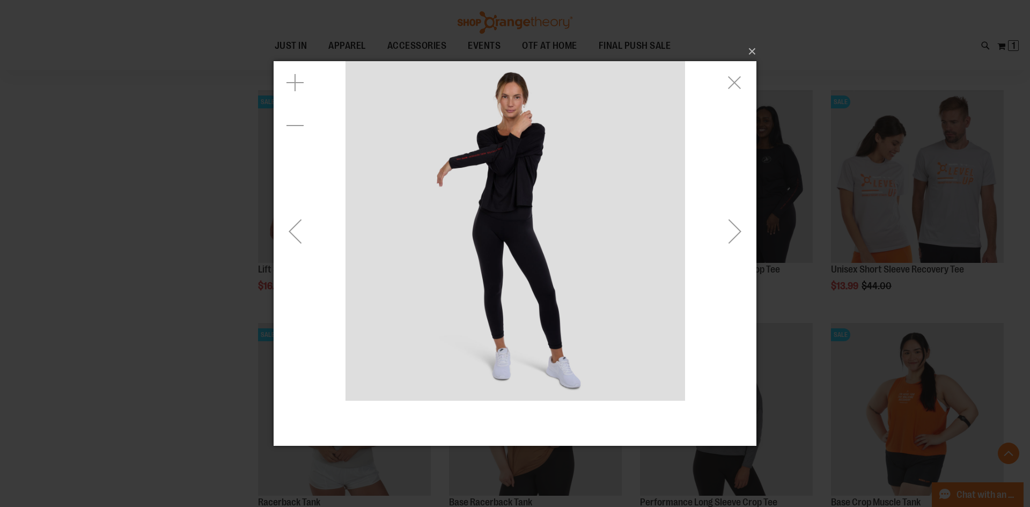
click at [721, 208] on div "Next" at bounding box center [735, 231] width 43 height 340
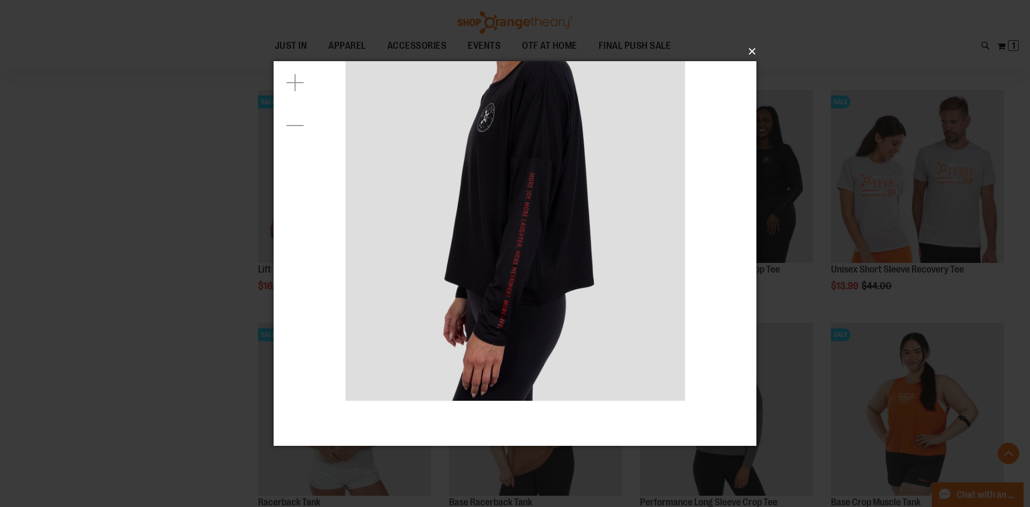
drag, startPoint x: 751, startPoint y: 53, endPoint x: 746, endPoint y: 63, distance: 11.3
click at [747, 56] on button "×" at bounding box center [518, 52] width 483 height 24
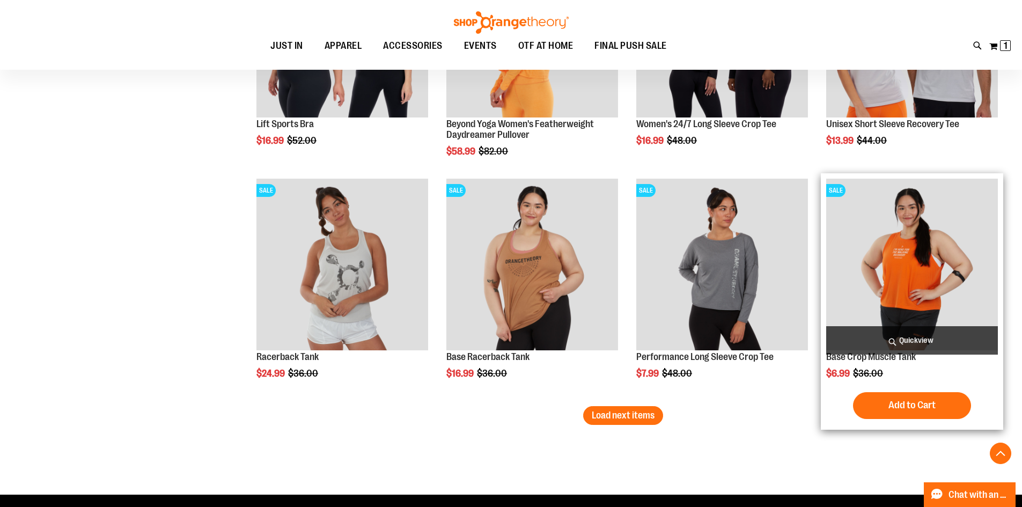
scroll to position [6135, 0]
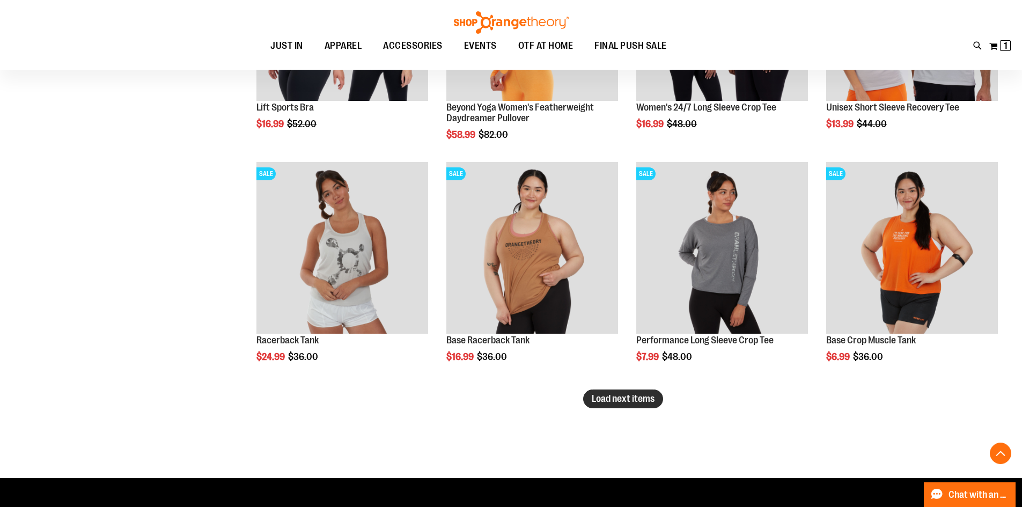
click at [643, 405] on button "Load next items" at bounding box center [623, 399] width 80 height 19
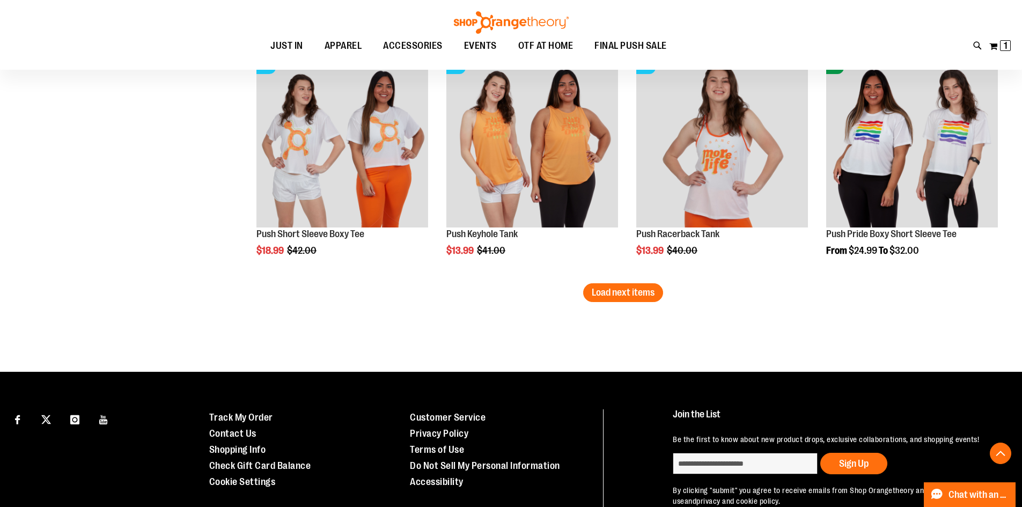
scroll to position [6940, 0]
click at [651, 286] on button "Load next items" at bounding box center [623, 292] width 80 height 19
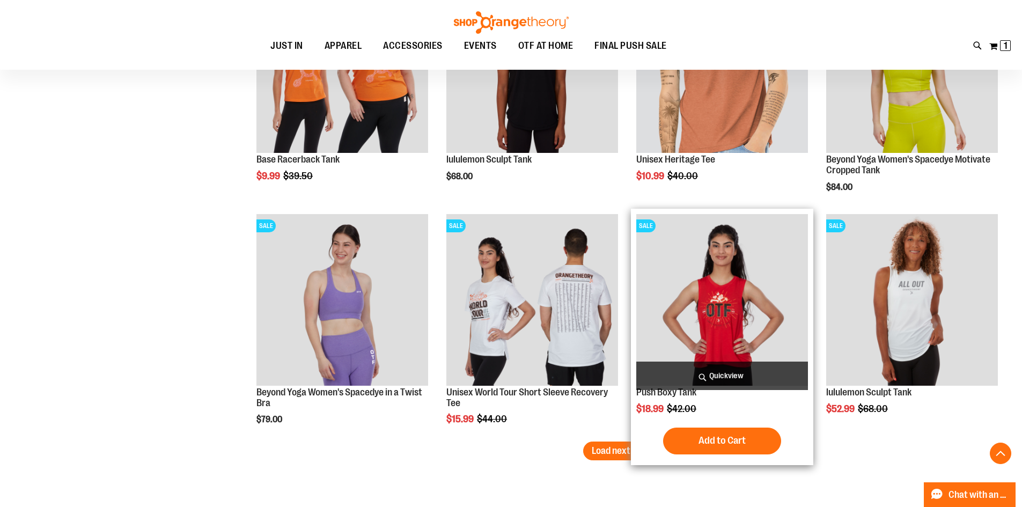
scroll to position [7586, 0]
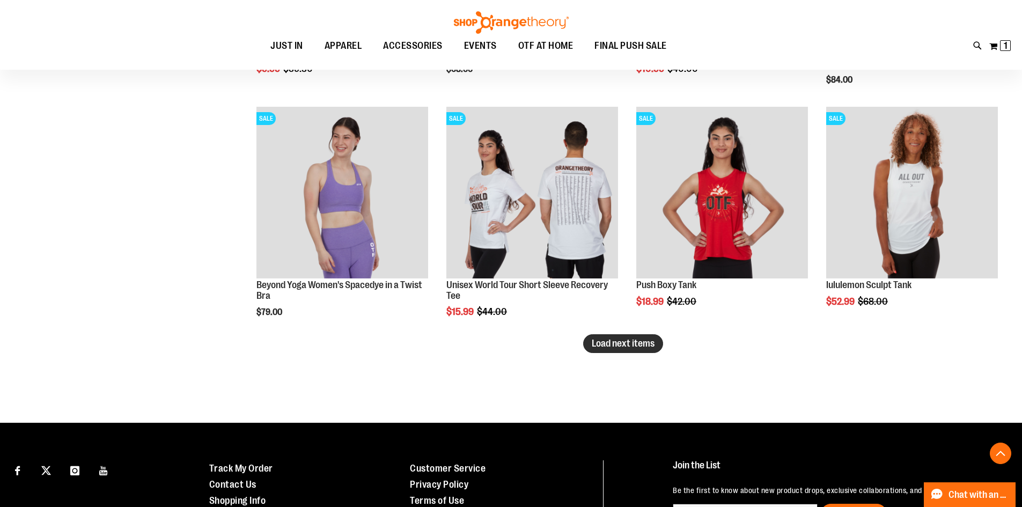
click at [623, 345] on span "Load next items" at bounding box center [623, 343] width 63 height 11
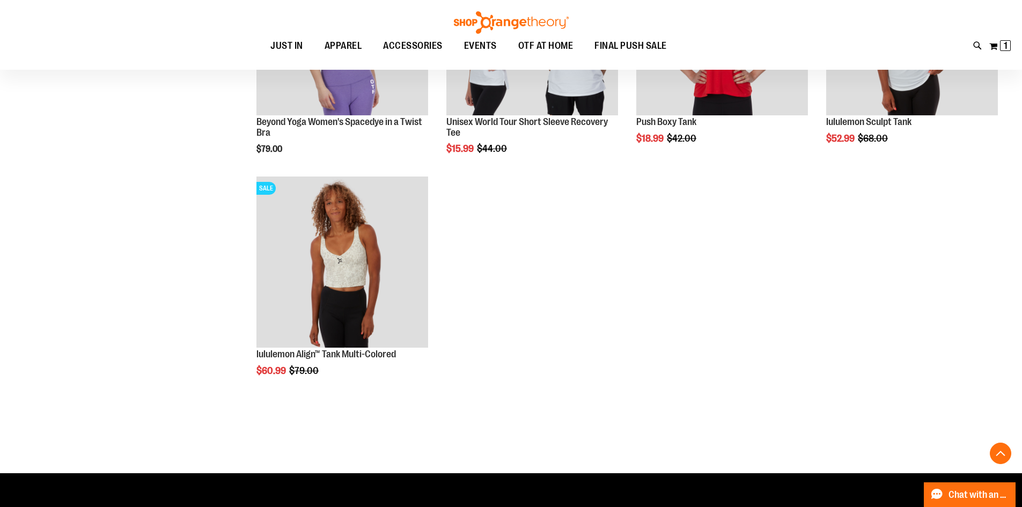
scroll to position [7802, 0]
